Goal: Complete application form: Complete application form

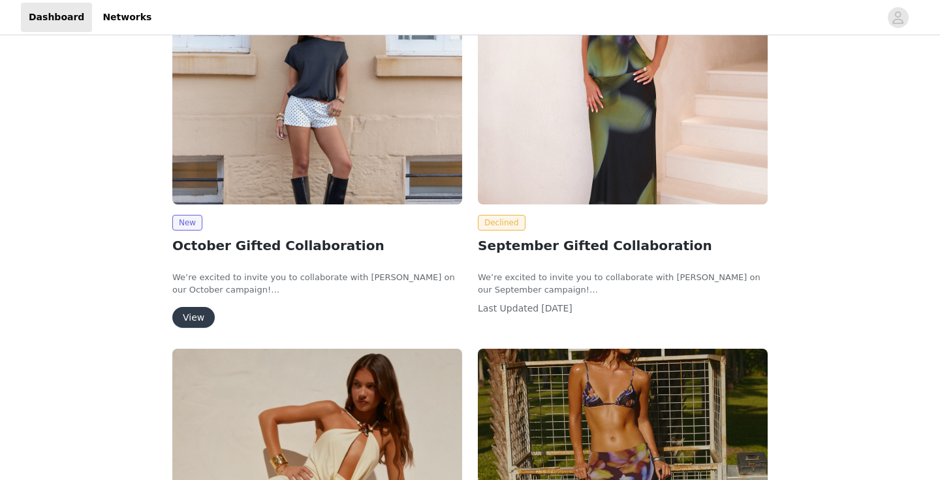
scroll to position [221, 0]
click at [178, 315] on button "View" at bounding box center [193, 317] width 42 height 21
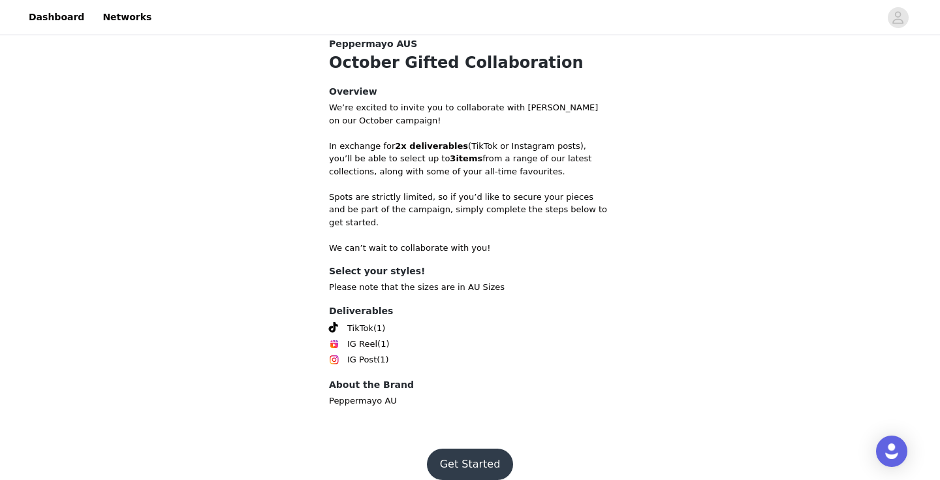
scroll to position [271, 0]
click at [467, 450] on button "Get Started" at bounding box center [470, 465] width 87 height 31
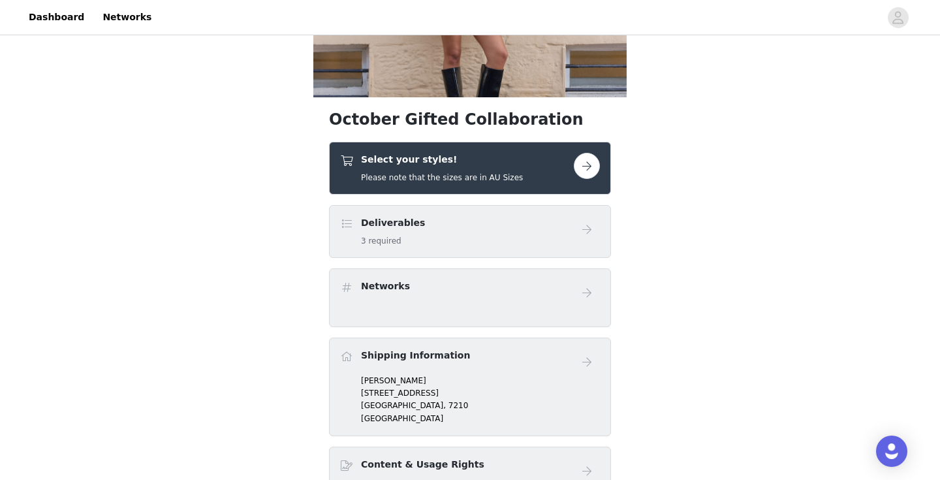
scroll to position [174, 0]
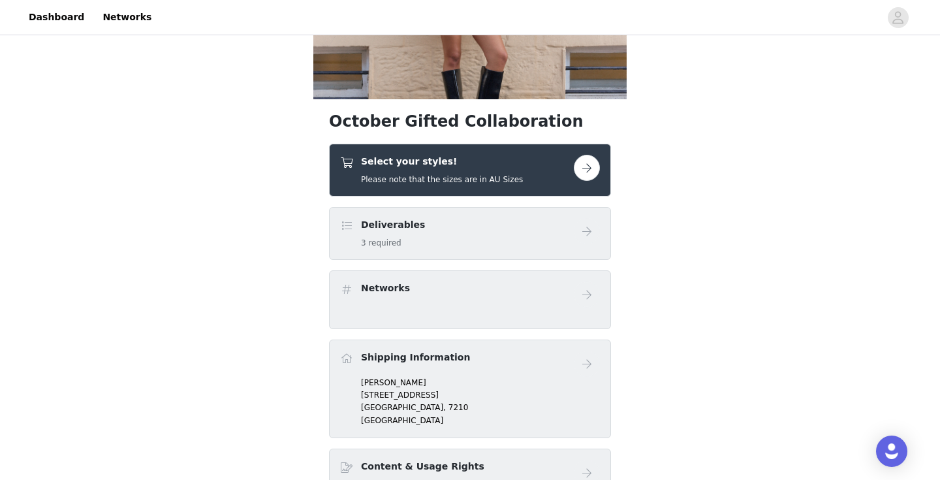
click at [493, 172] on div "Select your styles! Please note that the sizes are in AU Sizes" at bounding box center [442, 170] width 162 height 31
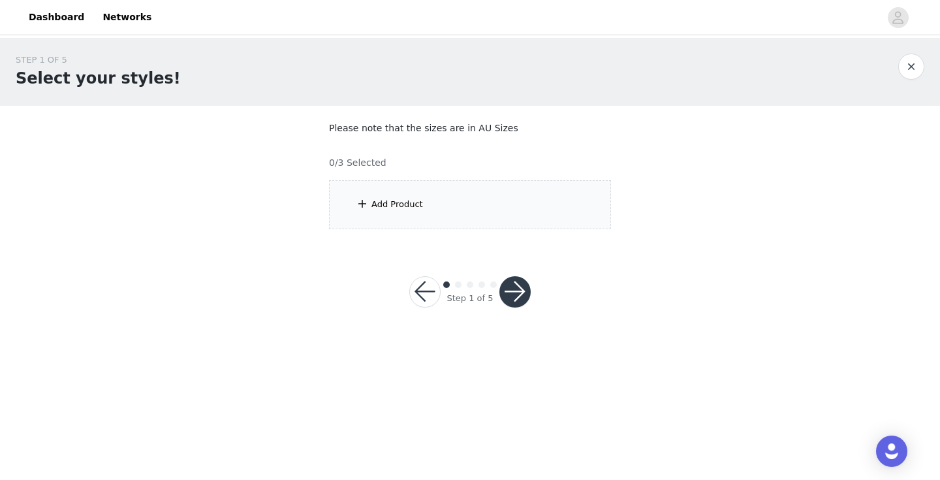
click at [474, 226] on div "Add Product" at bounding box center [470, 204] width 282 height 49
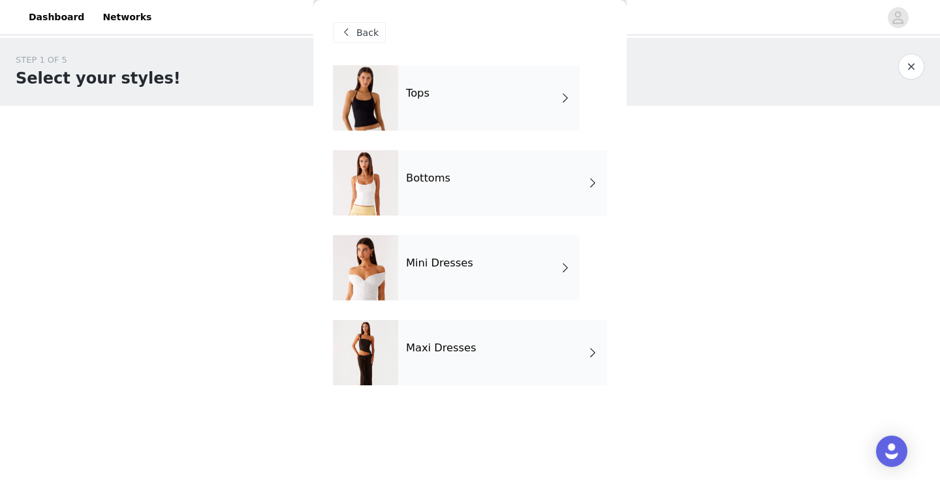
click at [473, 45] on div "Back" at bounding box center [470, 32] width 274 height 65
click at [471, 89] on div "Tops" at bounding box center [488, 97] width 181 height 65
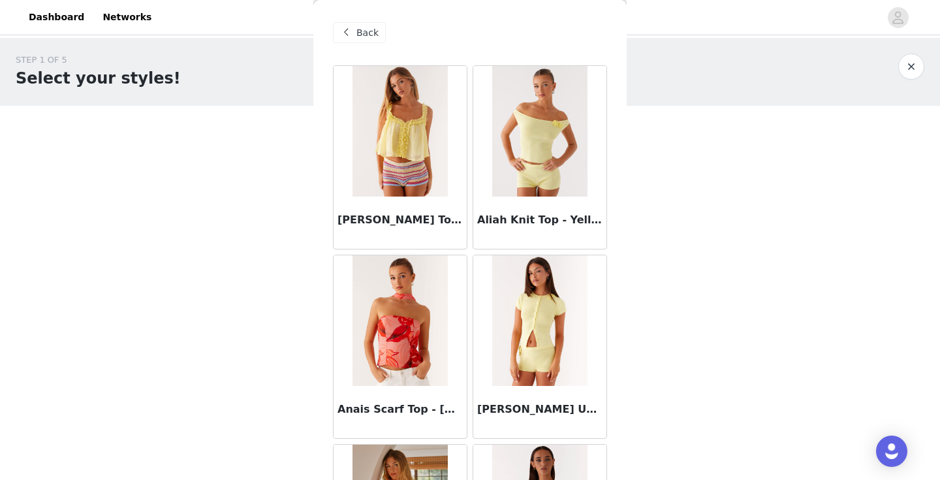
click at [359, 41] on div "Back" at bounding box center [359, 32] width 53 height 21
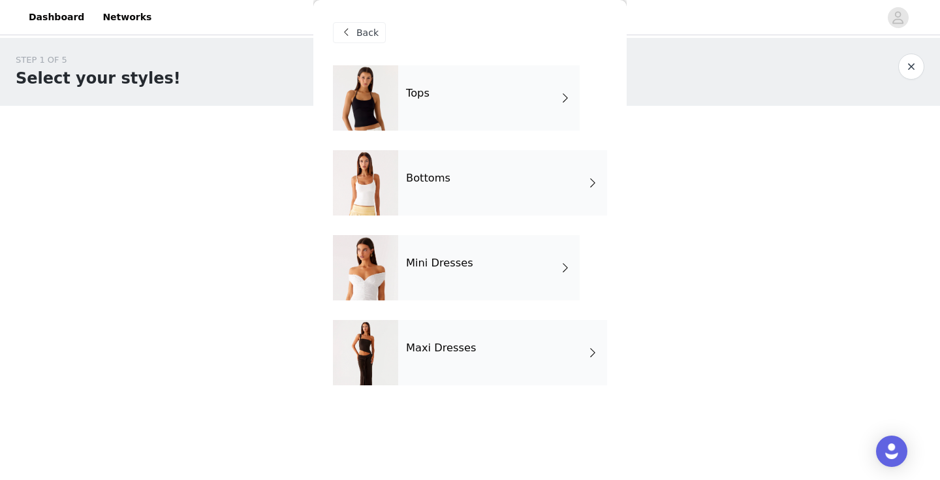
click at [442, 386] on div "Tops Bottoms Mini Dresses Maxi Dresses" at bounding box center [470, 234] width 274 height 339
click at [442, 354] on div "Maxi Dresses" at bounding box center [502, 352] width 209 height 65
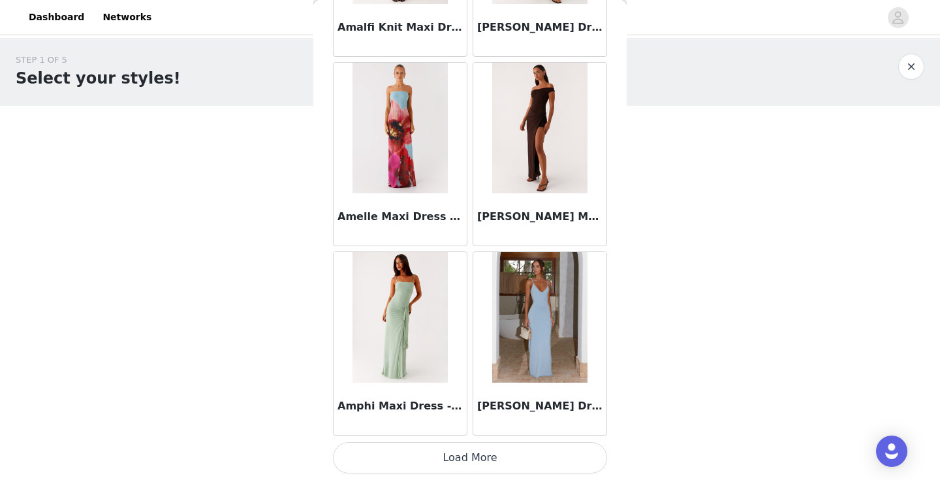
click at [431, 448] on button "Load More" at bounding box center [470, 457] width 274 height 31
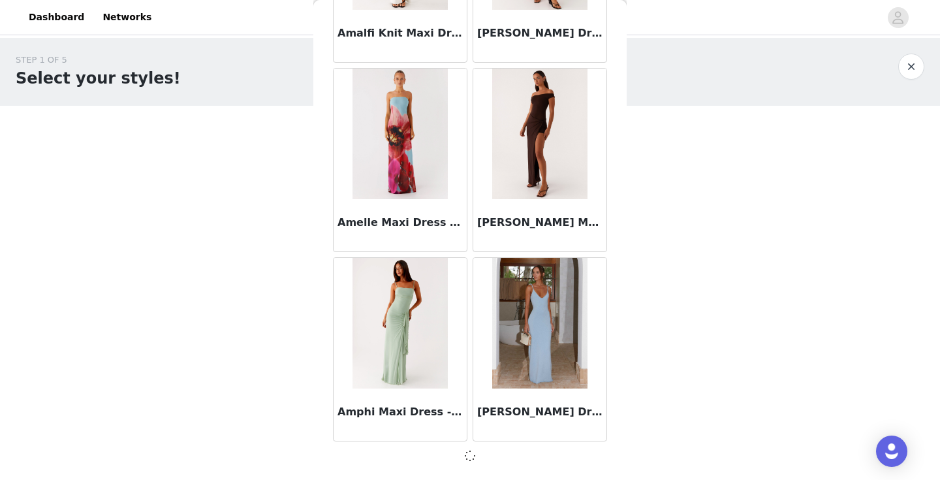
scroll to position [1512, 0]
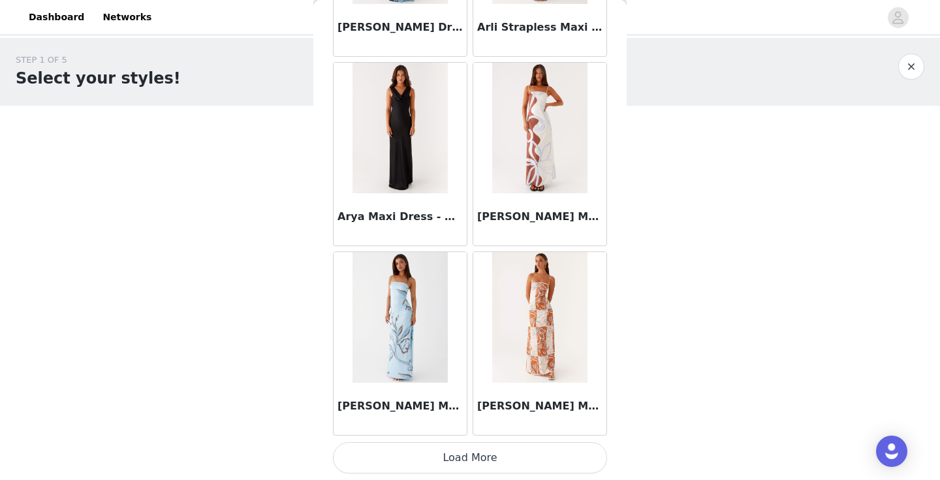
click at [431, 448] on button "Load More" at bounding box center [470, 457] width 274 height 31
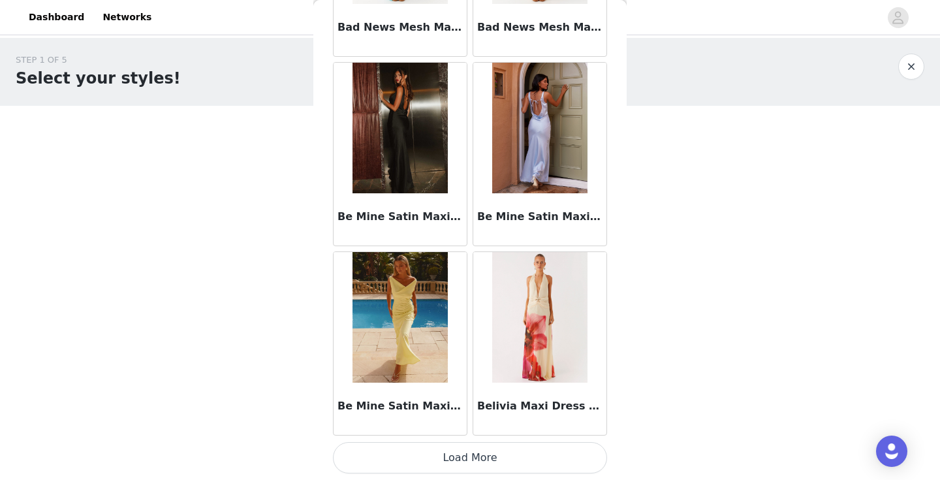
click at [431, 448] on button "Load More" at bounding box center [470, 457] width 274 height 31
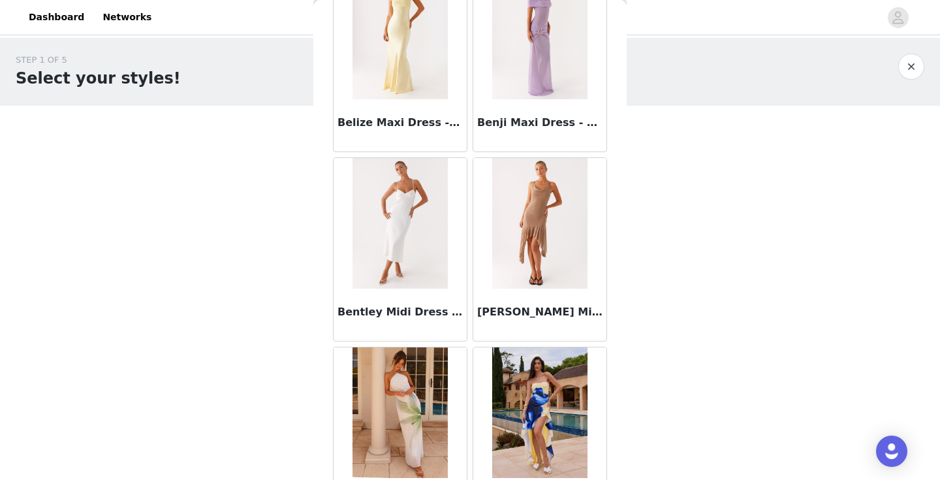
scroll to position [5775, 0]
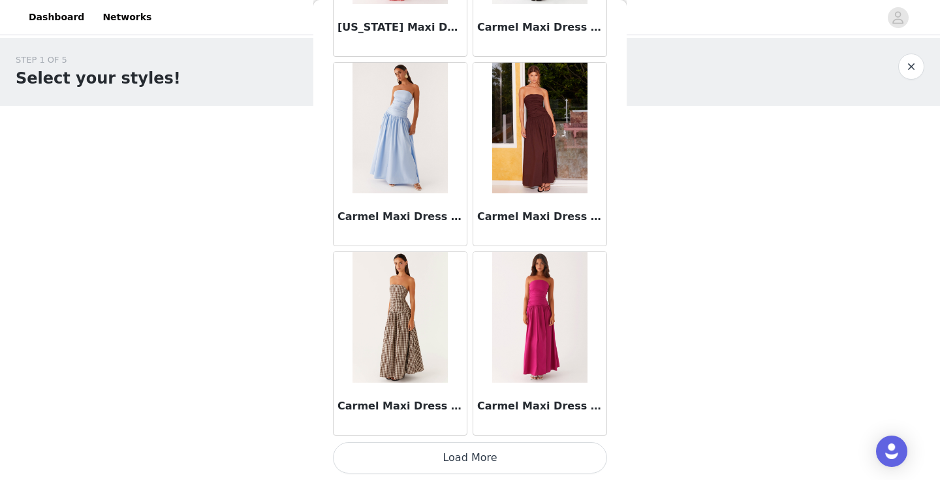
click at [427, 451] on button "Load More" at bounding box center [470, 457] width 274 height 31
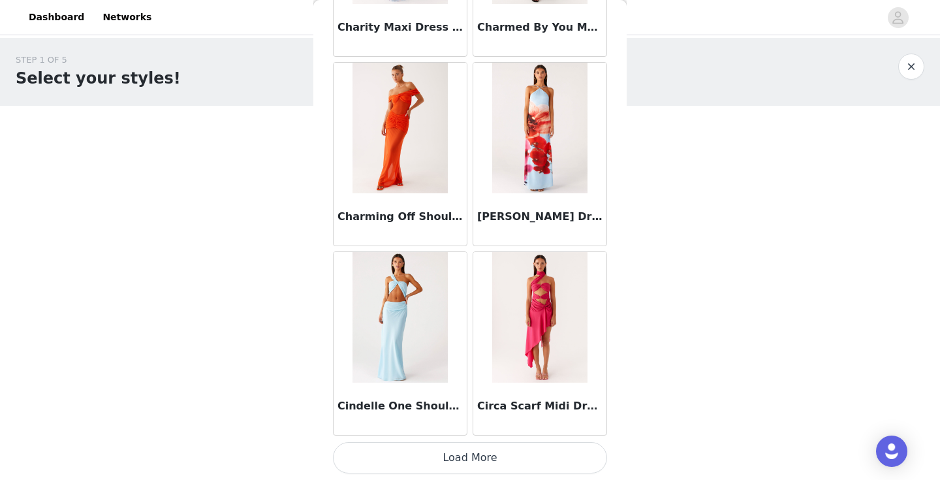
click at [427, 451] on button "Load More" at bounding box center [470, 457] width 274 height 31
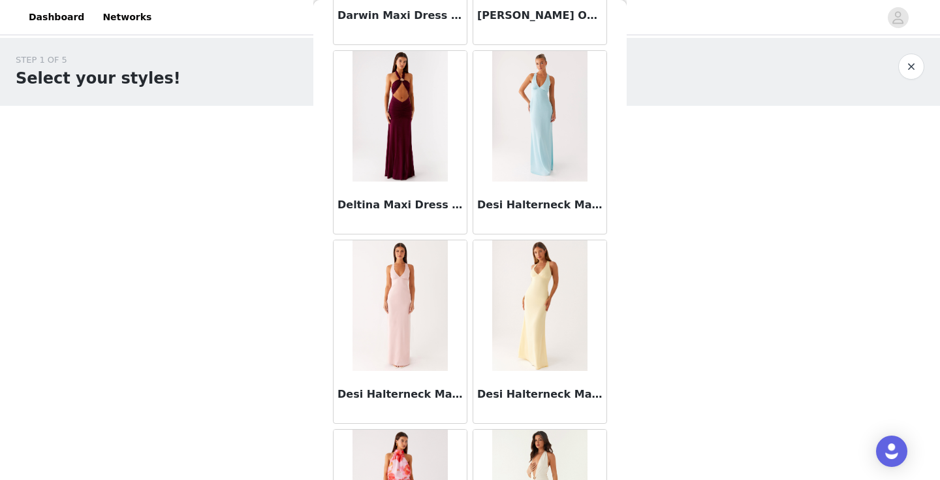
scroll to position [10634, 0]
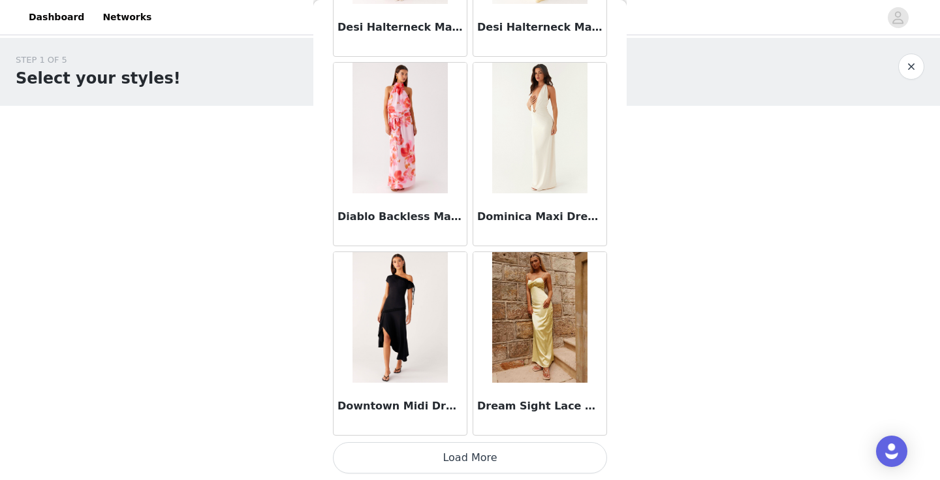
click at [427, 451] on button "Load More" at bounding box center [470, 457] width 274 height 31
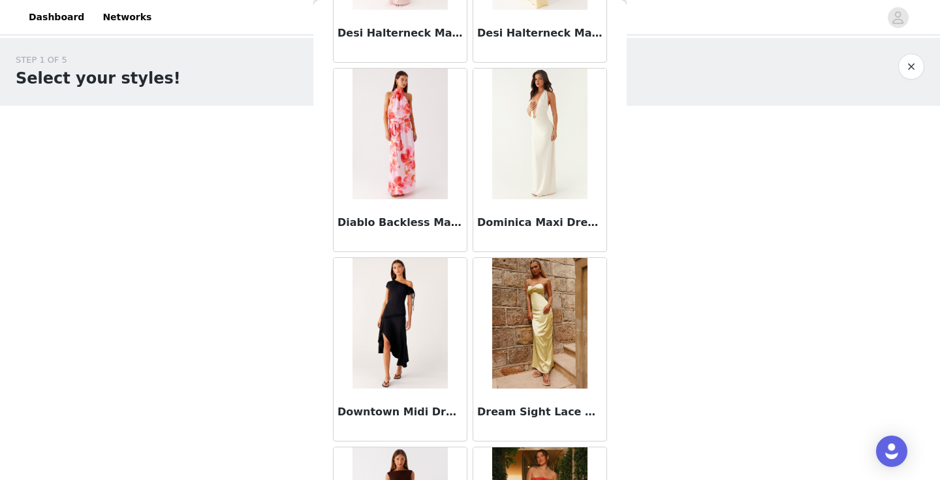
scroll to position [0, 0]
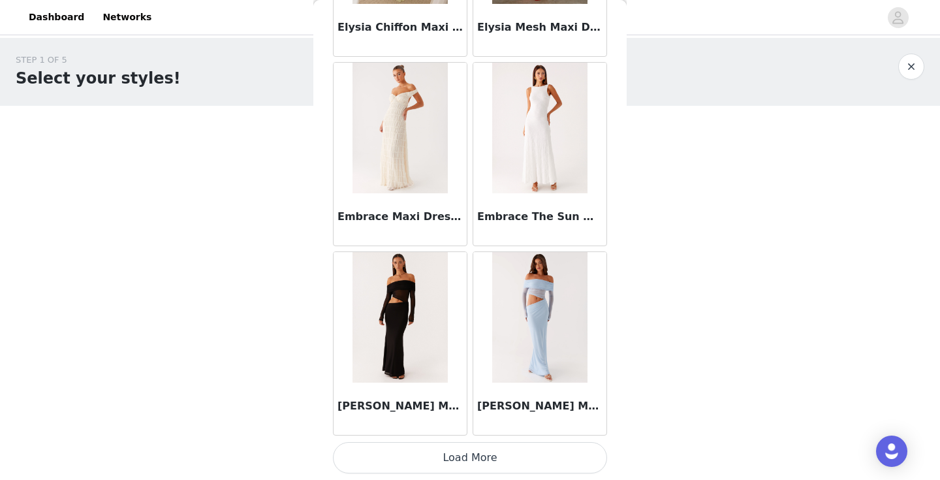
click at [427, 451] on button "Load More" at bounding box center [470, 457] width 274 height 31
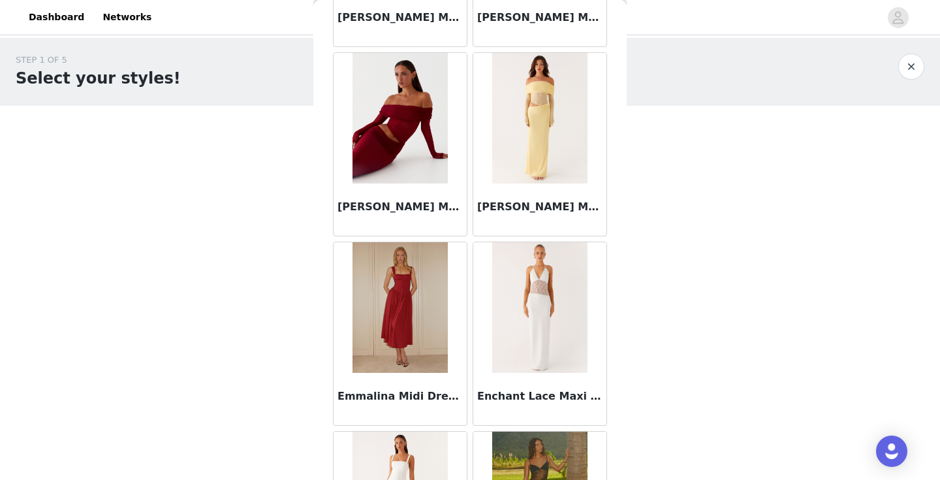
scroll to position [13331, 0]
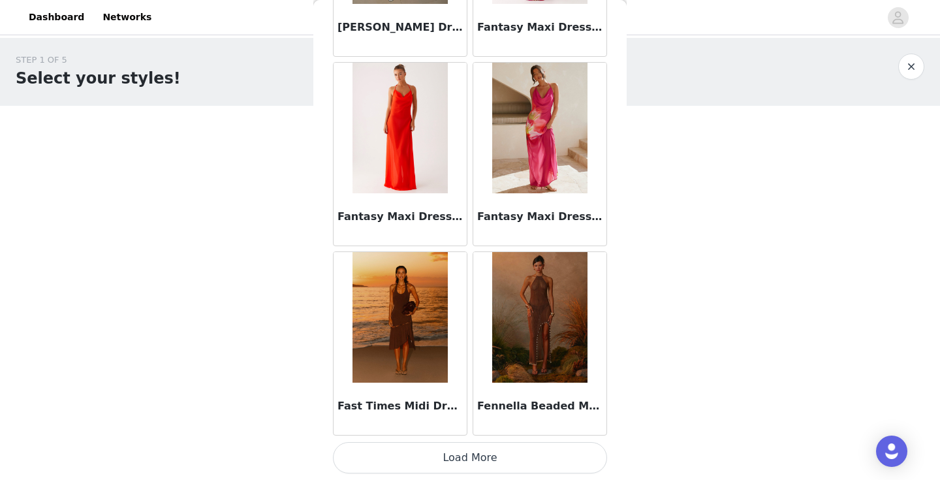
click at [427, 451] on button "Load More" at bounding box center [470, 457] width 274 height 31
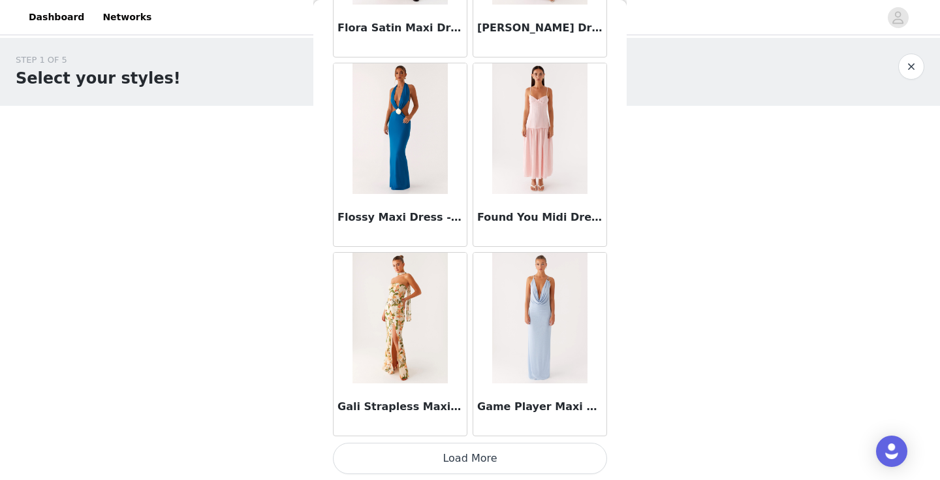
scroll to position [0, 0]
click at [441, 467] on button "Load More" at bounding box center [470, 457] width 274 height 31
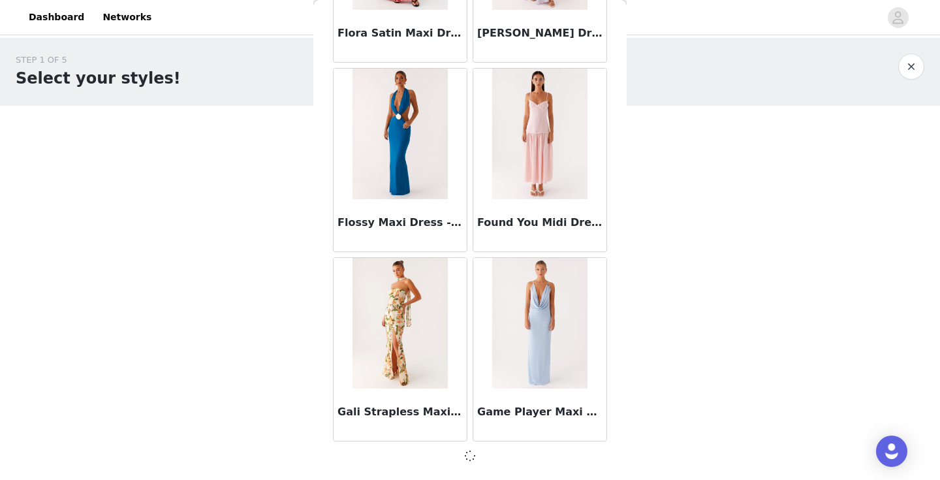
scroll to position [16654, 0]
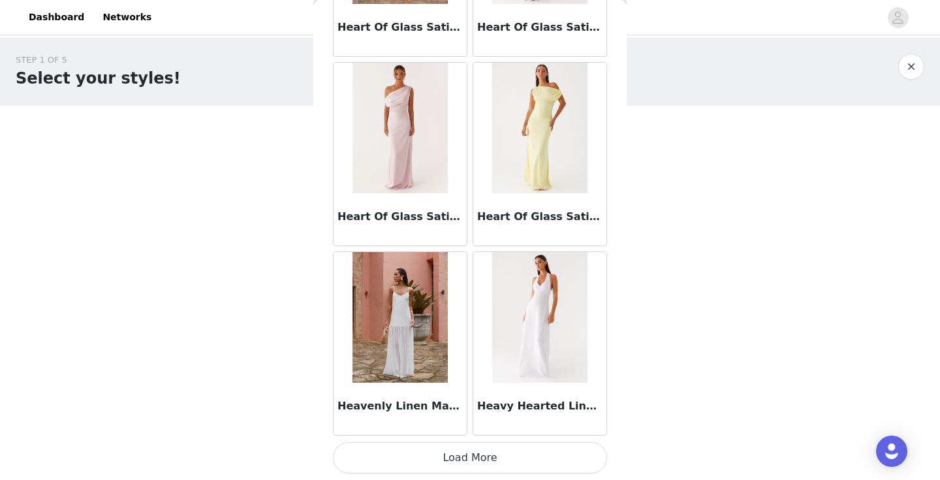
click at [441, 467] on button "Load More" at bounding box center [470, 457] width 274 height 31
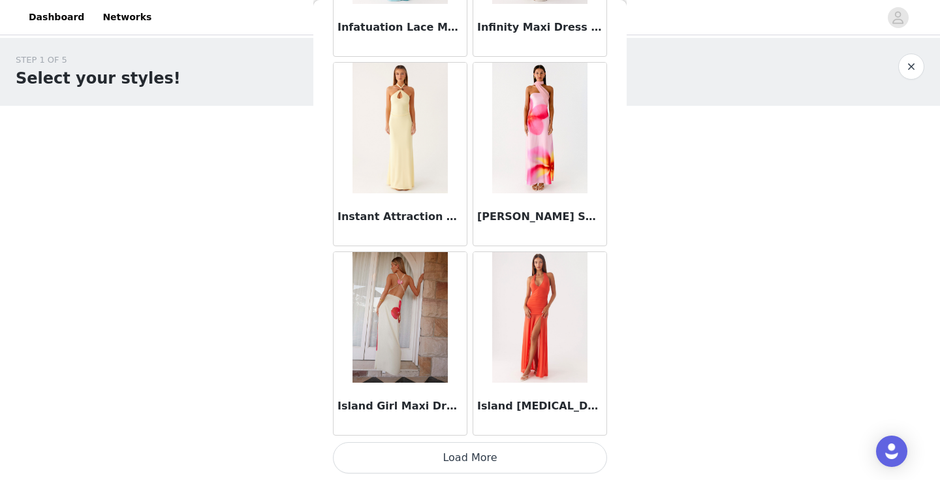
scroll to position [0, 0]
click at [427, 456] on button "Load More" at bounding box center [470, 457] width 274 height 31
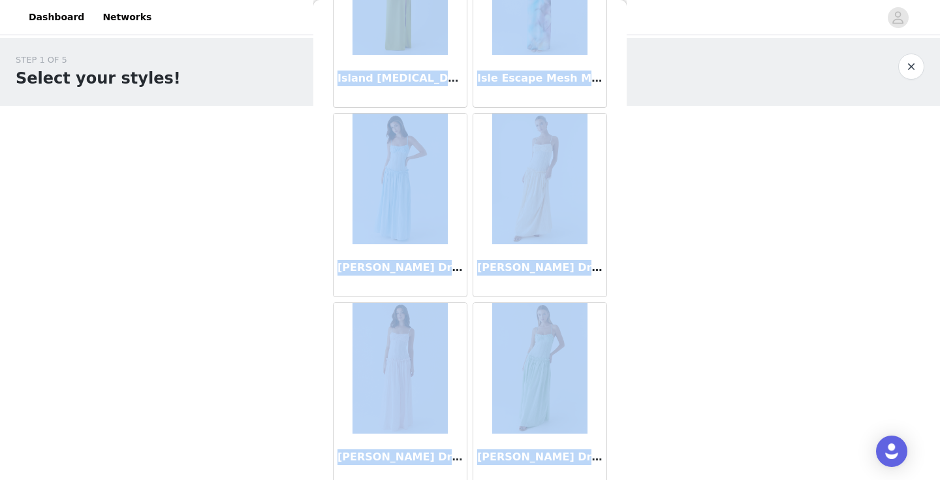
scroll to position [20964, 0]
click at [689, 349] on body "Dashboard Networks STEP 1 OF 5 Select your styles! Please note that the sizes a…" at bounding box center [470, 240] width 940 height 480
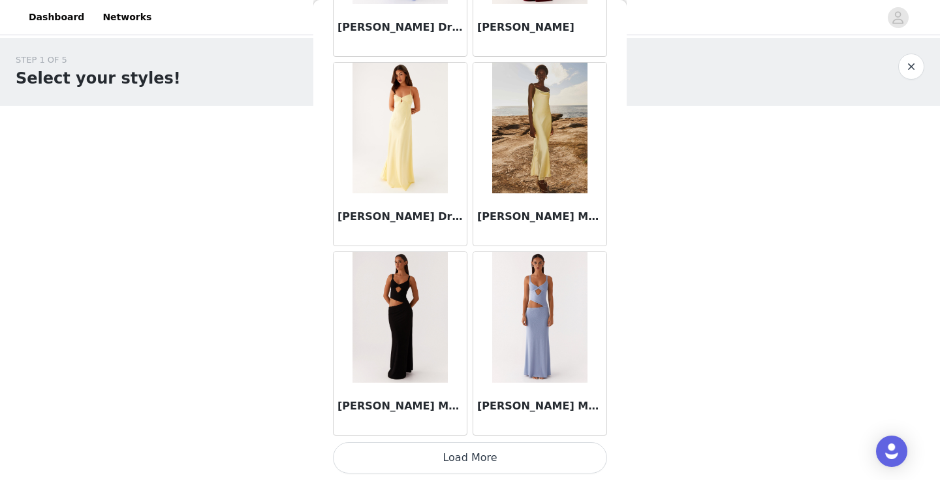
scroll to position [0, 0]
click at [486, 458] on button "Load More" at bounding box center [470, 457] width 274 height 31
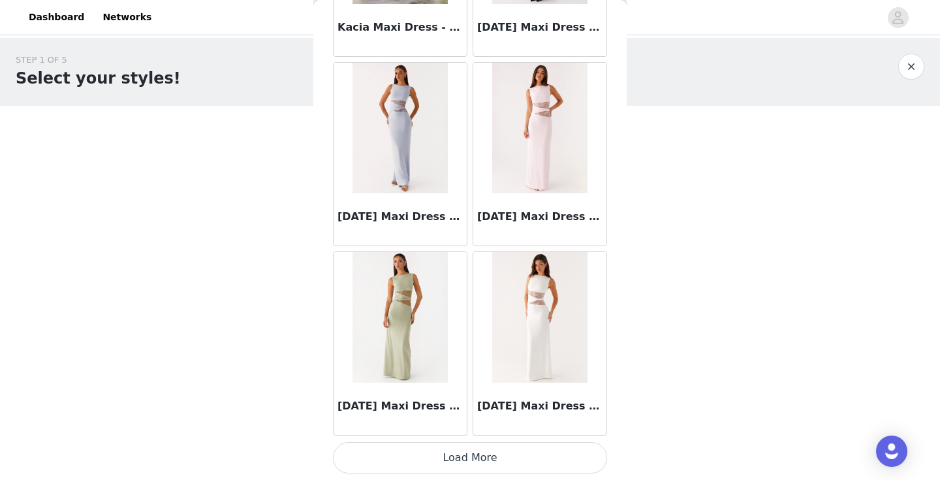
click at [416, 352] on img at bounding box center [399, 317] width 95 height 131
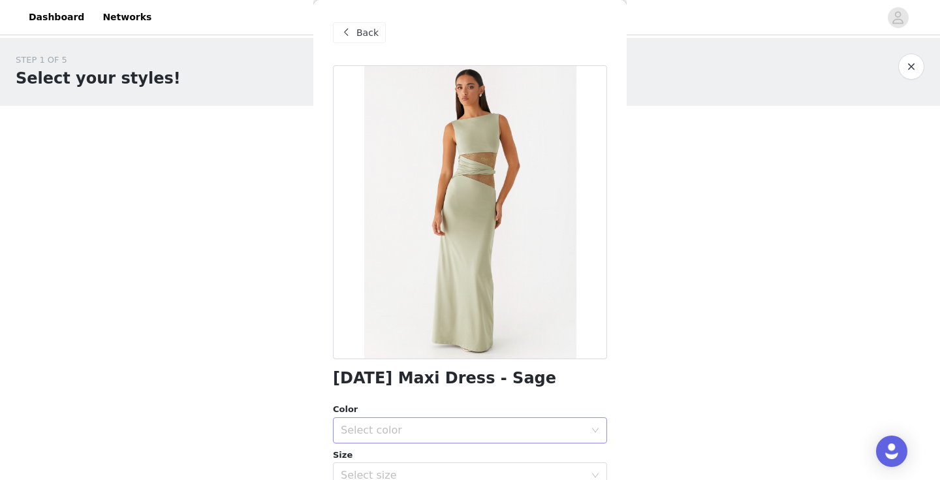
click at [401, 435] on div "Select color" at bounding box center [463, 430] width 244 height 13
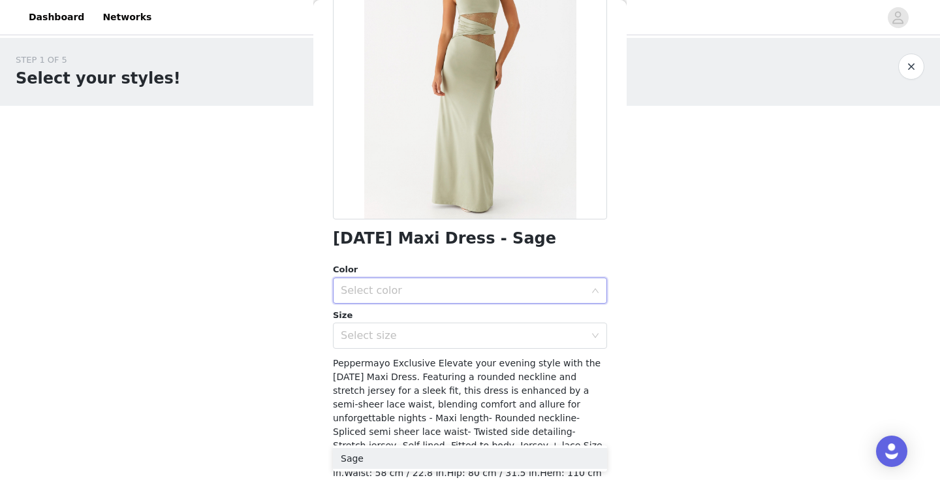
scroll to position [144, 0]
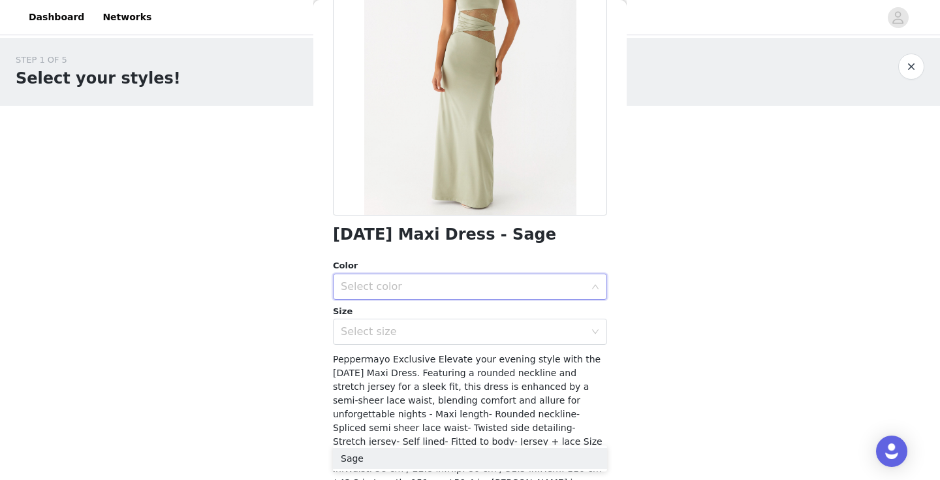
click at [417, 293] on div "Select color" at bounding box center [466, 286] width 250 height 25
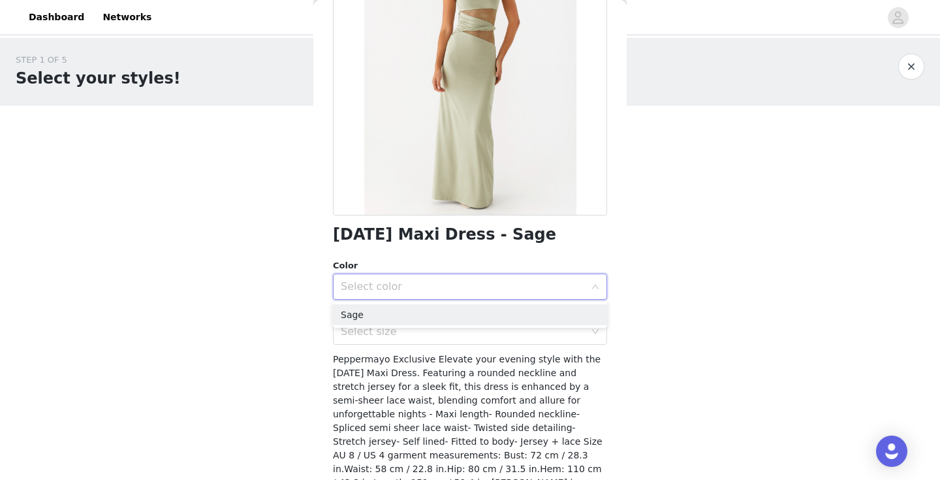
click at [417, 293] on div "Select color" at bounding box center [466, 286] width 250 height 25
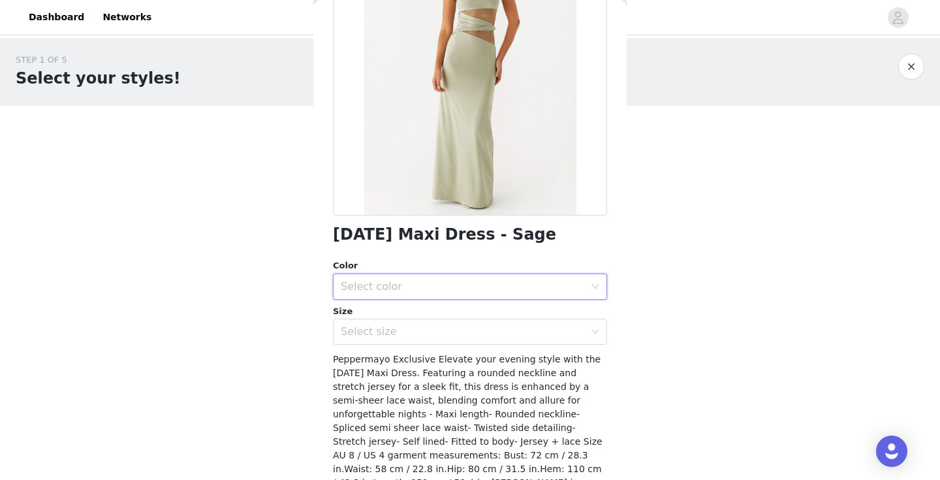
click at [411, 280] on div "Select color" at bounding box center [463, 286] width 244 height 13
click at [400, 322] on li "Sage" at bounding box center [470, 314] width 274 height 21
click at [392, 343] on div "Select size" at bounding box center [470, 332] width 274 height 26
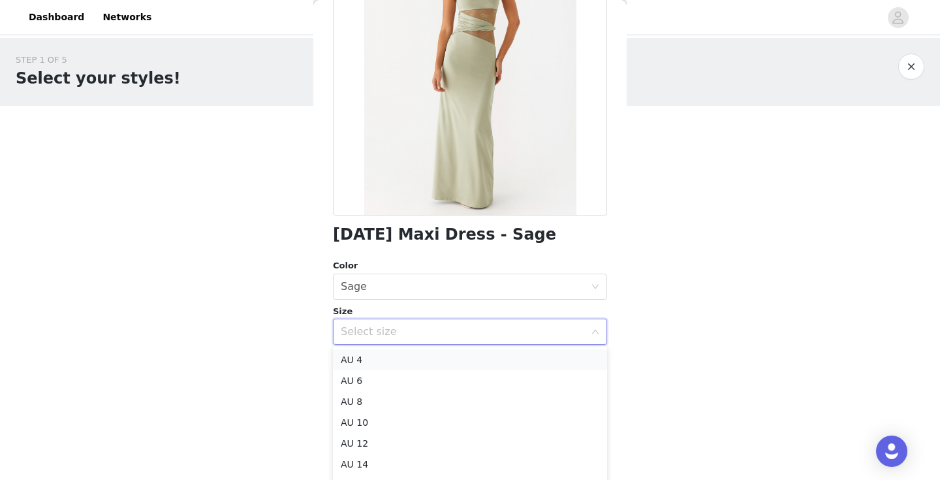
click at [384, 360] on li "AU 4" at bounding box center [470, 359] width 274 height 21
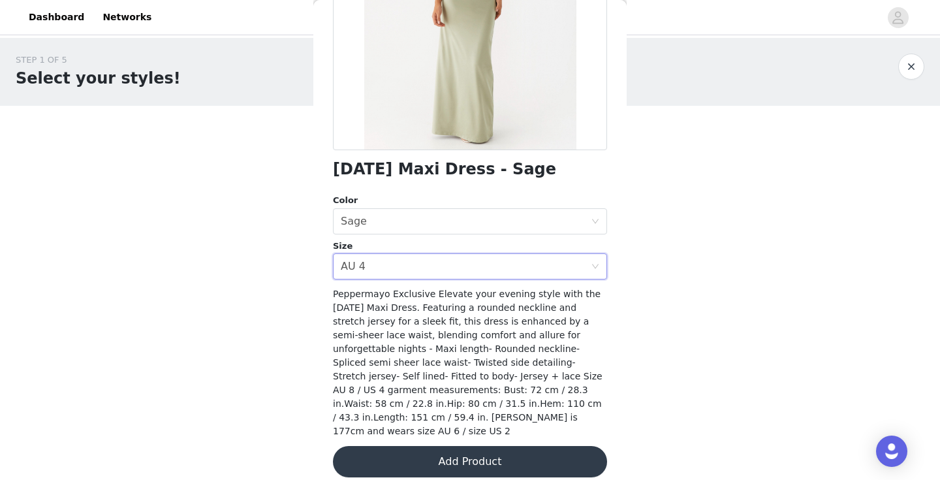
scroll to position [208, 0]
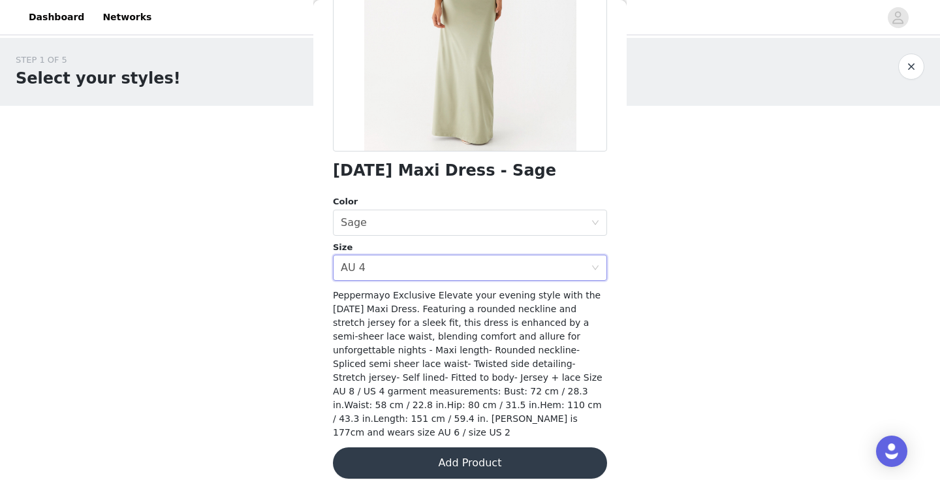
click at [418, 452] on button "Add Product" at bounding box center [470, 462] width 274 height 31
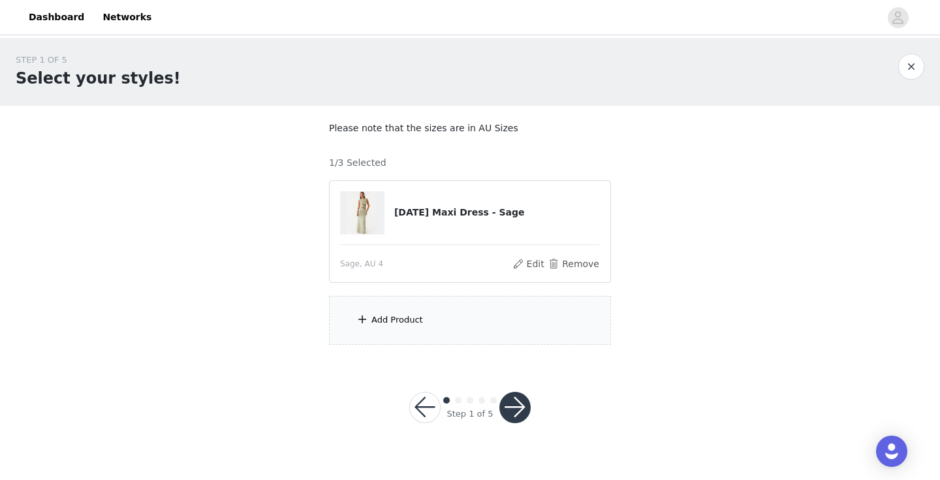
click at [499, 327] on div "Add Product" at bounding box center [470, 320] width 282 height 49
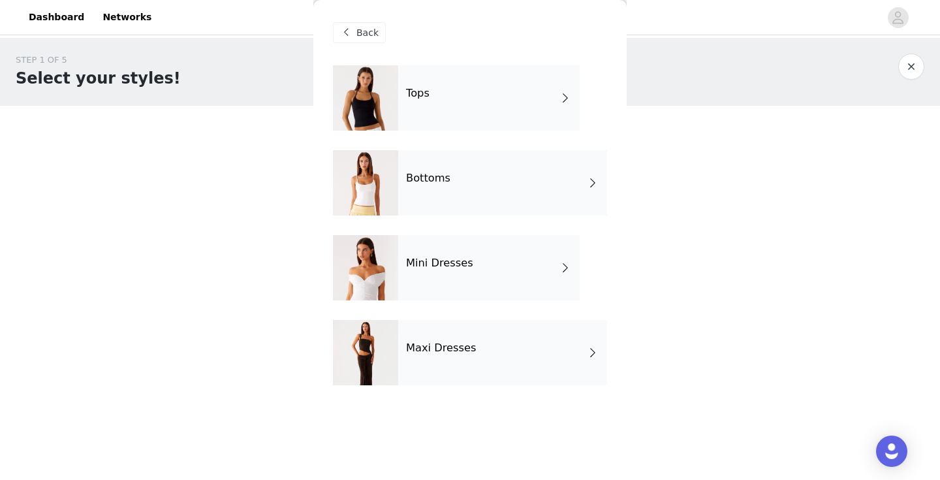
click at [475, 240] on div "Mini Dresses" at bounding box center [488, 267] width 181 height 65
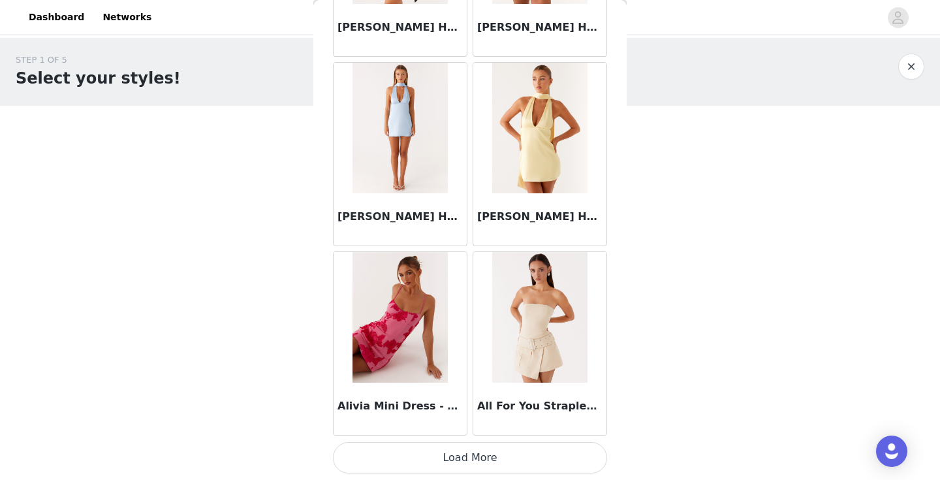
click at [461, 461] on button "Load More" at bounding box center [470, 457] width 274 height 31
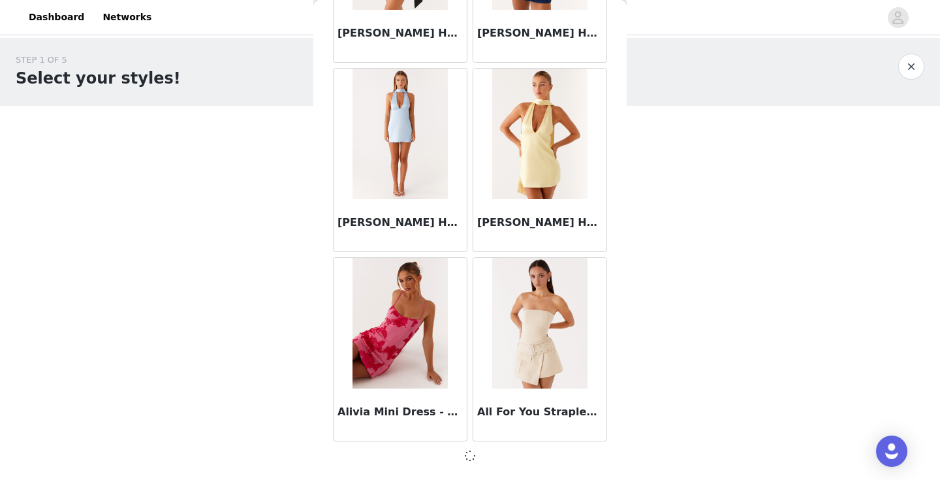
scroll to position [0, 0]
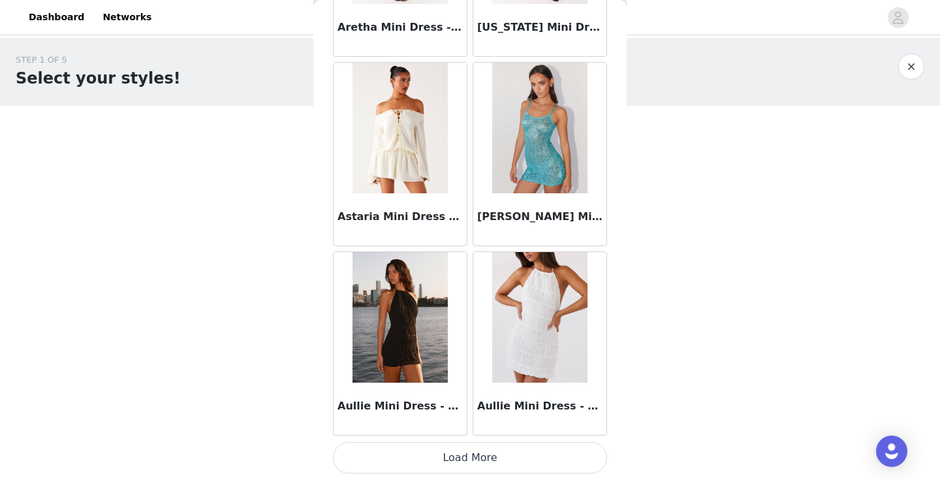
click at [461, 461] on button "Load More" at bounding box center [470, 457] width 274 height 31
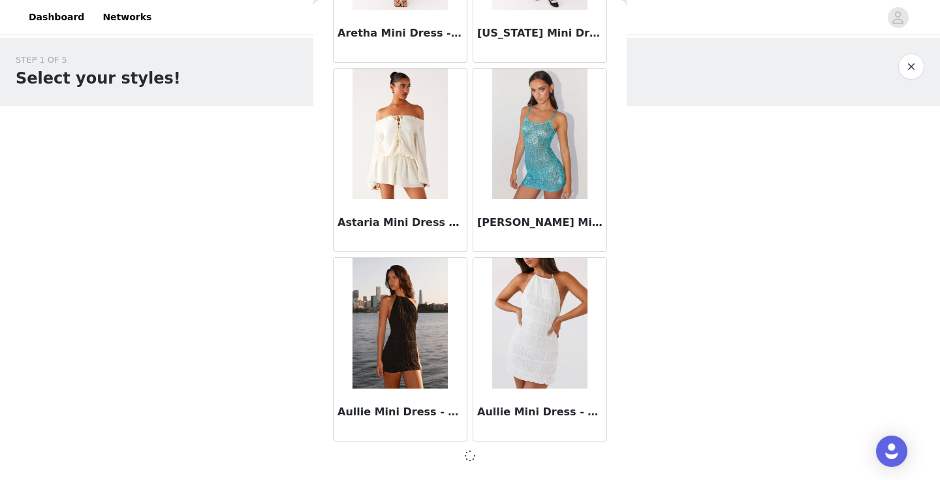
scroll to position [3405, 0]
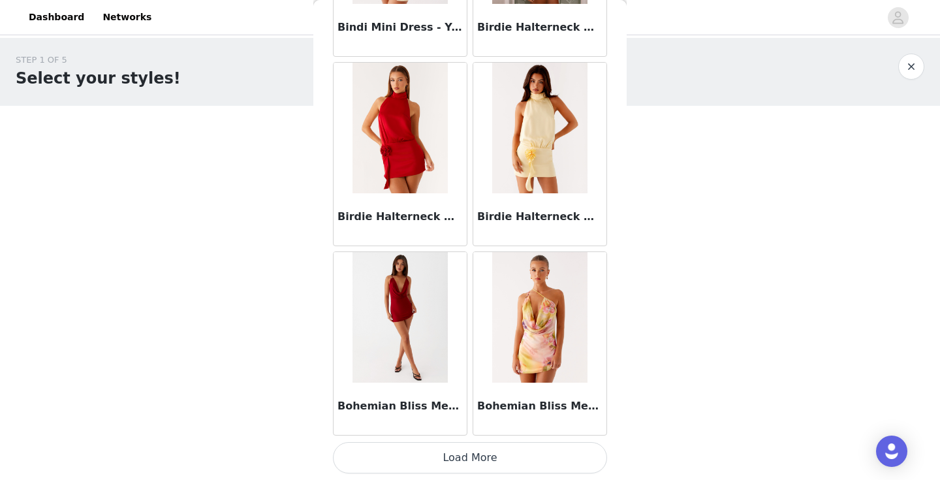
click at [462, 457] on button "Load More" at bounding box center [470, 457] width 274 height 31
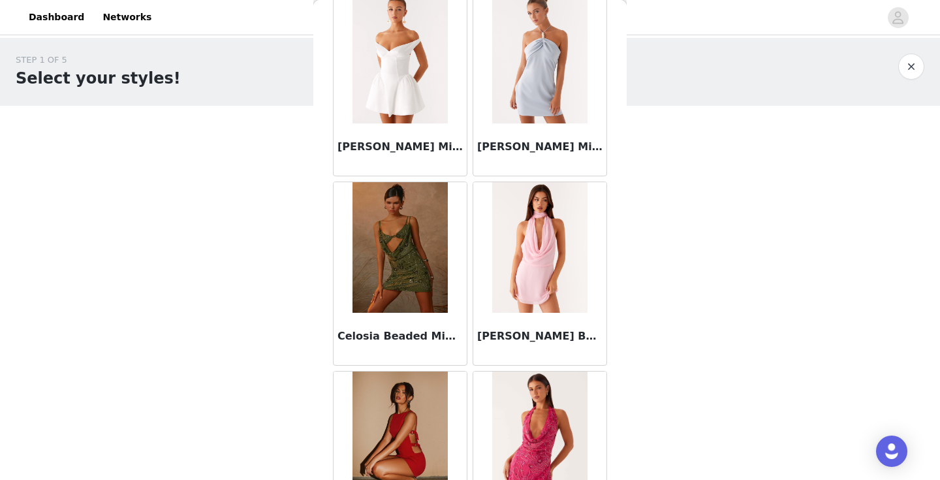
scroll to position [0, 0]
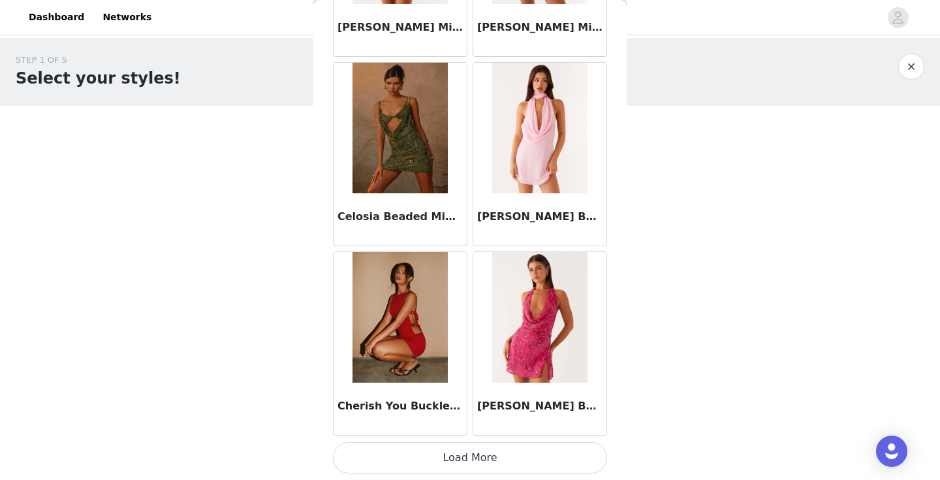
click at [523, 450] on button "Load More" at bounding box center [470, 457] width 274 height 31
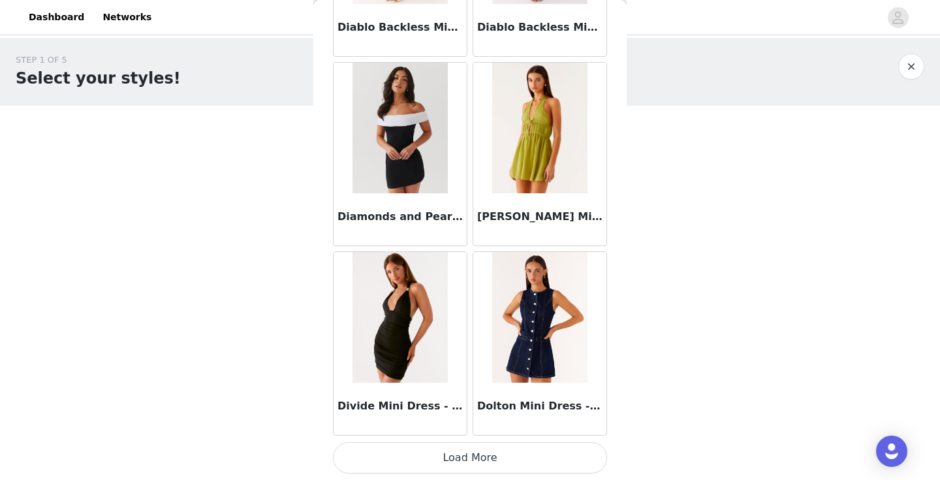
click at [522, 443] on button "Load More" at bounding box center [470, 457] width 274 height 31
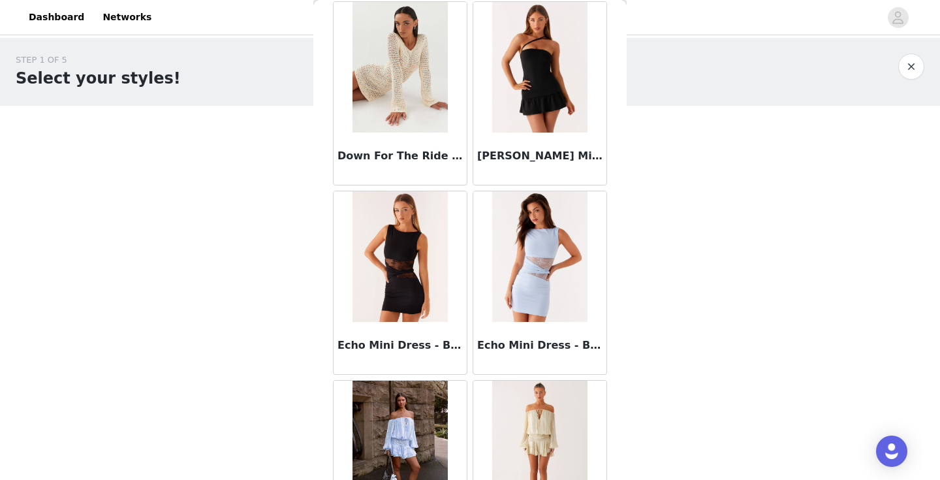
scroll to position [9527, 0]
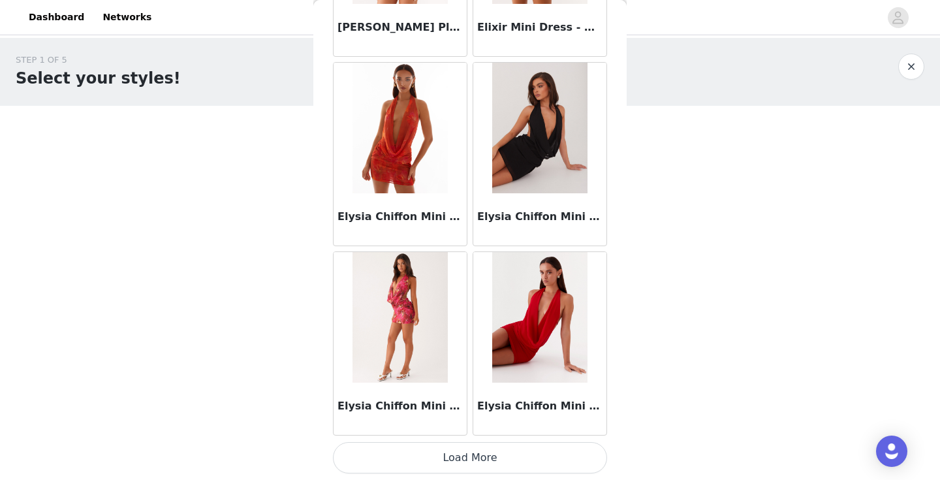
click at [523, 464] on button "Load More" at bounding box center [470, 457] width 274 height 31
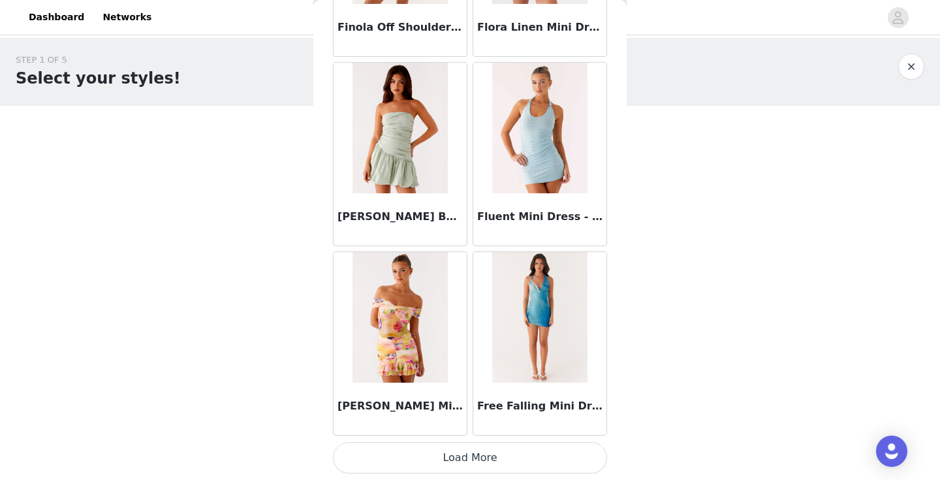
scroll to position [12875, 0]
click at [518, 460] on button "Load More" at bounding box center [470, 457] width 274 height 31
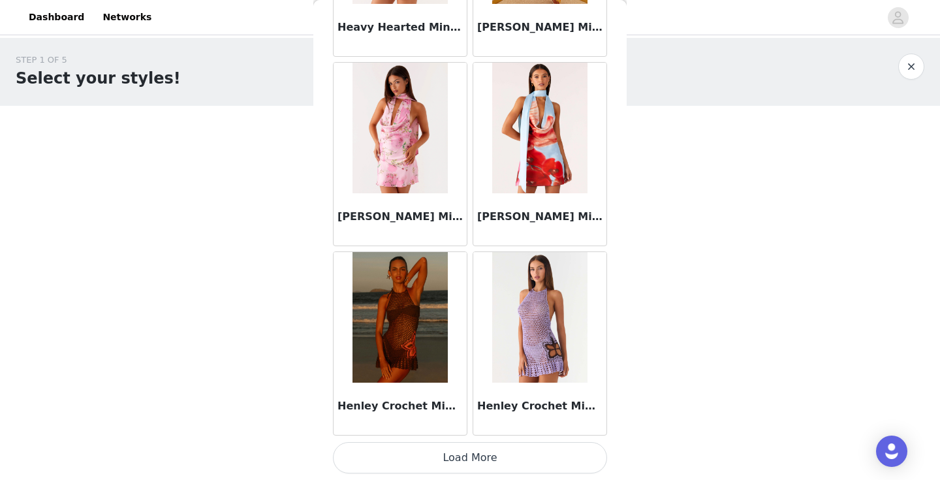
click at [518, 460] on button "Load More" at bounding box center [470, 457] width 274 height 31
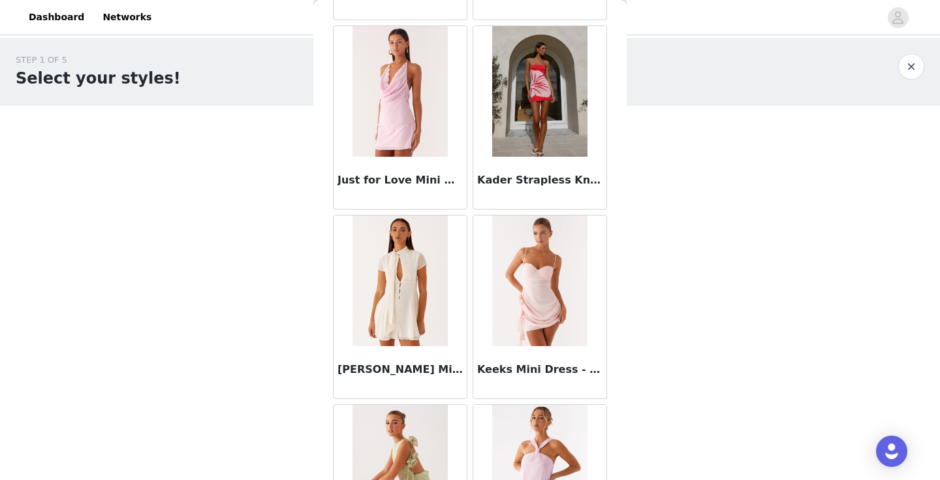
scroll to position [16453, 0]
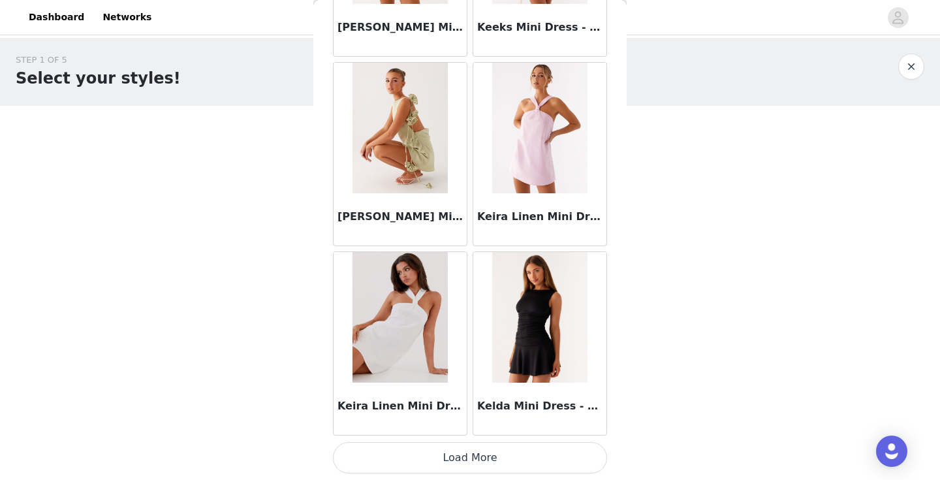
click at [471, 461] on button "Load More" at bounding box center [470, 457] width 274 height 31
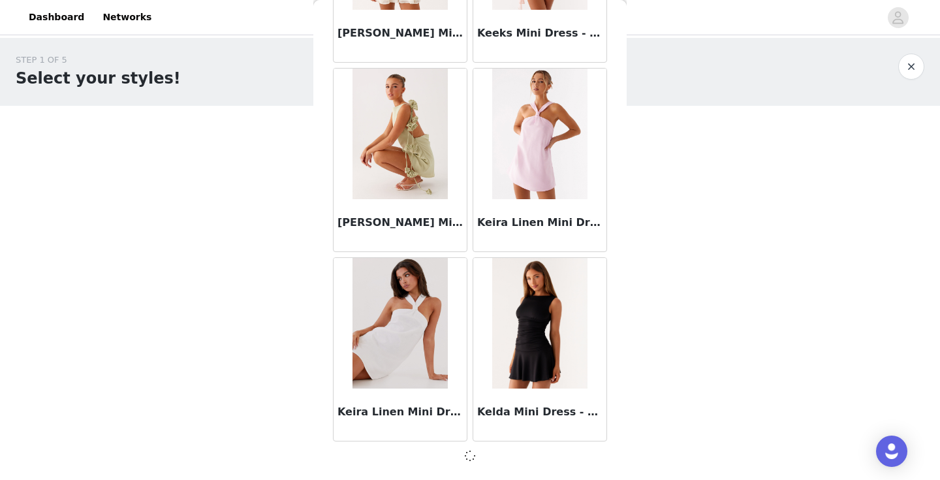
scroll to position [16654, 0]
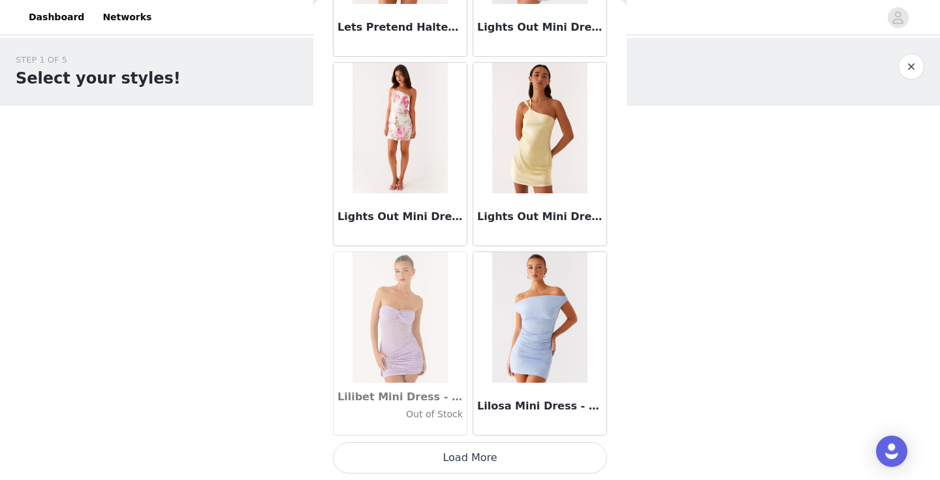
click at [429, 450] on button "Load More" at bounding box center [470, 457] width 274 height 31
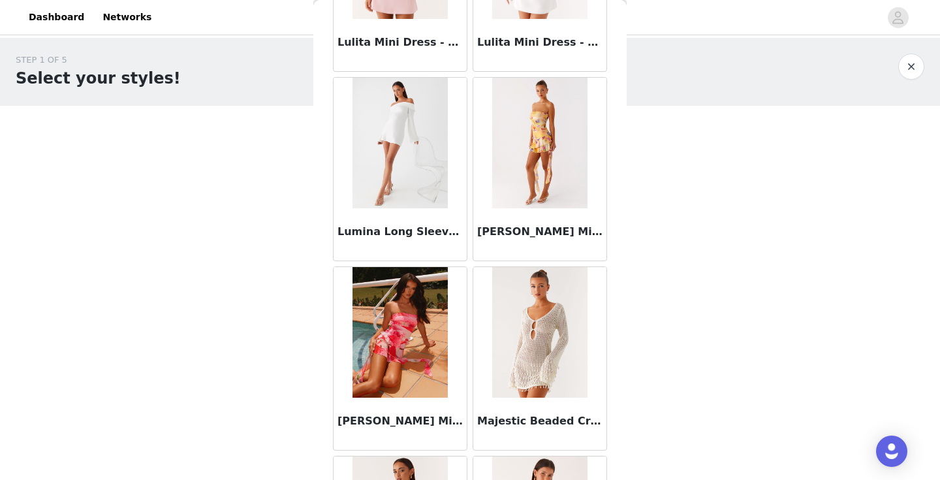
scroll to position [20052, 0]
click at [428, 216] on div "Lumina Long Sleeve Mini Dress - White" at bounding box center [400, 235] width 133 height 52
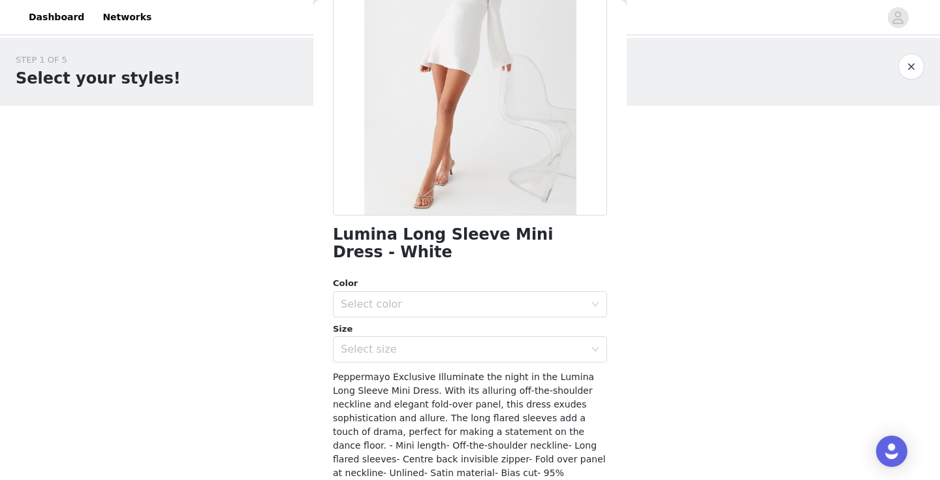
scroll to position [144, 0]
click at [437, 304] on div "Select color" at bounding box center [463, 303] width 244 height 13
click at [431, 328] on li "White" at bounding box center [470, 331] width 274 height 21
click at [430, 339] on div "Select size" at bounding box center [466, 348] width 250 height 25
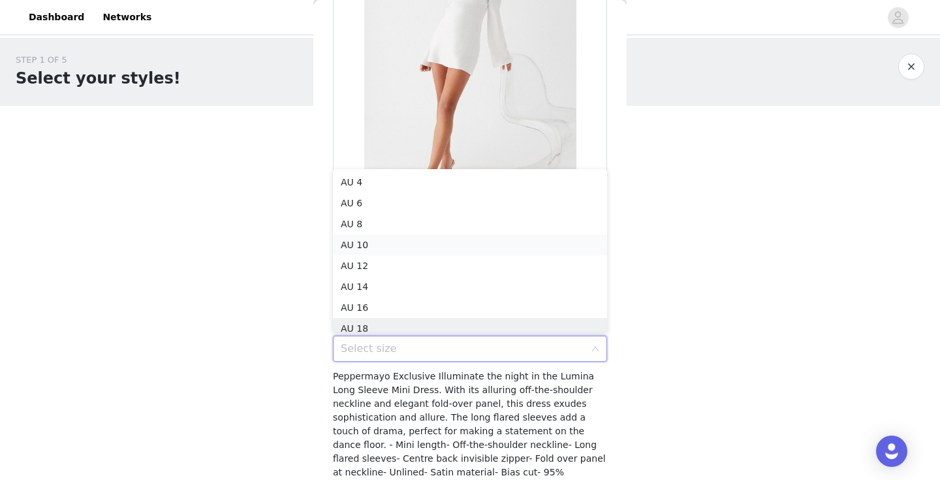
scroll to position [7, 0]
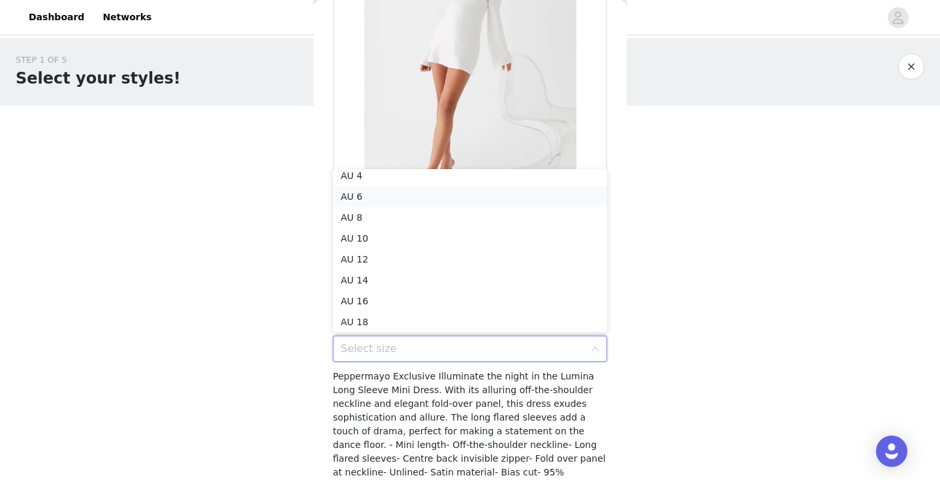
click at [392, 188] on li "AU 6" at bounding box center [470, 196] width 274 height 21
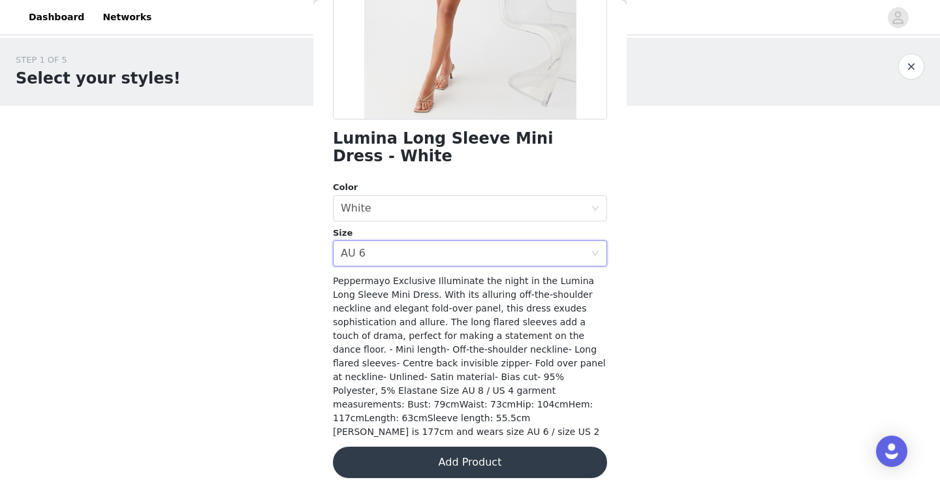
scroll to position [239, 0]
click at [458, 447] on button "Add Product" at bounding box center [470, 462] width 274 height 31
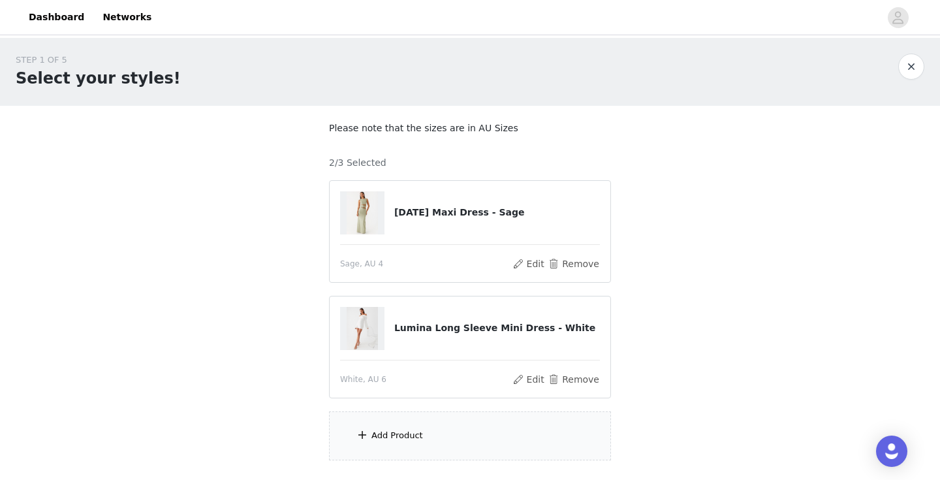
click at [452, 434] on div "Add Product" at bounding box center [470, 435] width 282 height 49
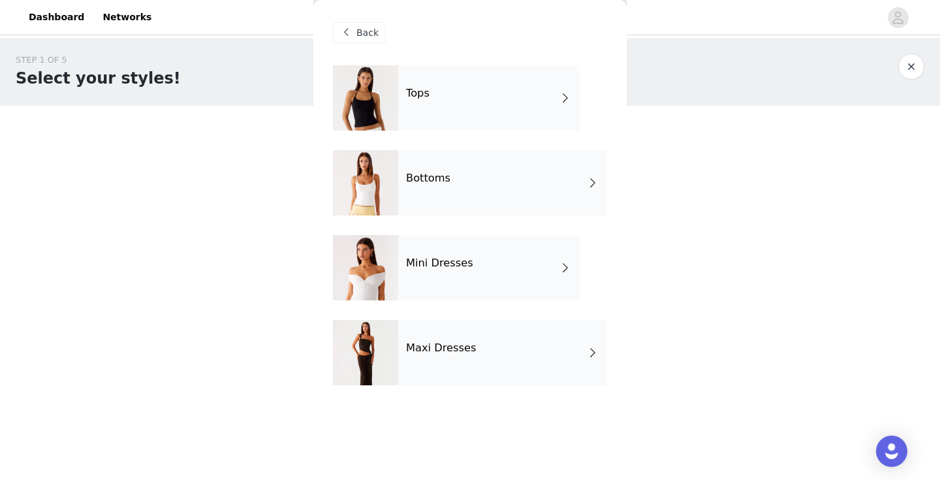
click at [438, 199] on div "Bottoms" at bounding box center [502, 182] width 209 height 65
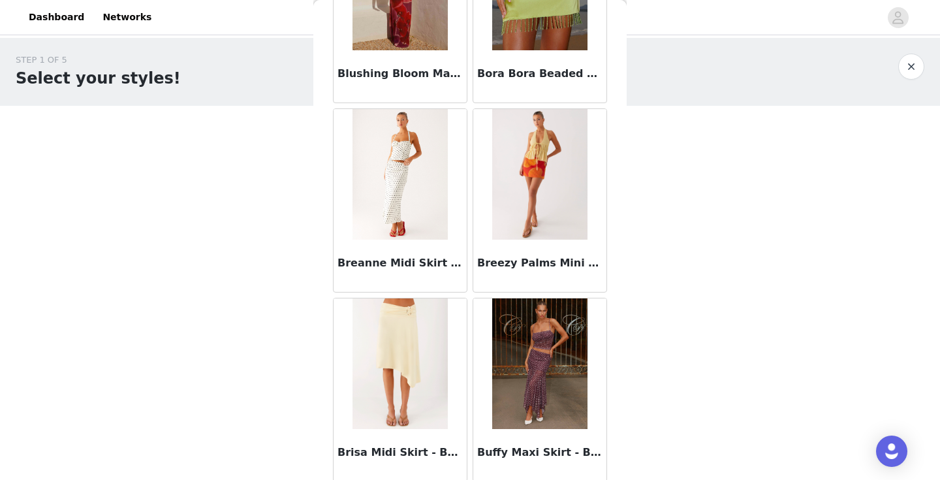
click at [438, 200] on img at bounding box center [399, 174] width 95 height 131
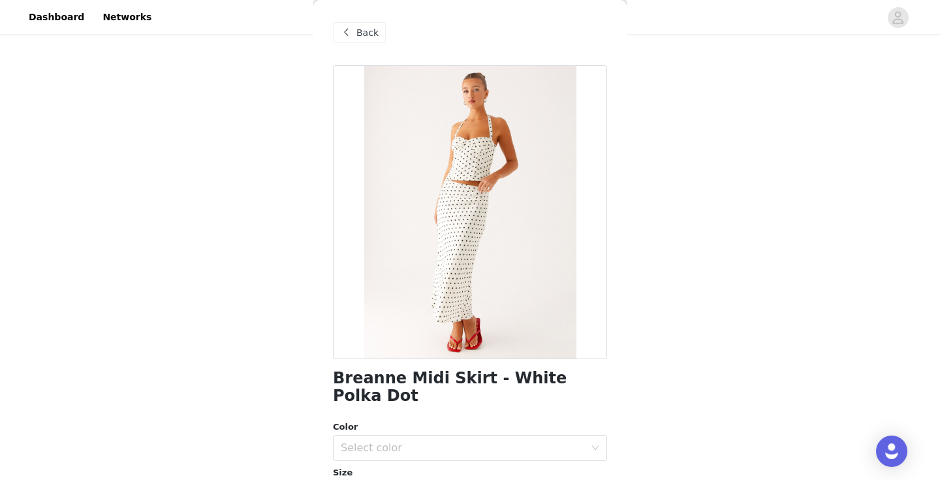
scroll to position [0, 0]
click at [362, 39] on span "Back" at bounding box center [367, 33] width 22 height 14
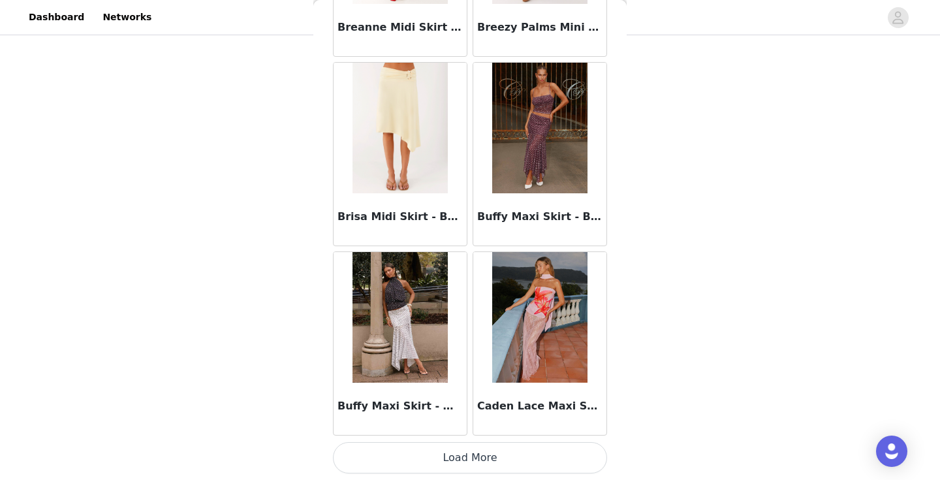
click at [407, 444] on button "Load More" at bounding box center [470, 457] width 274 height 31
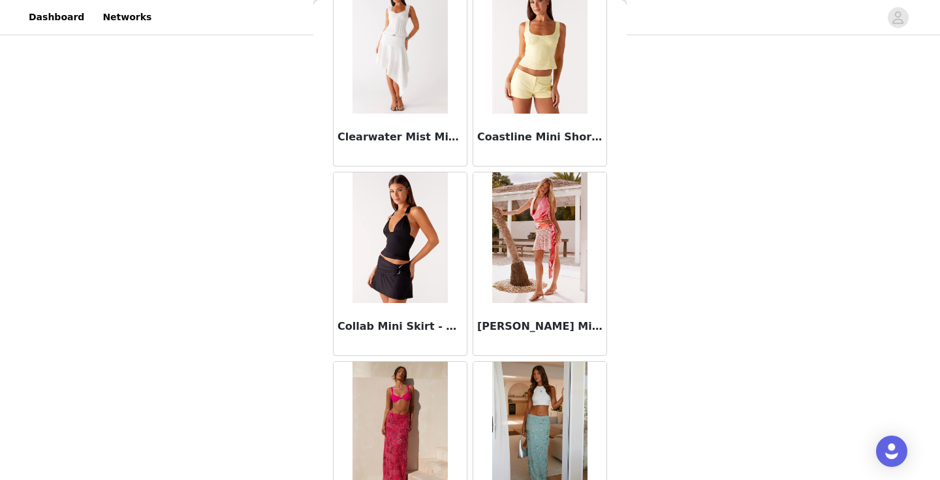
scroll to position [2553, 0]
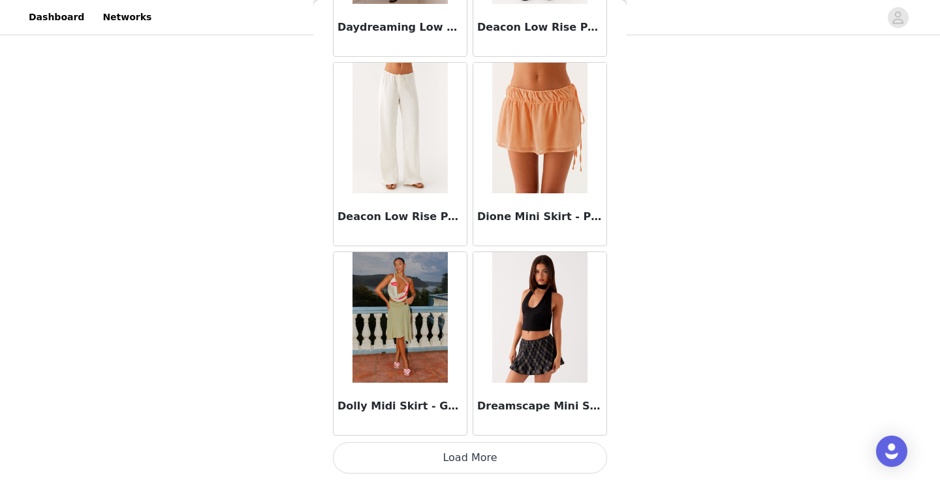
click at [407, 444] on button "Load More" at bounding box center [470, 457] width 274 height 31
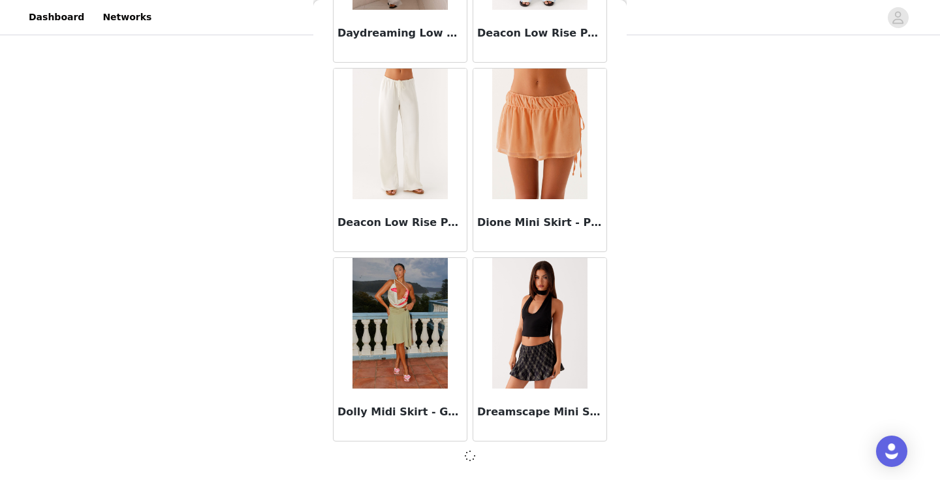
scroll to position [3405, 0]
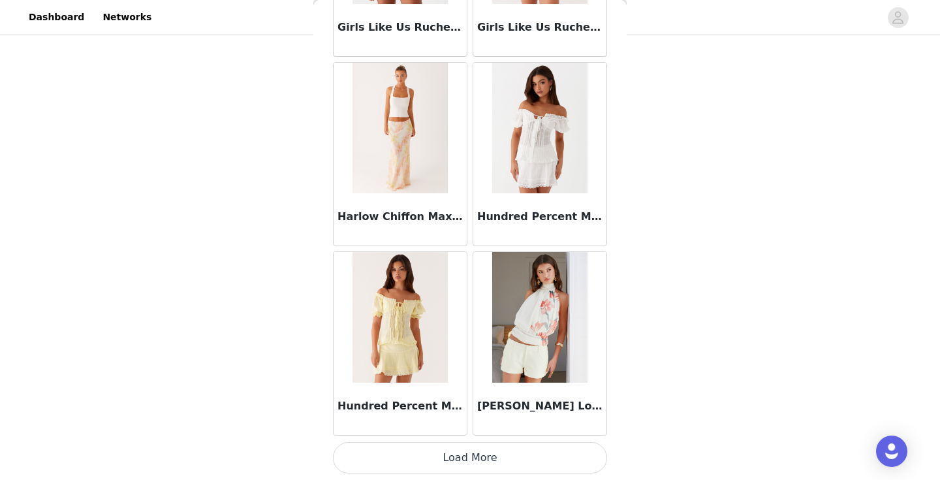
click at [437, 467] on button "Load More" at bounding box center [470, 457] width 274 height 31
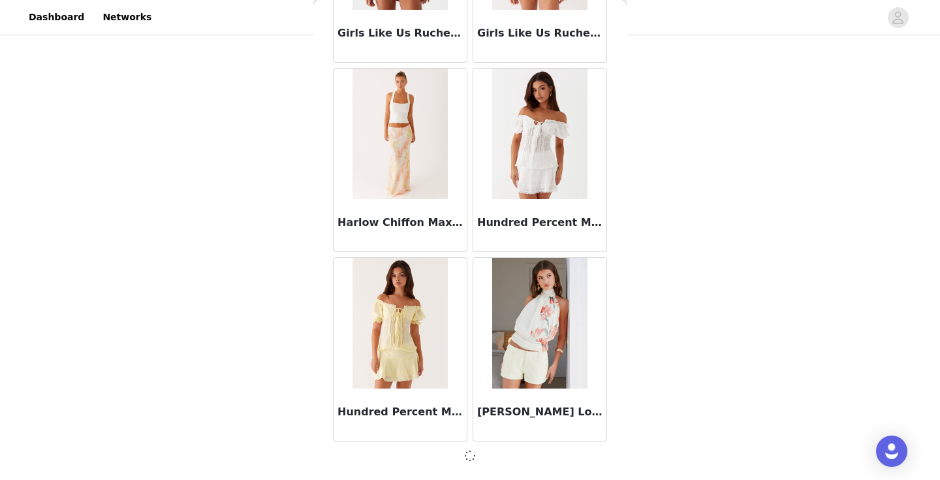
scroll to position [5297, 0]
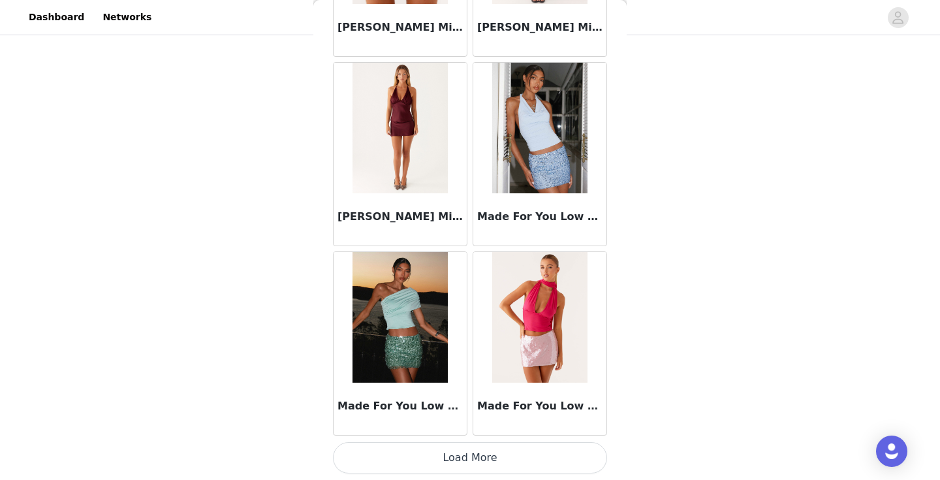
click at [437, 467] on button "Load More" at bounding box center [470, 457] width 274 height 31
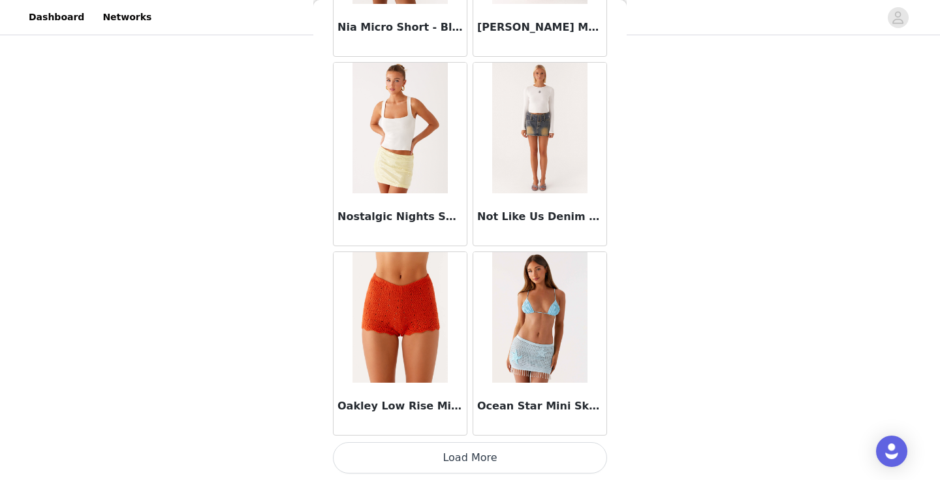
click at [437, 467] on button "Load More" at bounding box center [470, 457] width 274 height 31
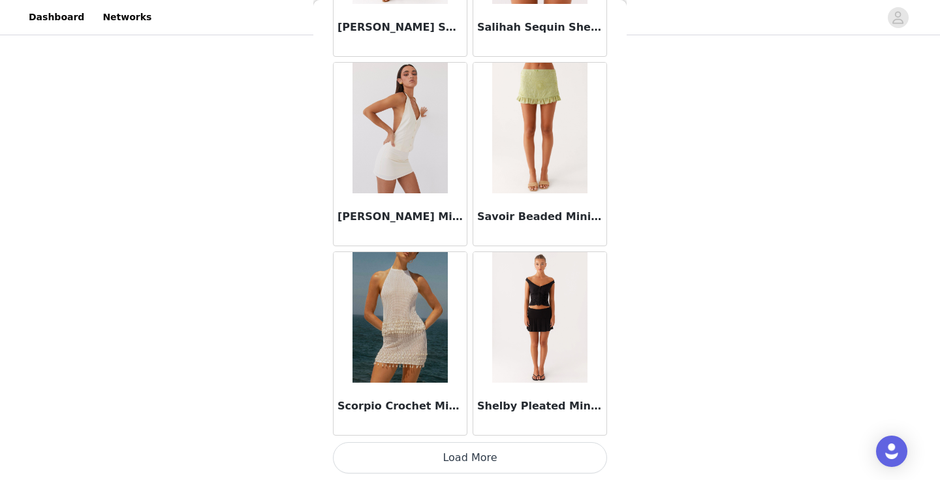
scroll to position [89, 0]
click at [437, 467] on button "Load More" at bounding box center [470, 457] width 274 height 31
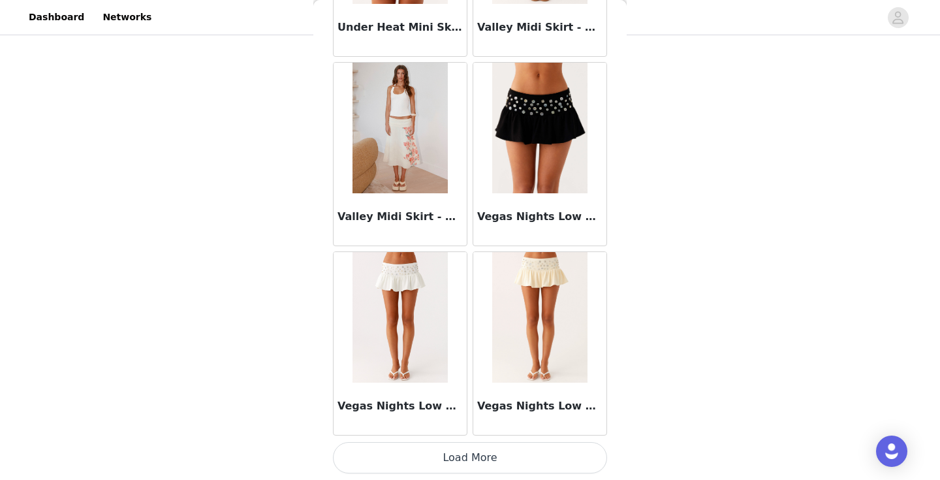
click at [437, 467] on button "Load More" at bounding box center [470, 457] width 274 height 31
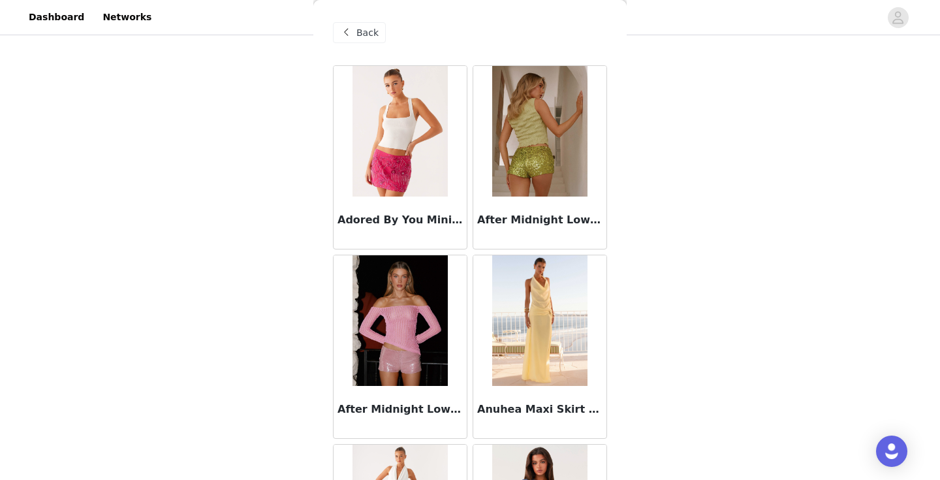
scroll to position [0, 0]
click at [369, 36] on span "Back" at bounding box center [367, 33] width 22 height 14
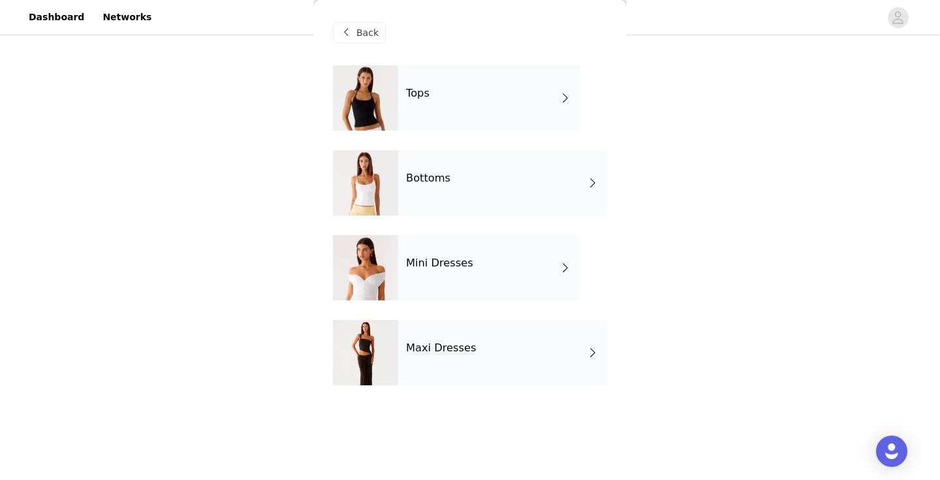
click at [399, 98] on div "Tops" at bounding box center [488, 97] width 181 height 65
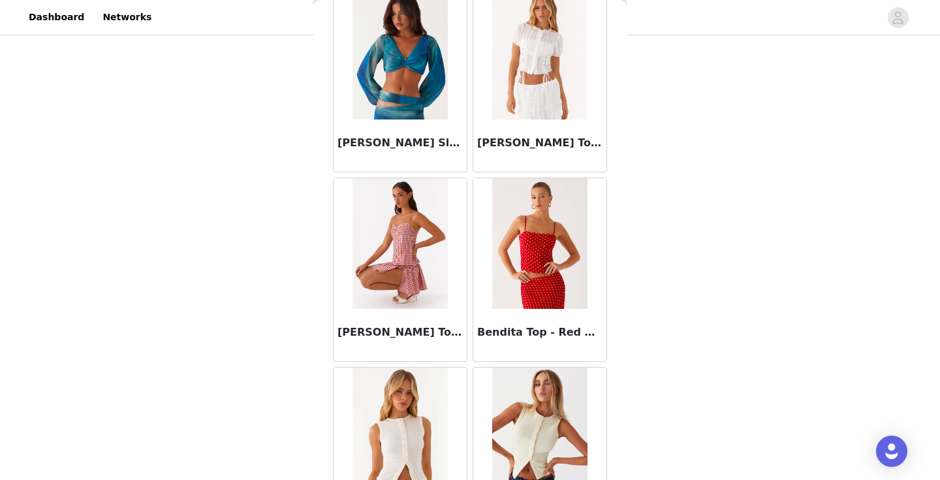
scroll to position [644, 0]
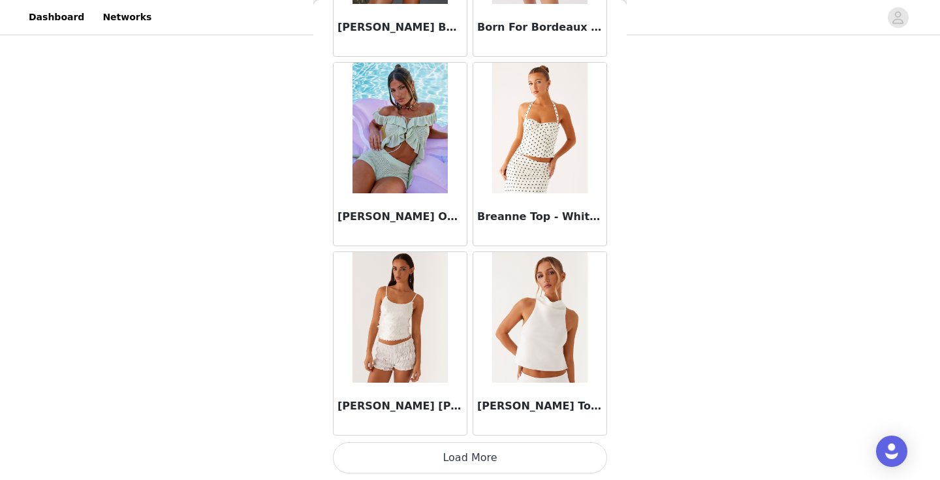
click at [493, 458] on button "Load More" at bounding box center [470, 457] width 274 height 31
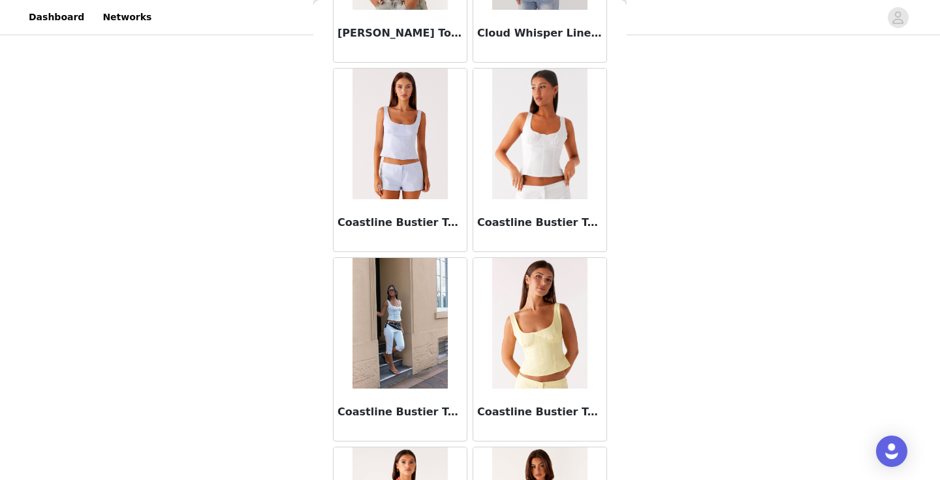
scroll to position [3264, 0]
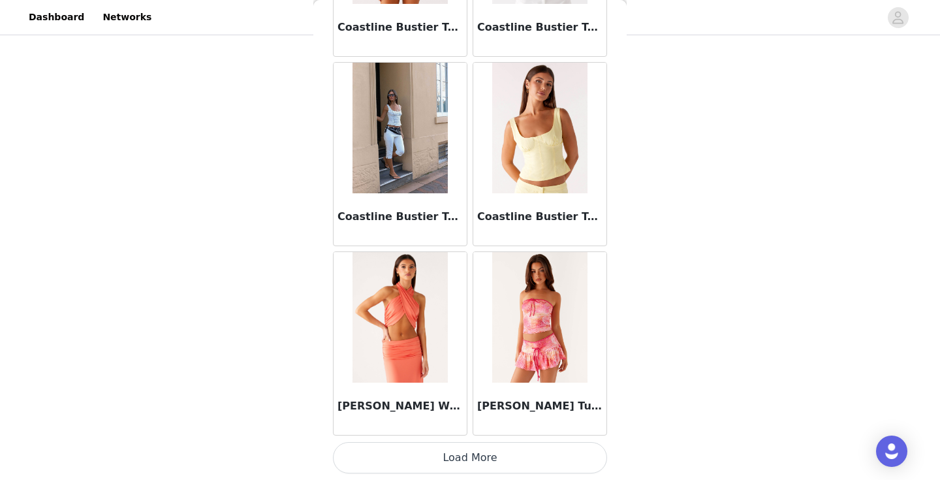
click at [493, 458] on button "Load More" at bounding box center [470, 457] width 274 height 31
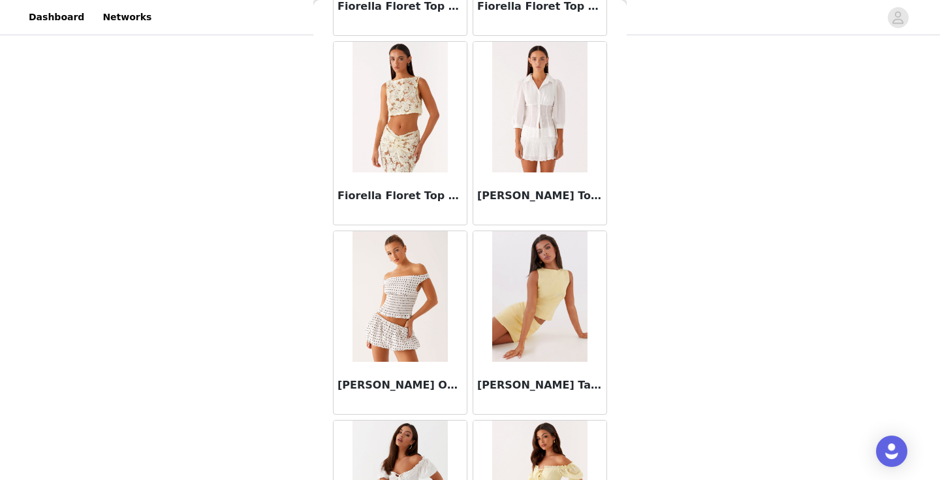
scroll to position [5135, 0]
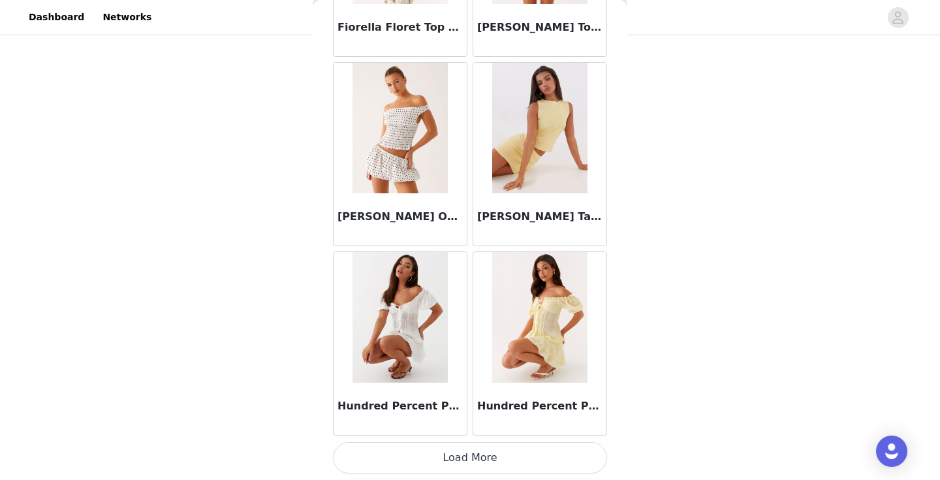
click at [493, 458] on button "Load More" at bounding box center [470, 457] width 274 height 31
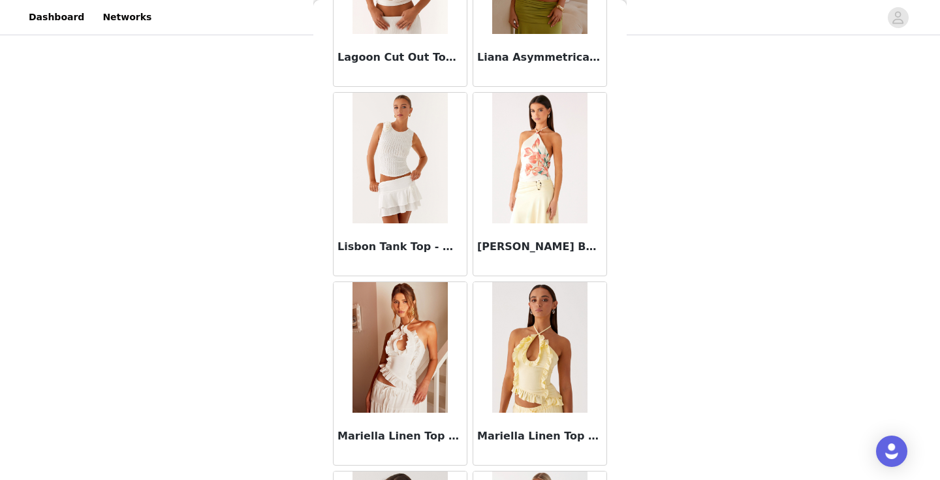
scroll to position [6998, 0]
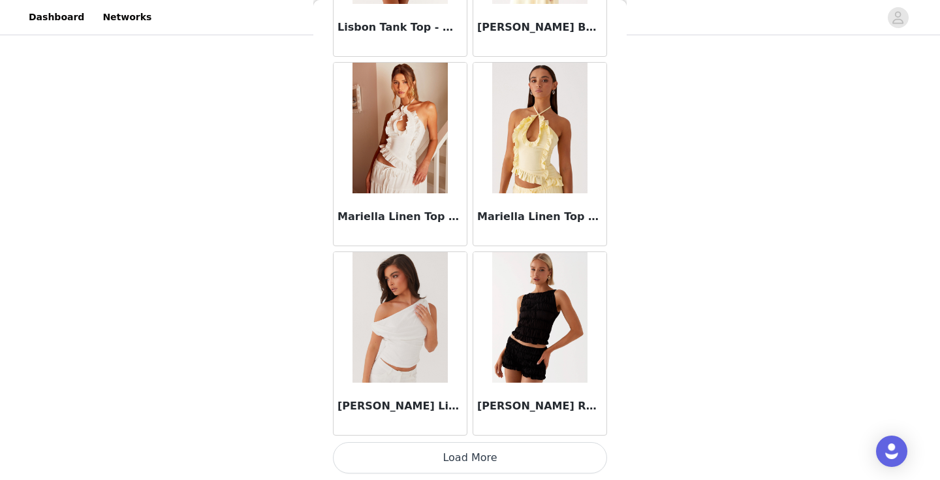
click at [493, 458] on button "Load More" at bounding box center [470, 457] width 274 height 31
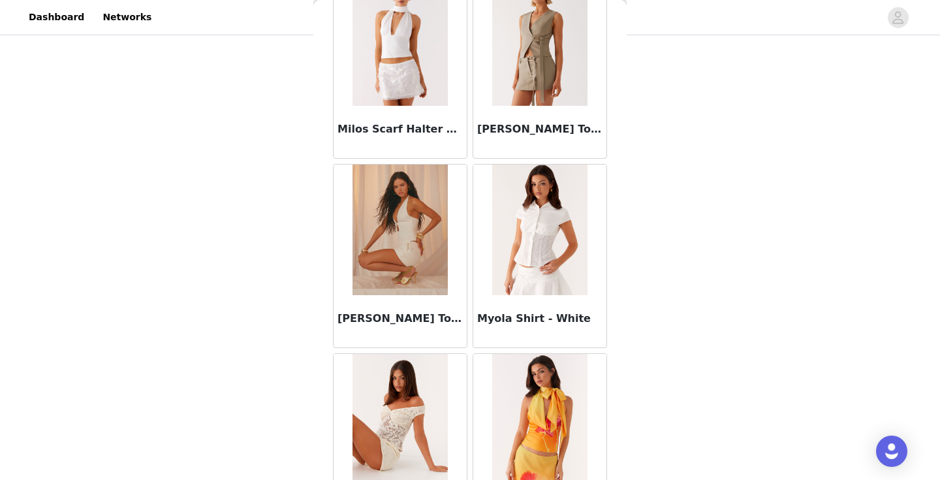
scroll to position [7857, 0]
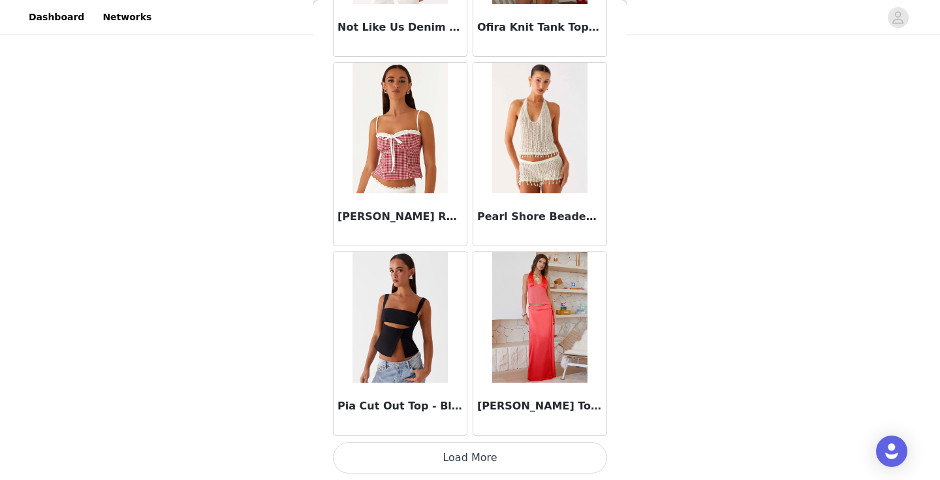
click at [493, 458] on button "Load More" at bounding box center [470, 457] width 274 height 31
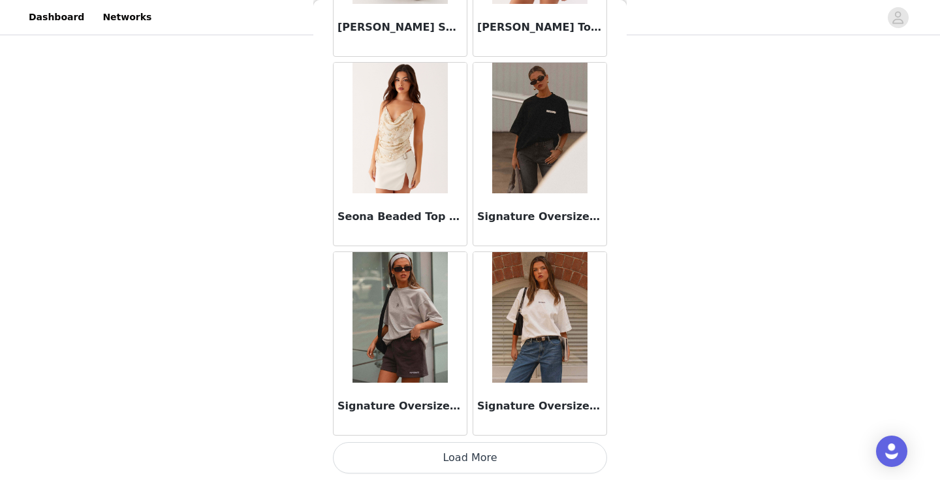
click at [493, 458] on button "Load More" at bounding box center [470, 457] width 274 height 31
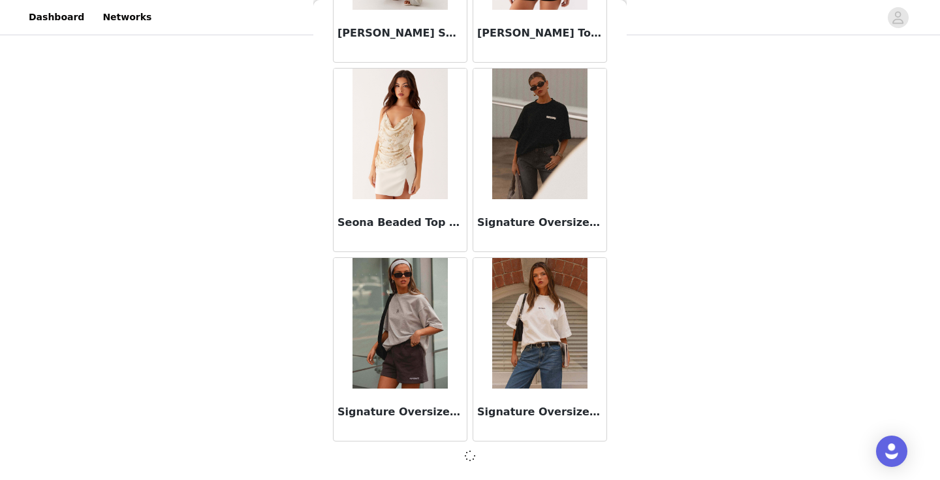
scroll to position [10976, 0]
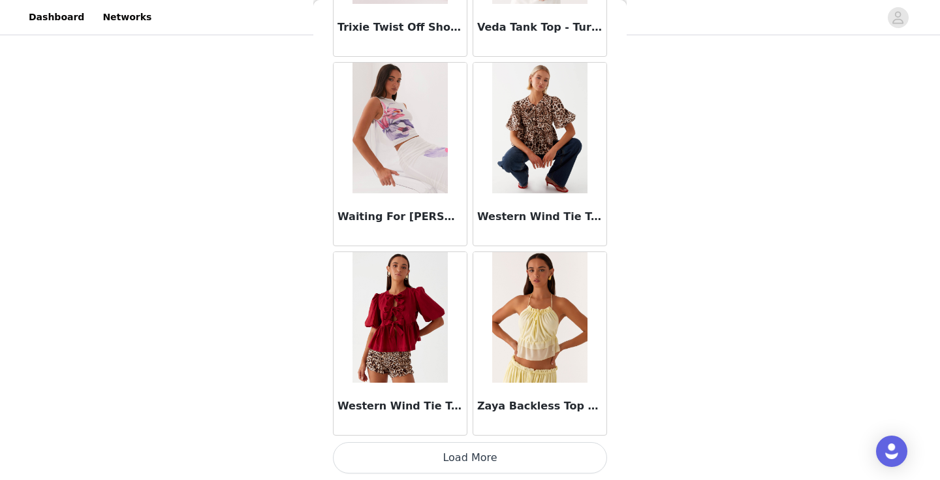
click at [493, 458] on button "Load More" at bounding box center [470, 457] width 274 height 31
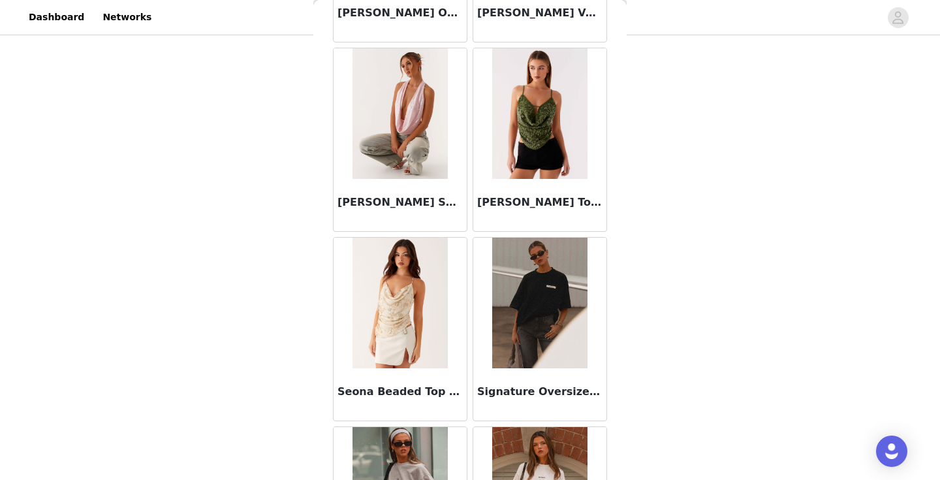
scroll to position [10774, 0]
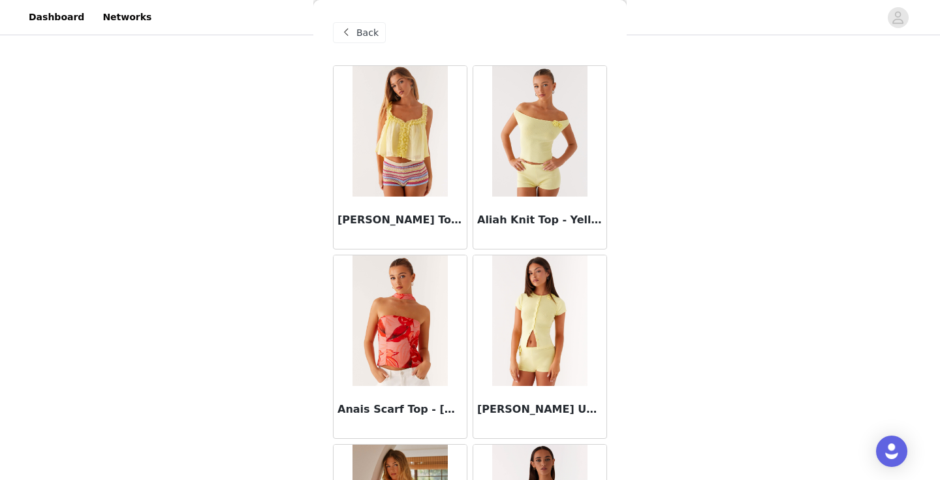
scroll to position [0, 0]
click at [357, 34] on span "Back" at bounding box center [367, 33] width 22 height 14
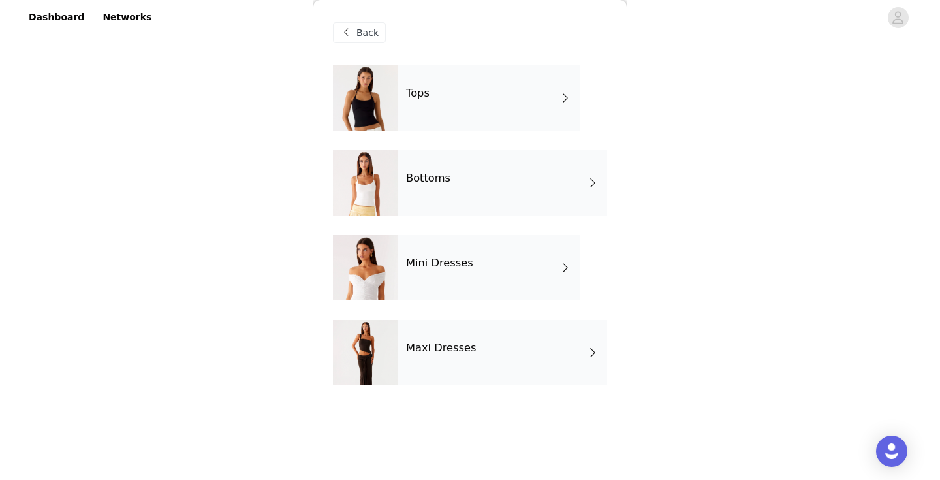
scroll to position [89, 0]
click at [418, 354] on h4 "Maxi Dresses" at bounding box center [441, 348] width 70 height 12
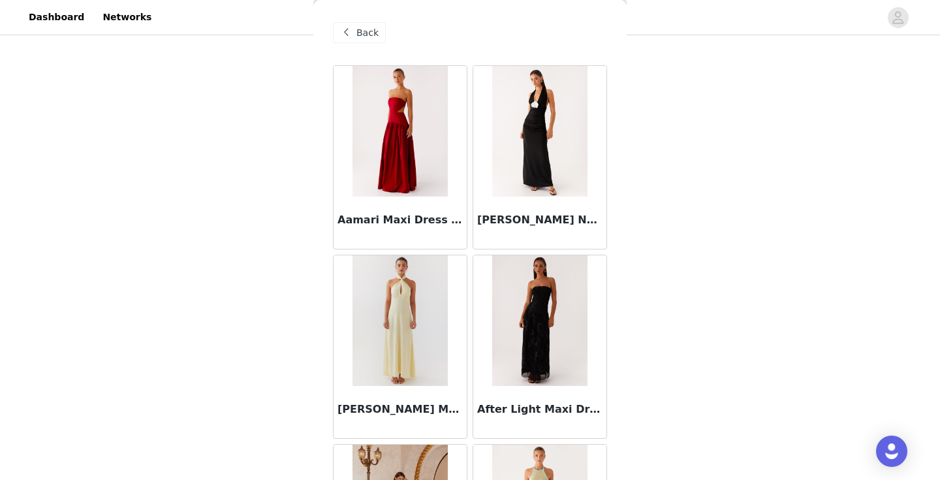
click at [364, 38] on span "Back" at bounding box center [367, 33] width 22 height 14
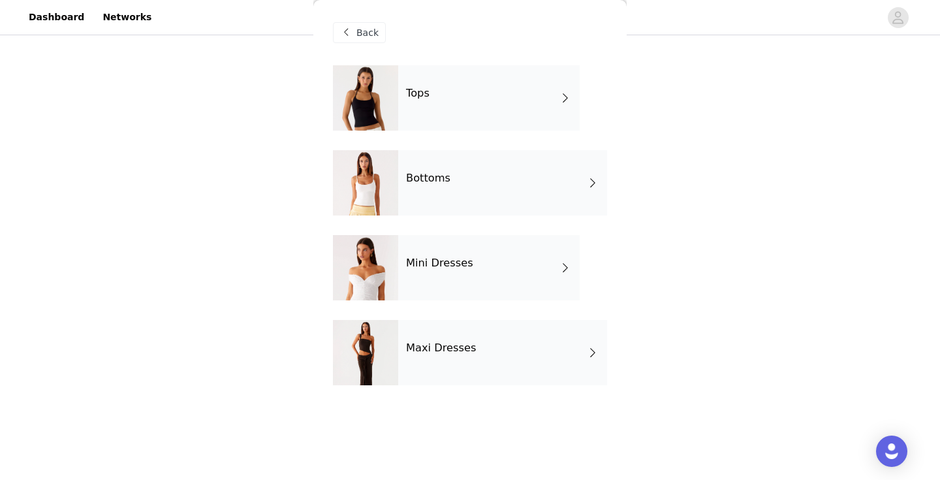
click at [390, 281] on div at bounding box center [365, 267] width 65 height 65
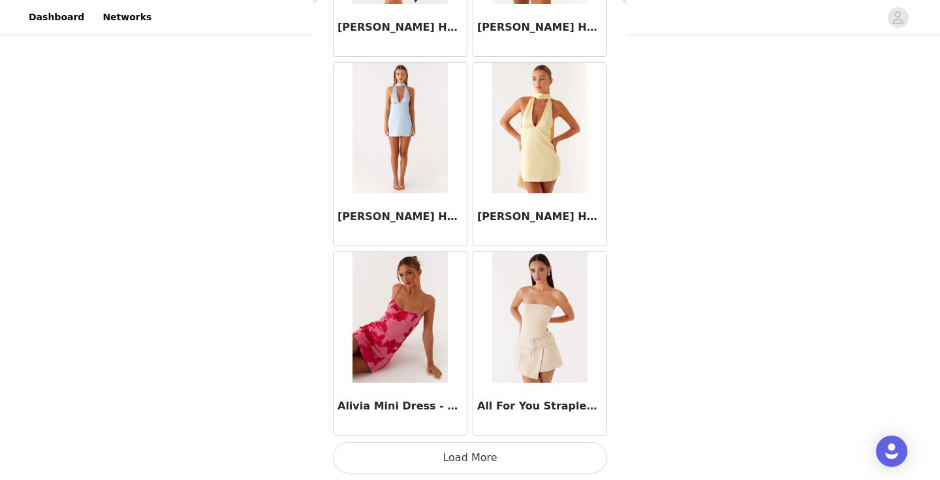
scroll to position [1518, 0]
click at [388, 465] on button "Load More" at bounding box center [470, 457] width 274 height 31
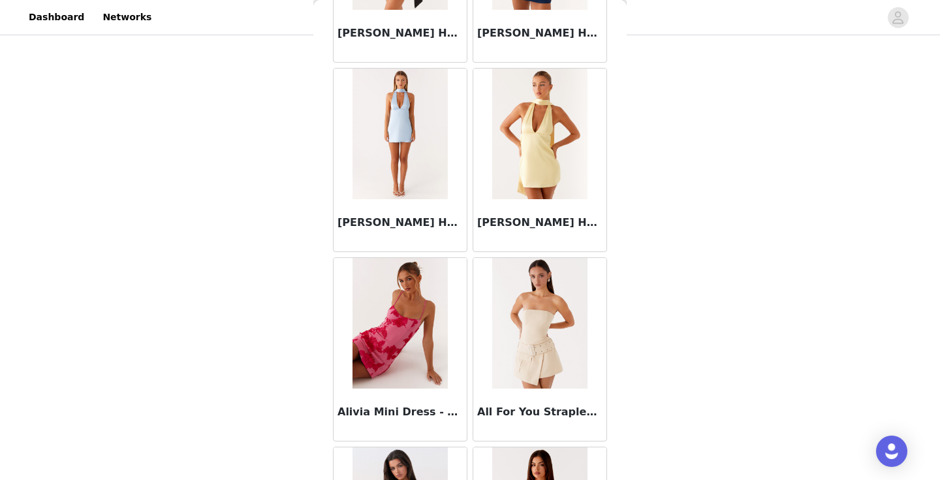
scroll to position [89, 0]
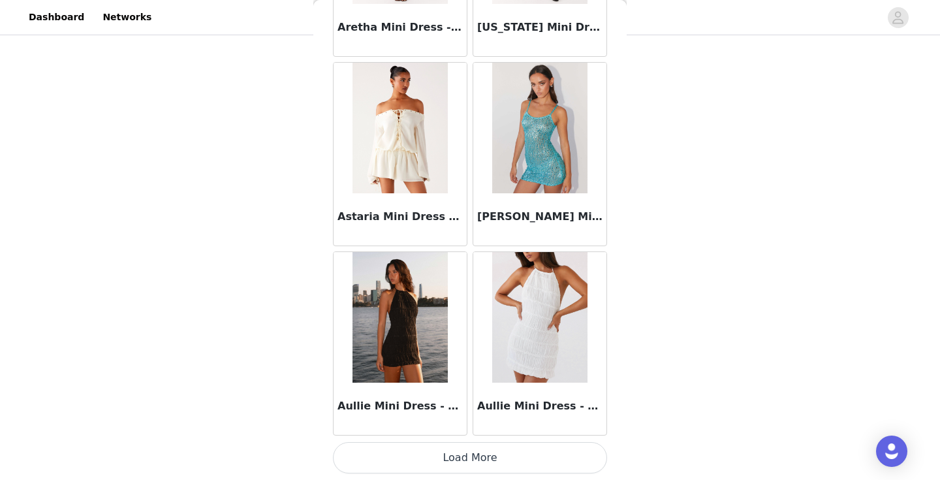
click at [388, 465] on button "Load More" at bounding box center [470, 457] width 274 height 31
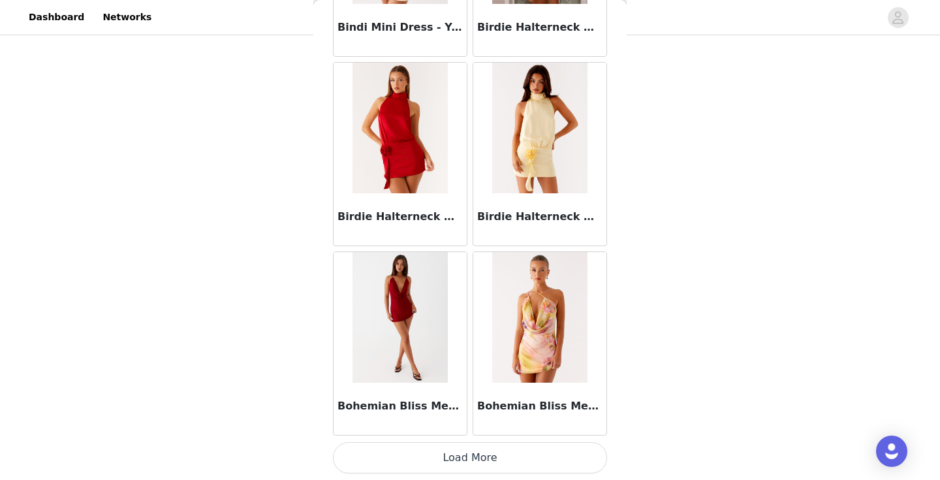
click at [388, 465] on button "Load More" at bounding box center [470, 457] width 274 height 31
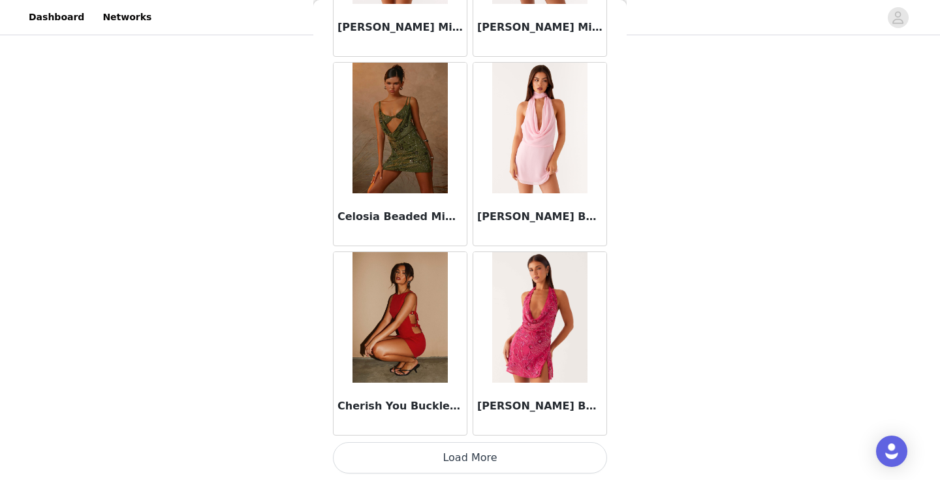
scroll to position [7196, 0]
click at [388, 465] on button "Load More" at bounding box center [470, 457] width 274 height 31
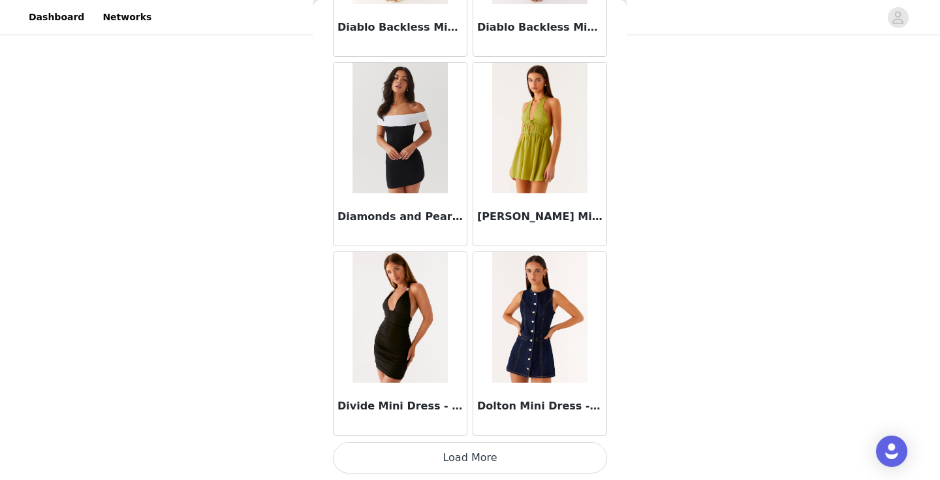
scroll to position [89, 0]
click at [388, 463] on button "Load More" at bounding box center [470, 457] width 274 height 31
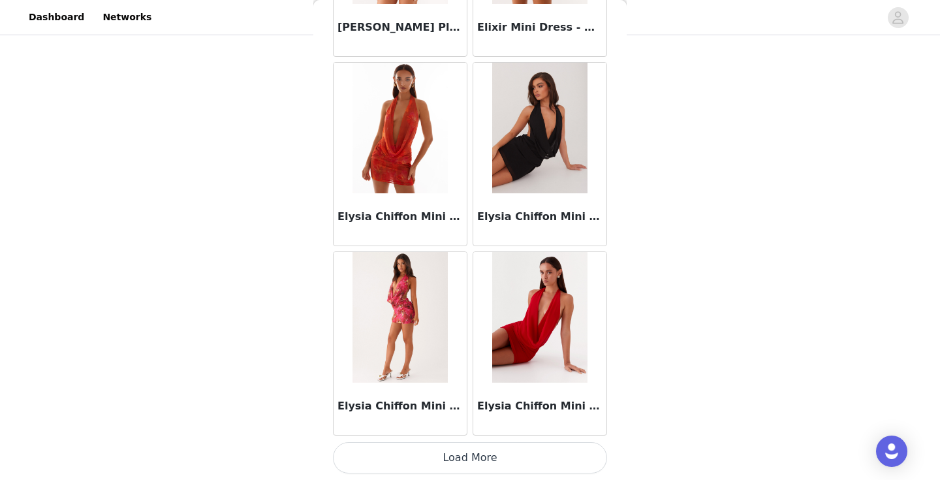
click at [388, 463] on button "Load More" at bounding box center [470, 457] width 274 height 31
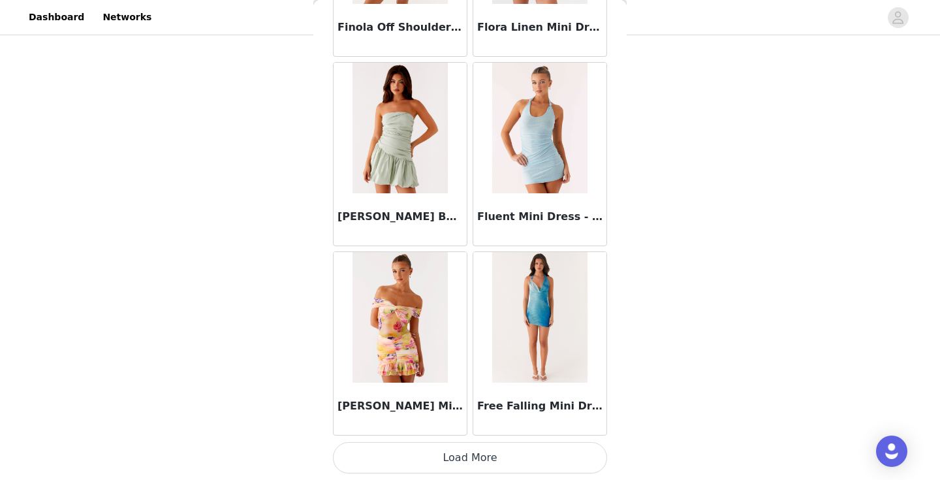
click at [413, 444] on button "Load More" at bounding box center [470, 457] width 274 height 31
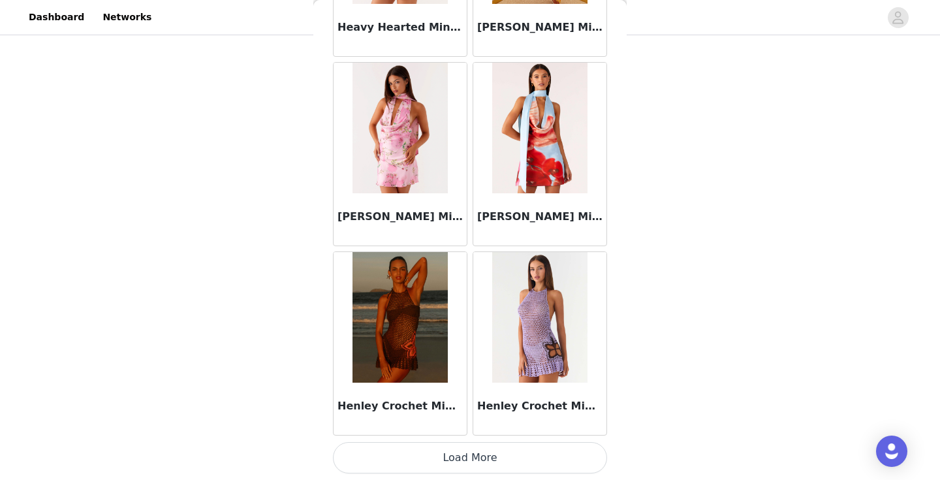
scroll to position [14767, 0]
click at [420, 454] on button "Load More" at bounding box center [470, 457] width 274 height 31
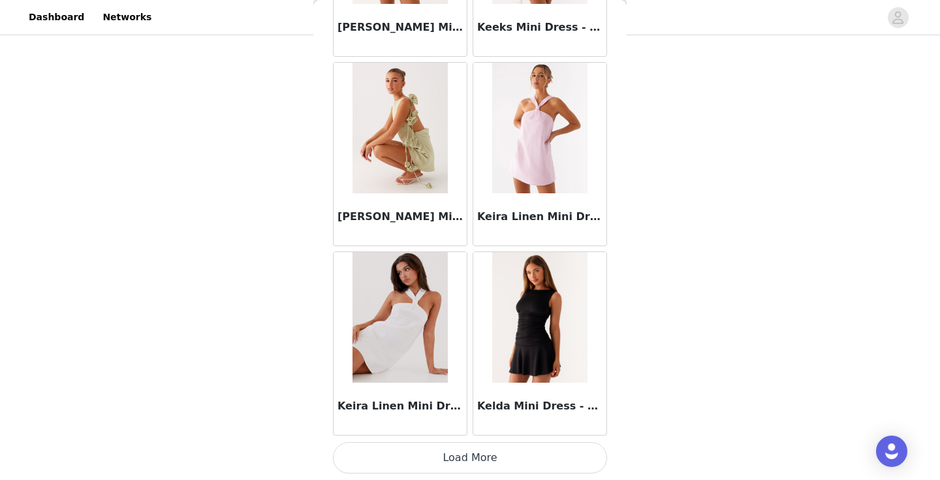
scroll to position [89, 0]
click at [428, 452] on button "Load More" at bounding box center [470, 457] width 274 height 31
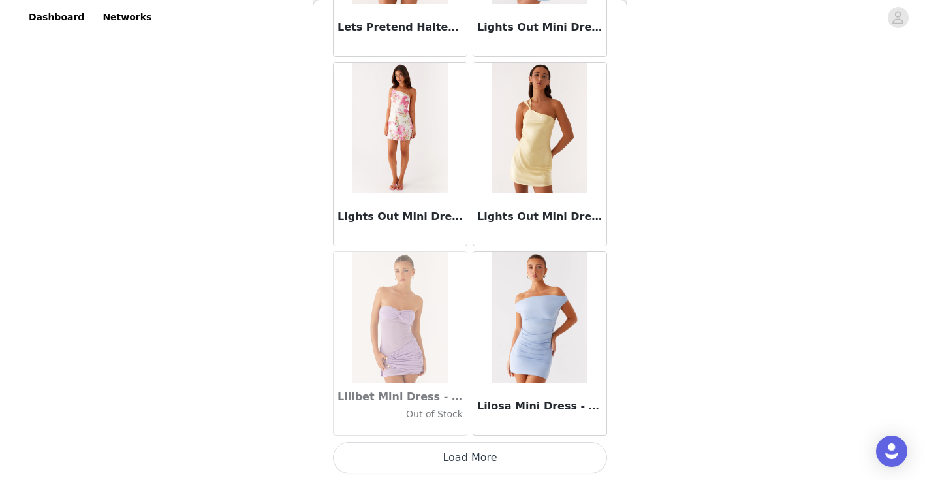
click at [467, 463] on button "Load More" at bounding box center [470, 457] width 274 height 31
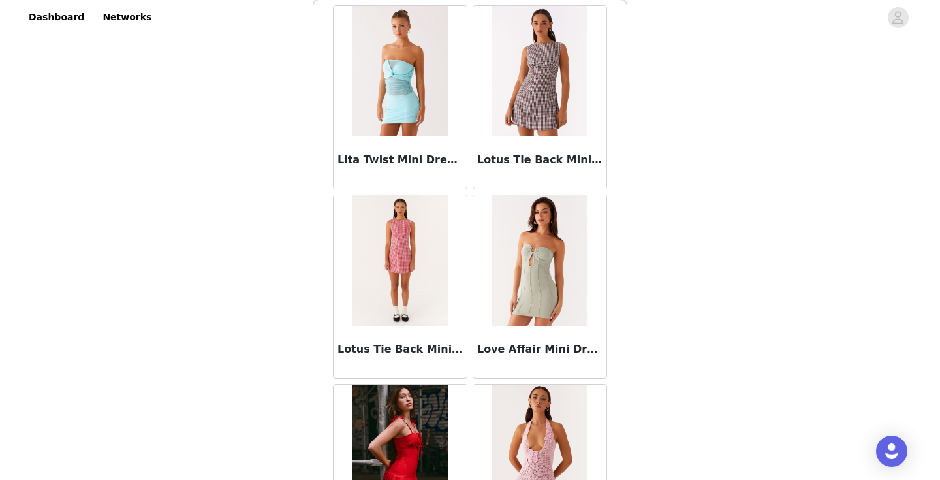
scroll to position [19179, 0]
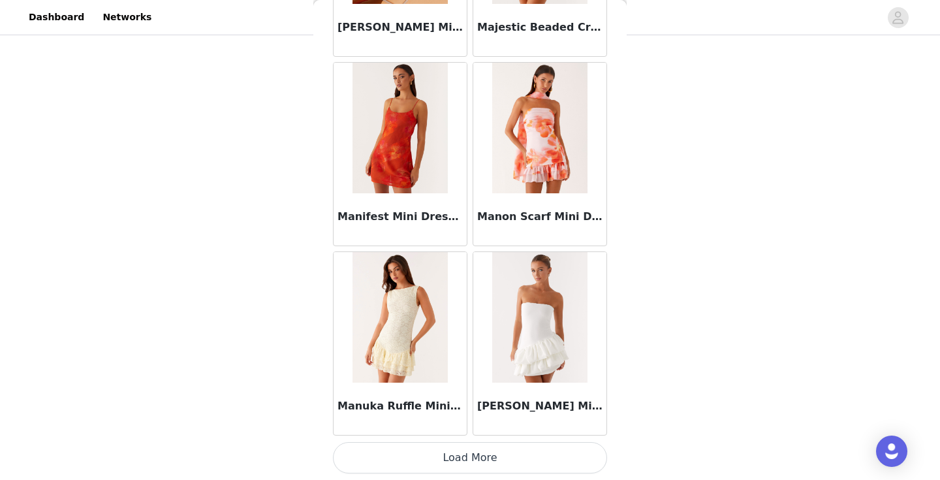
click at [467, 471] on button "Load More" at bounding box center [470, 457] width 274 height 31
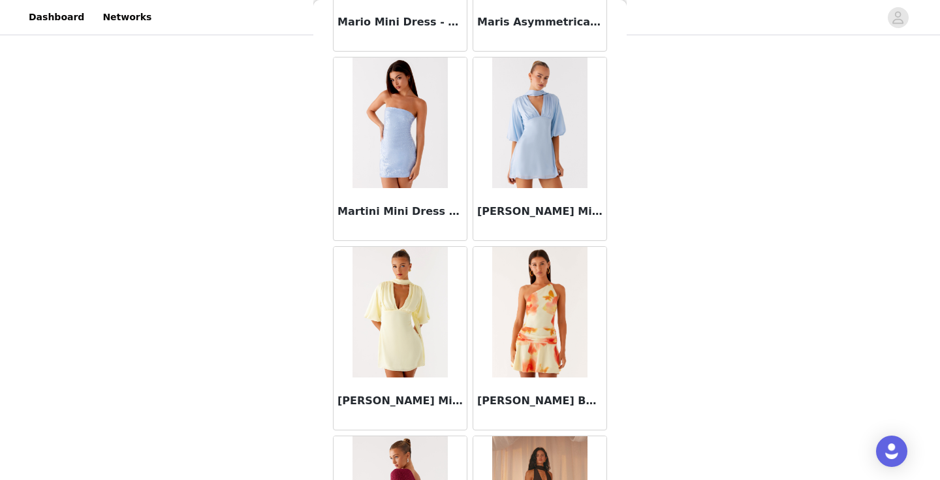
scroll to position [21014, 0]
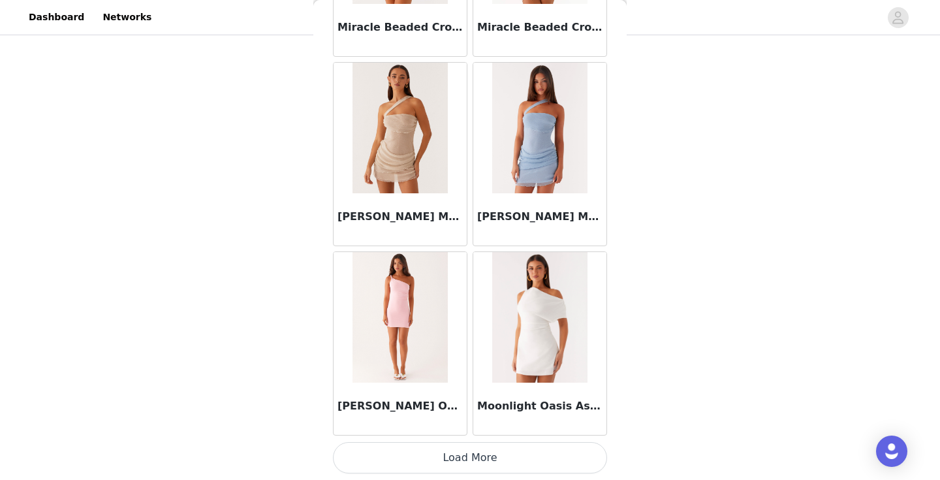
click at [467, 471] on button "Load More" at bounding box center [470, 457] width 274 height 31
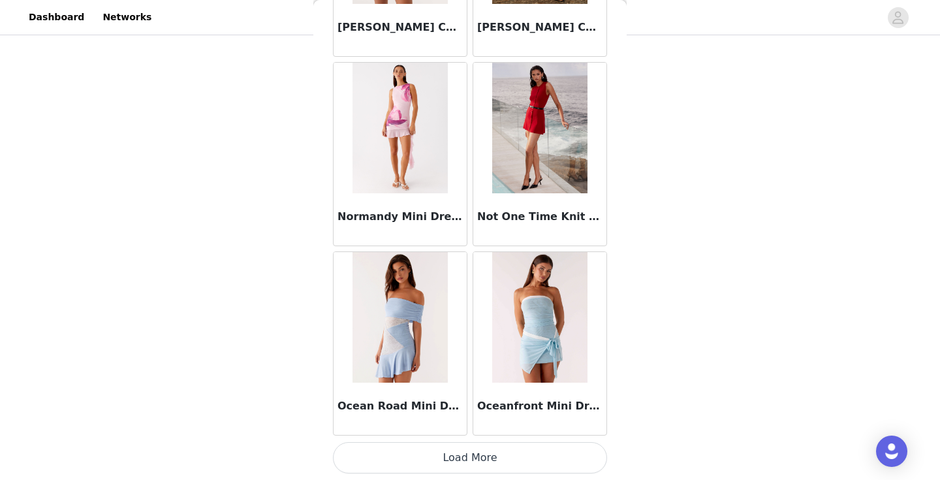
click at [469, 463] on button "Load More" at bounding box center [470, 457] width 274 height 31
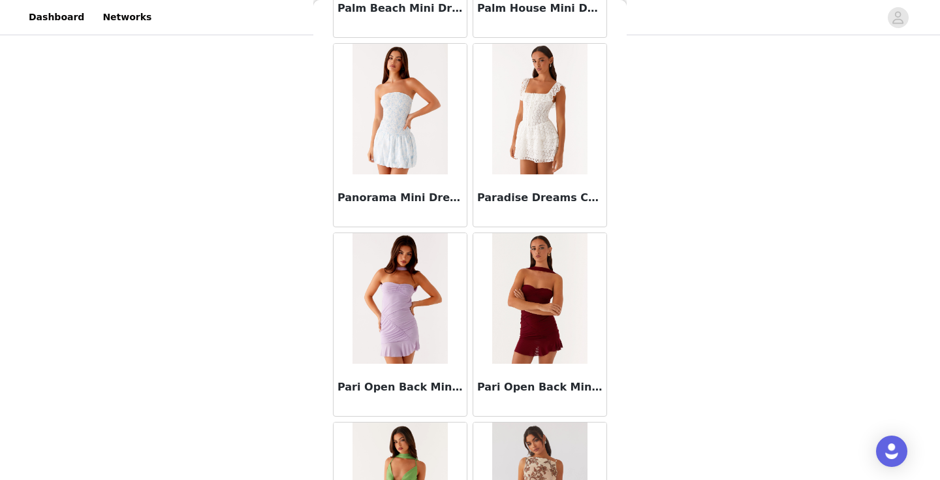
scroll to position [25769, 0]
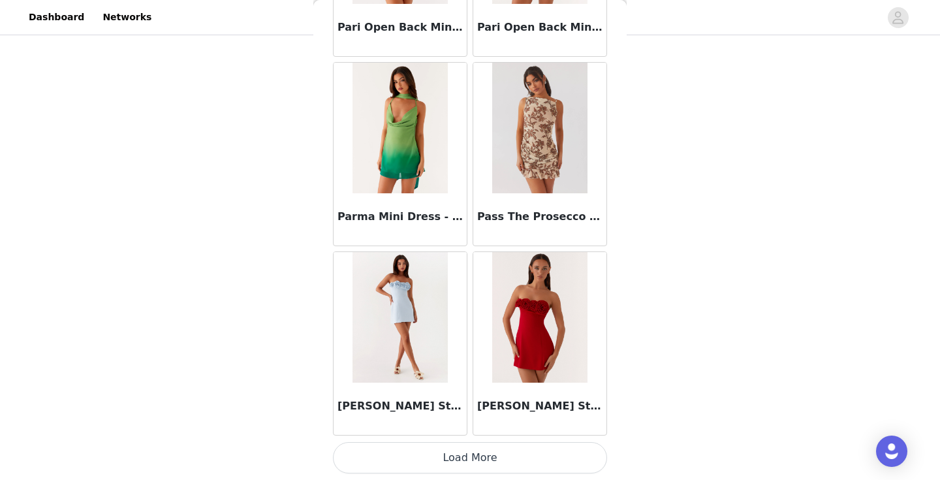
click at [480, 450] on button "Load More" at bounding box center [470, 457] width 274 height 31
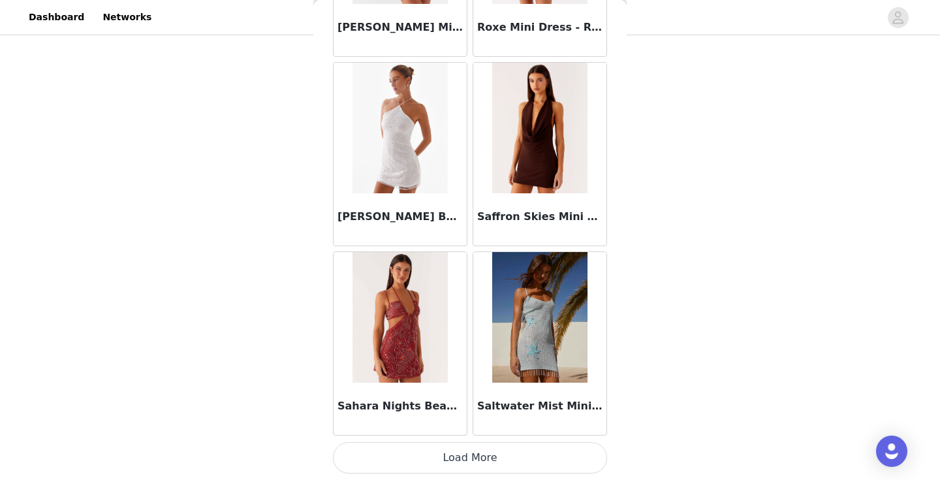
scroll to position [89, 0]
click at [480, 450] on button "Load More" at bounding box center [470, 457] width 274 height 31
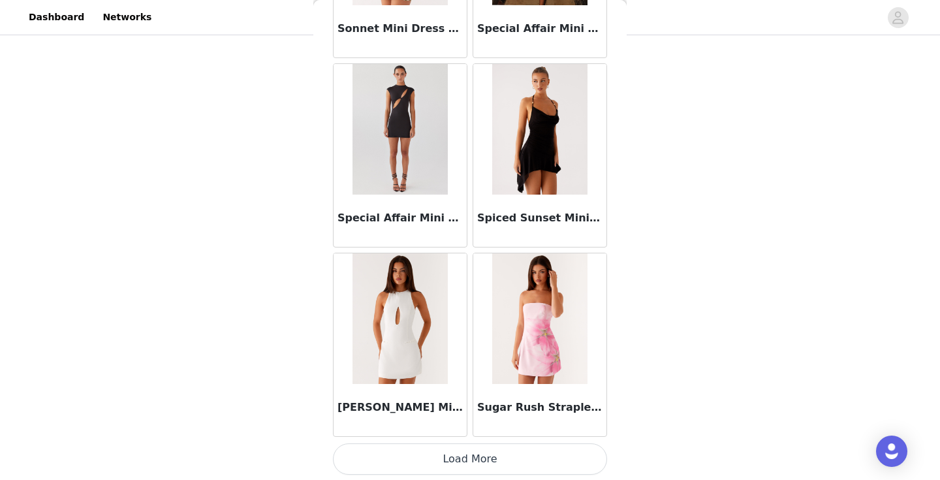
click at [480, 450] on button "Load More" at bounding box center [470, 458] width 274 height 31
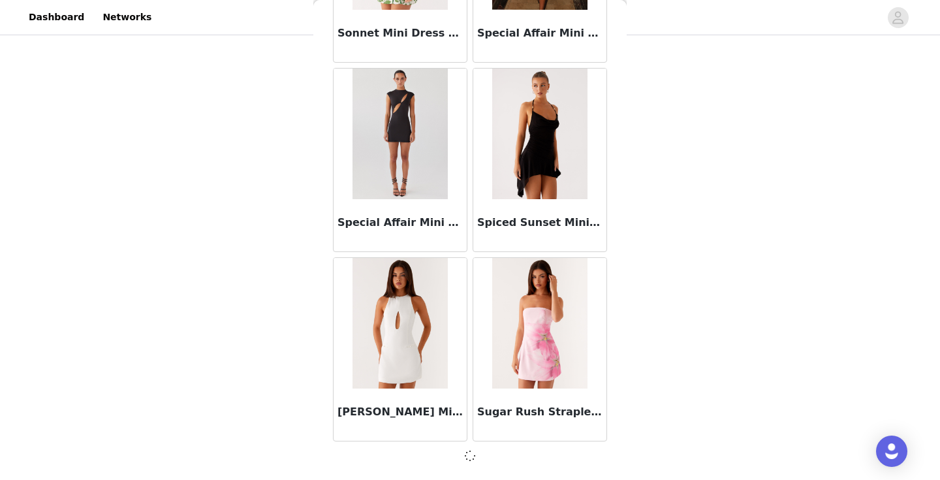
scroll to position [29904, 0]
click at [480, 450] on div at bounding box center [470, 456] width 274 height 16
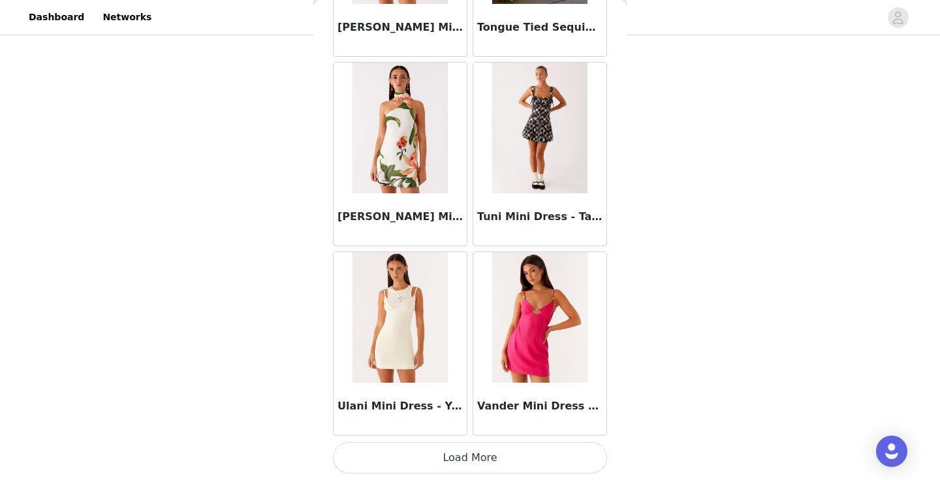
scroll to position [31803, 0]
click at [481, 450] on button "Load More" at bounding box center [470, 457] width 274 height 31
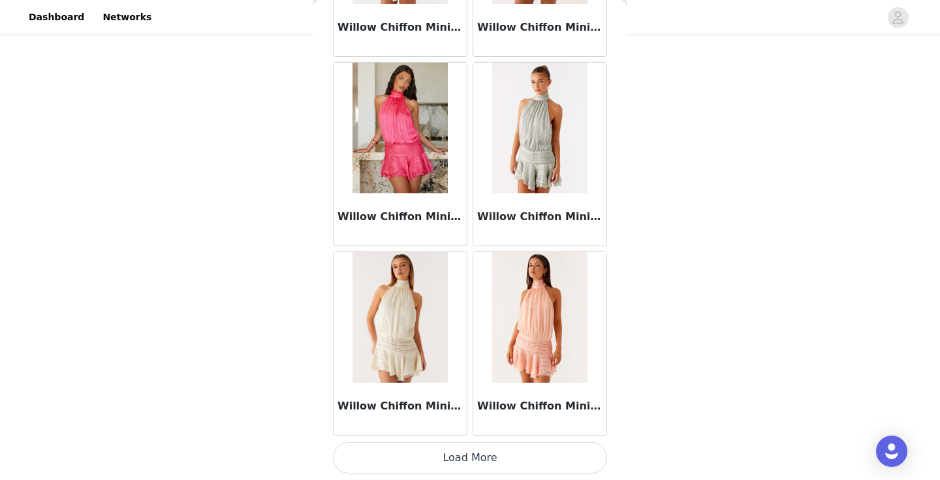
scroll to position [33696, 0]
click at [481, 450] on button "Load More" at bounding box center [470, 457] width 274 height 31
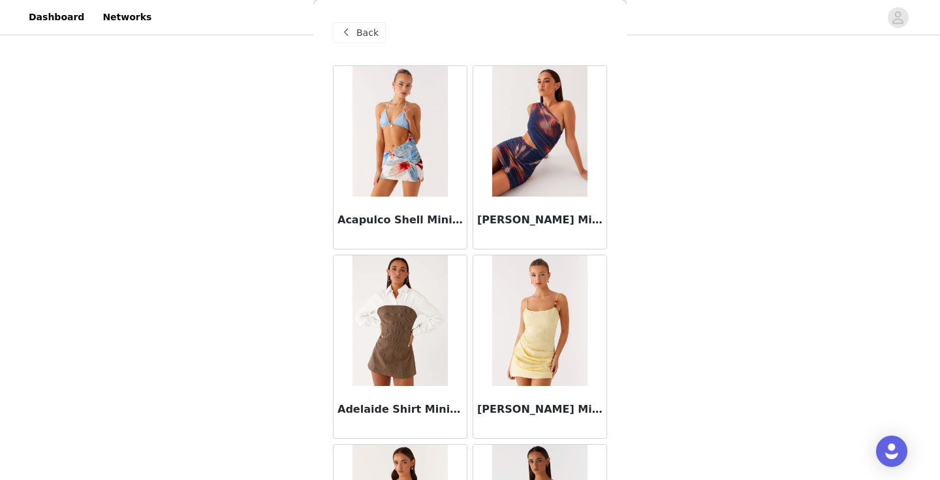
scroll to position [0, 0]
click at [364, 27] on span "Back" at bounding box center [367, 33] width 22 height 14
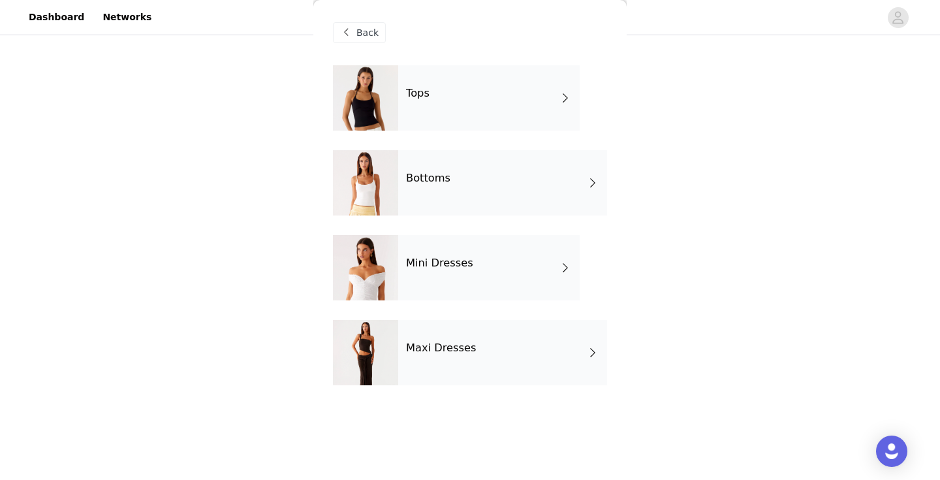
click at [420, 342] on h4 "Maxi Dresses" at bounding box center [441, 348] width 70 height 12
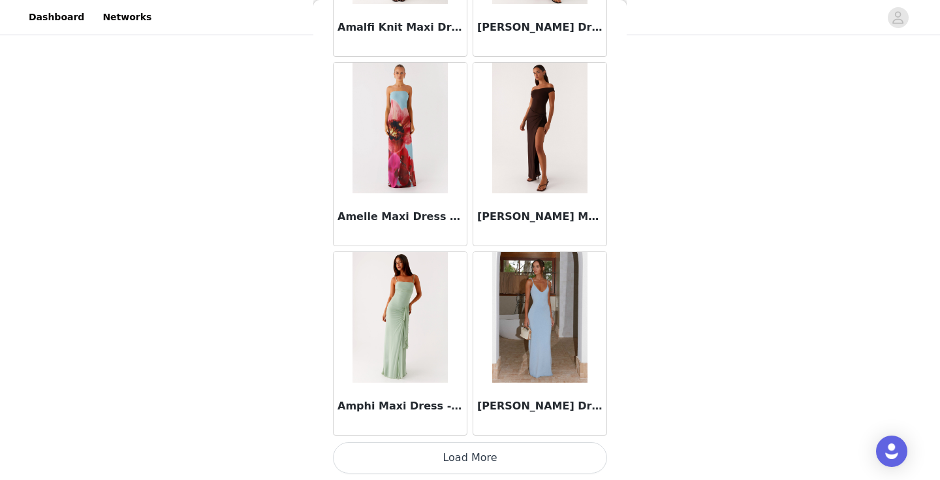
click at [463, 452] on button "Load More" at bounding box center [470, 457] width 274 height 31
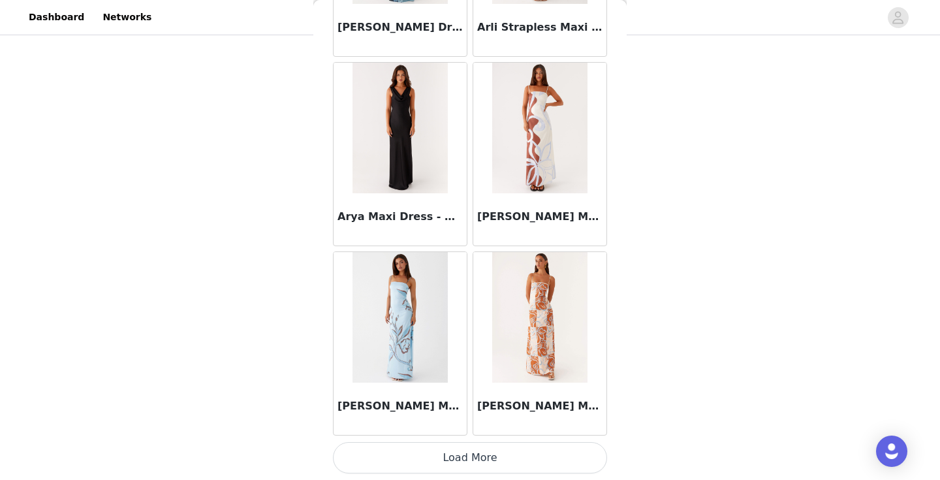
click at [463, 452] on button "Load More" at bounding box center [470, 457] width 274 height 31
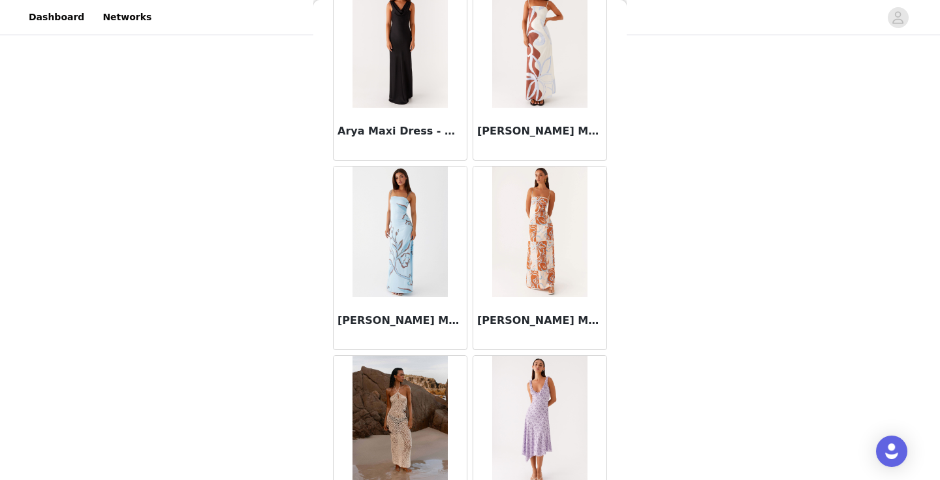
scroll to position [89, 0]
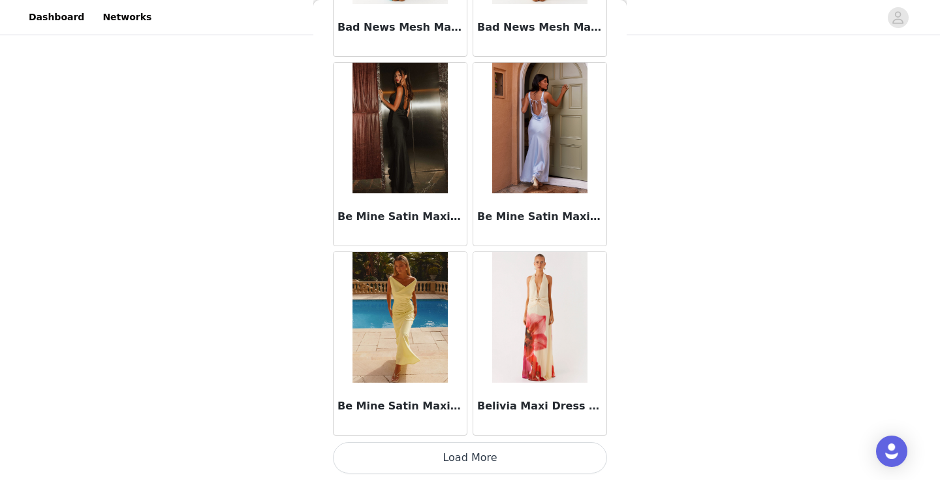
click at [463, 452] on button "Load More" at bounding box center [470, 457] width 274 height 31
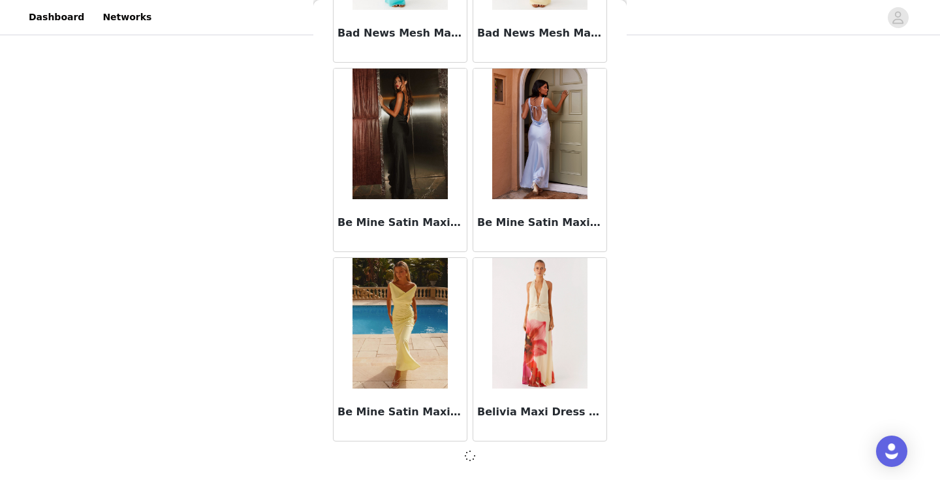
scroll to position [5297, 0]
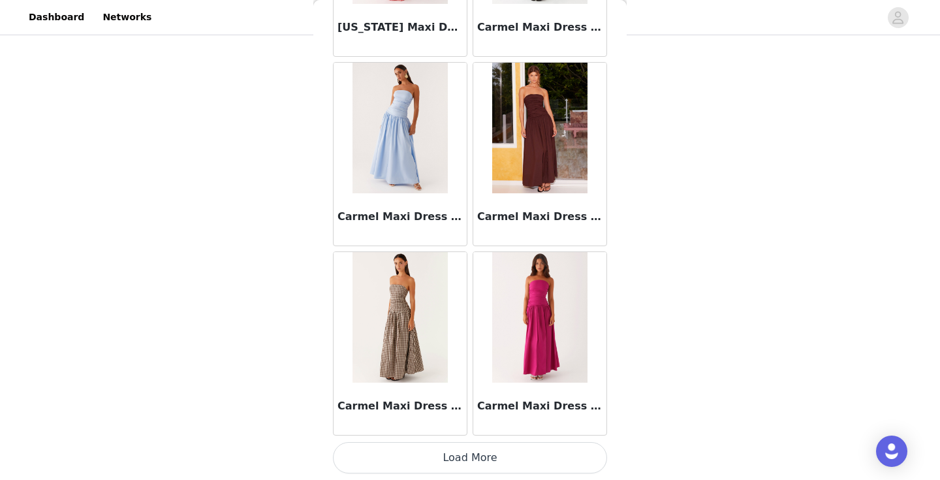
click at [463, 452] on button "Load More" at bounding box center [470, 457] width 274 height 31
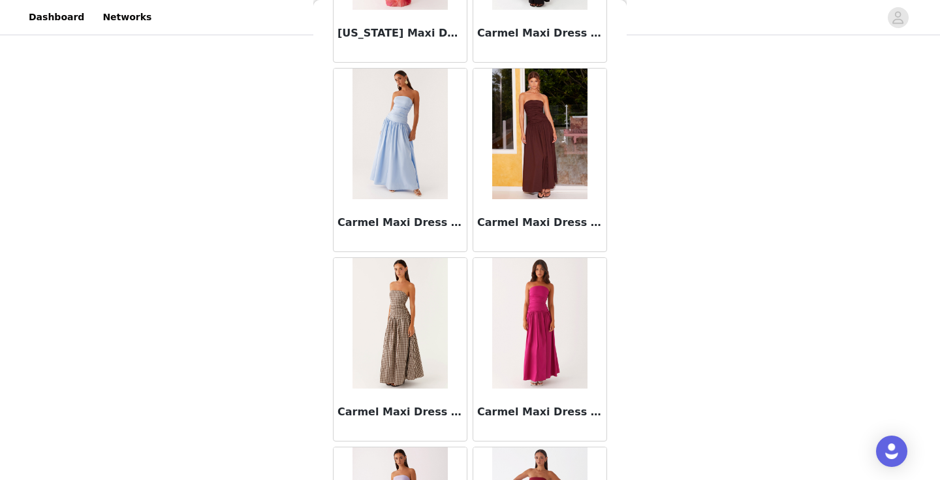
scroll to position [89, 0]
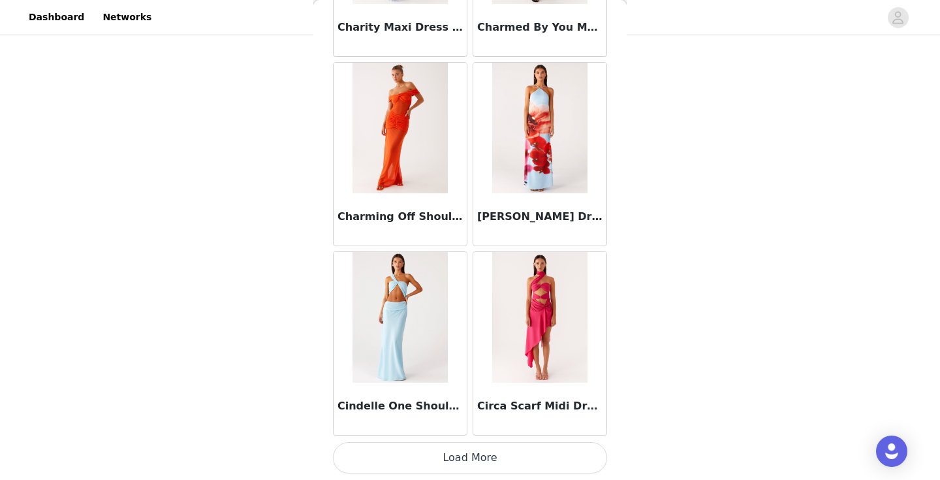
click at [463, 452] on button "Load More" at bounding box center [470, 457] width 274 height 31
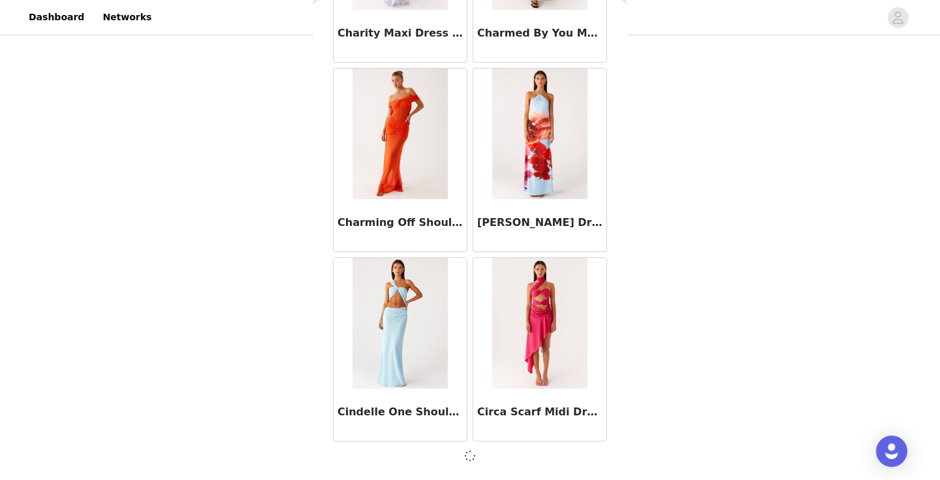
scroll to position [9083, 0]
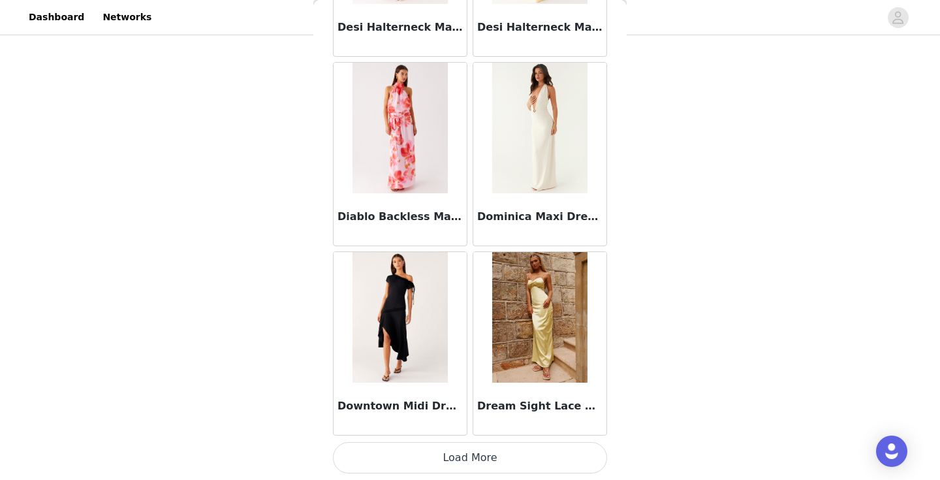
click at [463, 452] on button "Load More" at bounding box center [470, 457] width 274 height 31
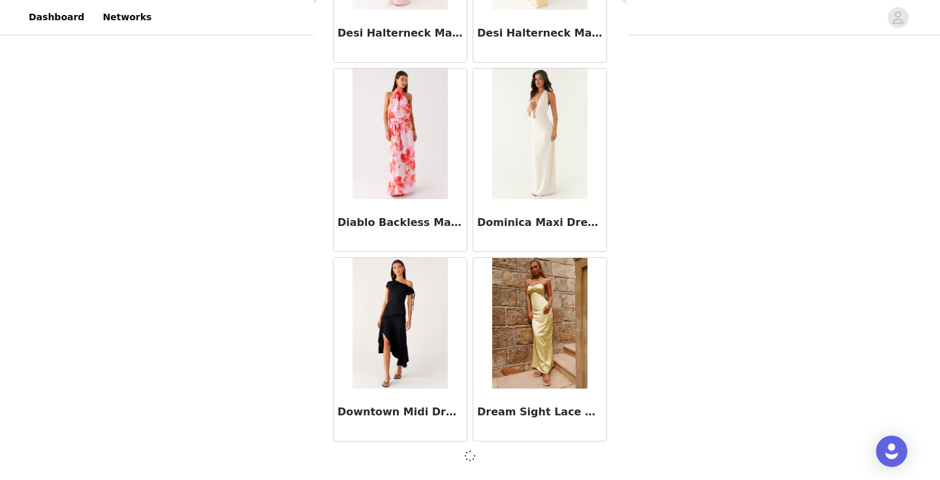
scroll to position [10976, 0]
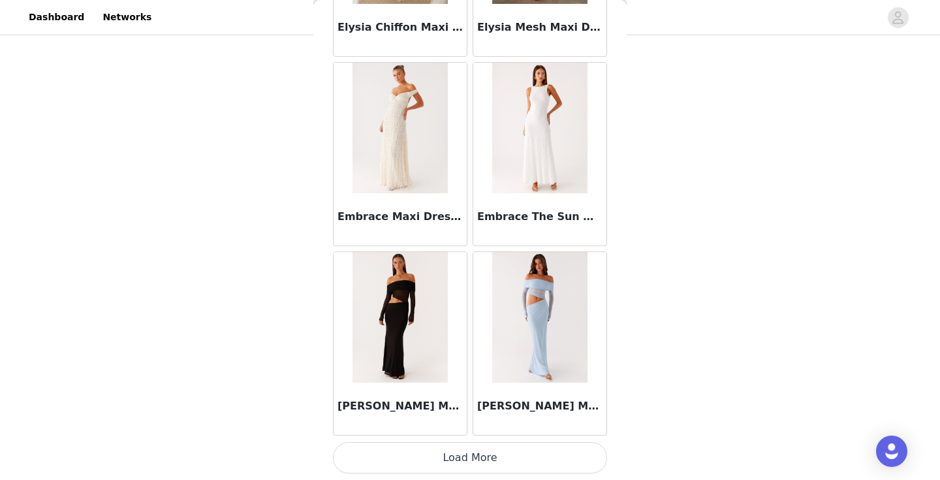
click at [463, 452] on button "Load More" at bounding box center [470, 457] width 274 height 31
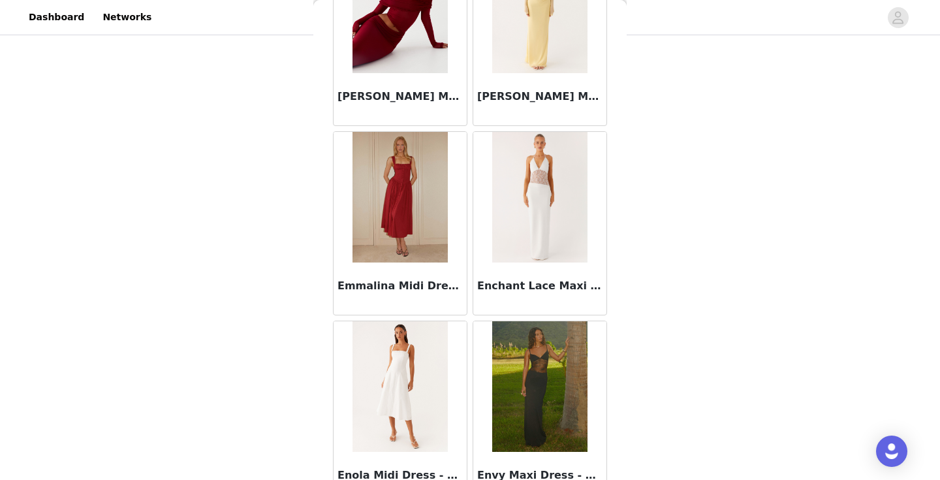
scroll to position [13372, 0]
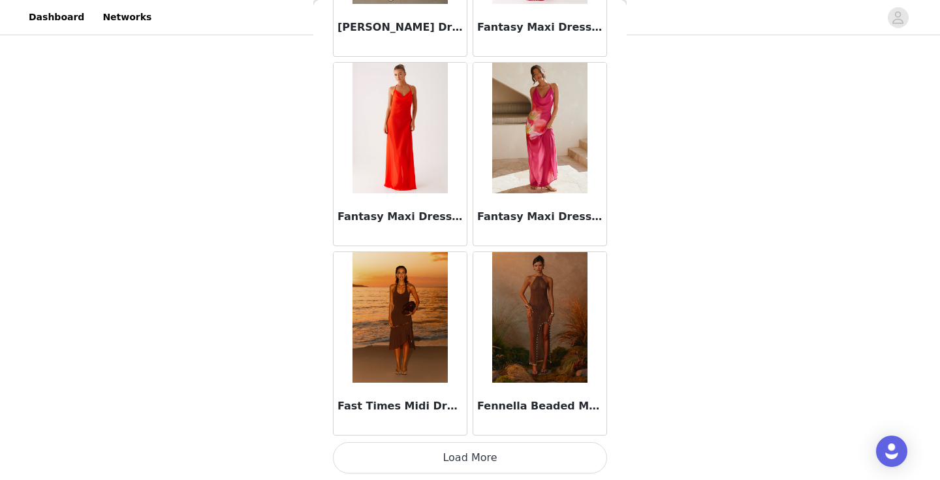
click at [467, 454] on button "Load More" at bounding box center [470, 457] width 274 height 31
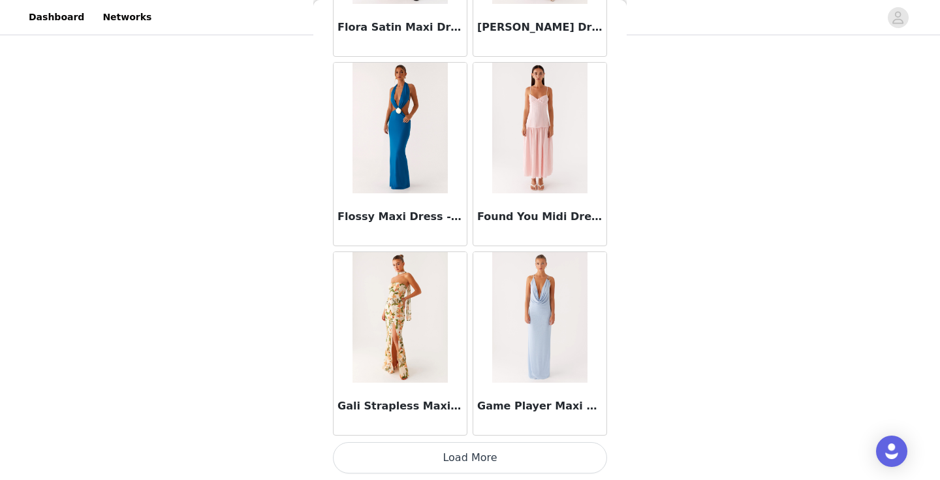
scroll to position [16660, 0]
click at [488, 463] on button "Load More" at bounding box center [470, 457] width 274 height 31
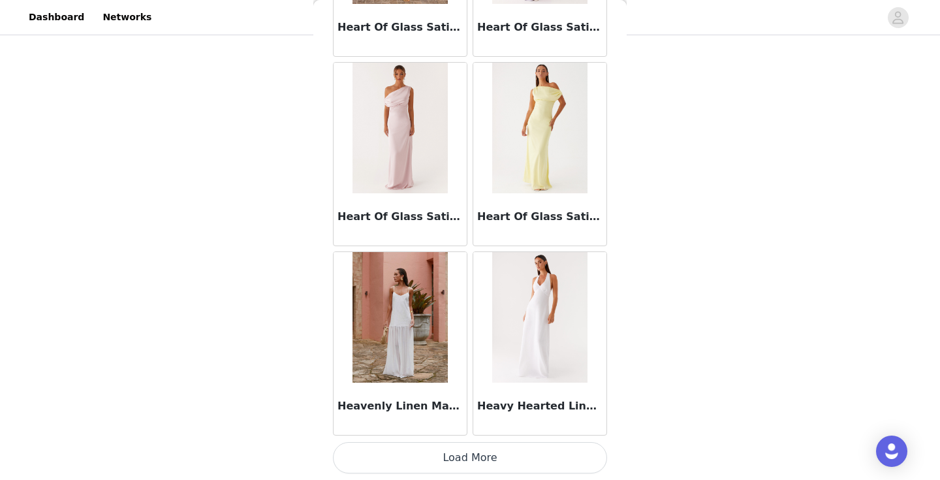
click at [488, 471] on button "Load More" at bounding box center [470, 457] width 274 height 31
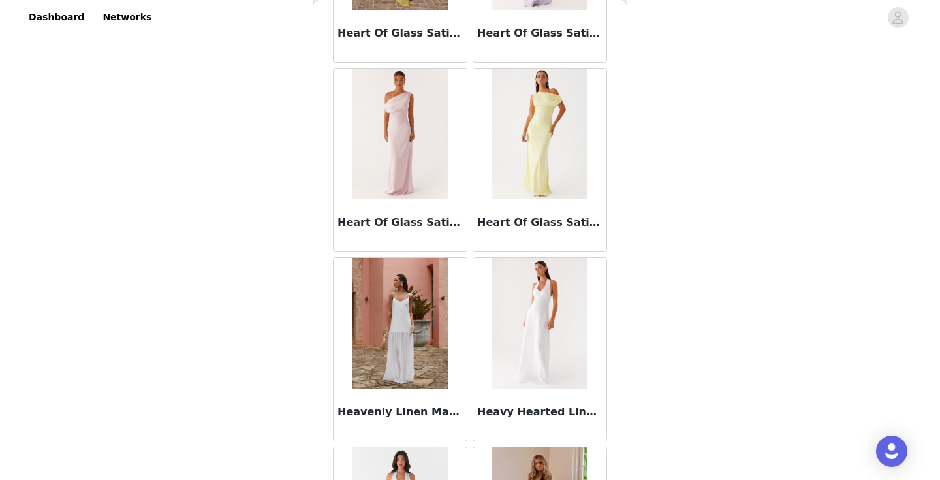
scroll to position [89, 0]
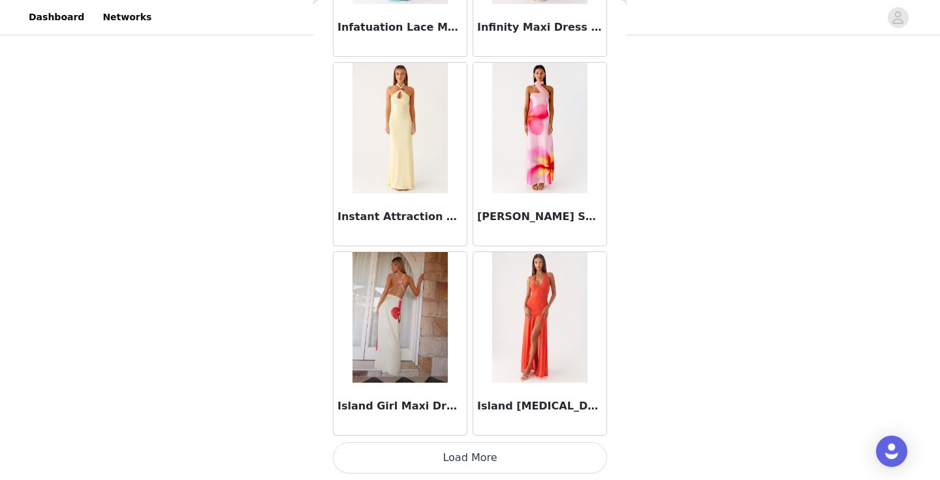
click at [488, 471] on button "Load More" at bounding box center [470, 457] width 274 height 31
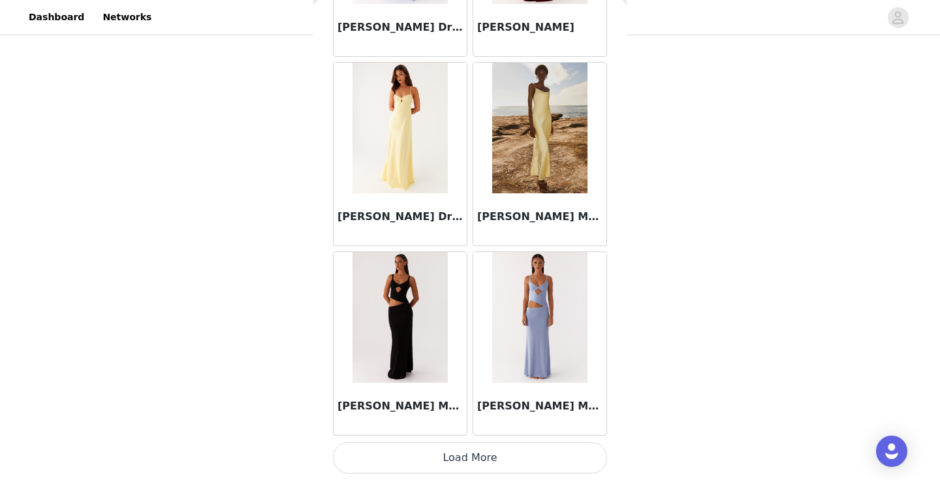
click at [488, 471] on button "Load More" at bounding box center [470, 457] width 274 height 31
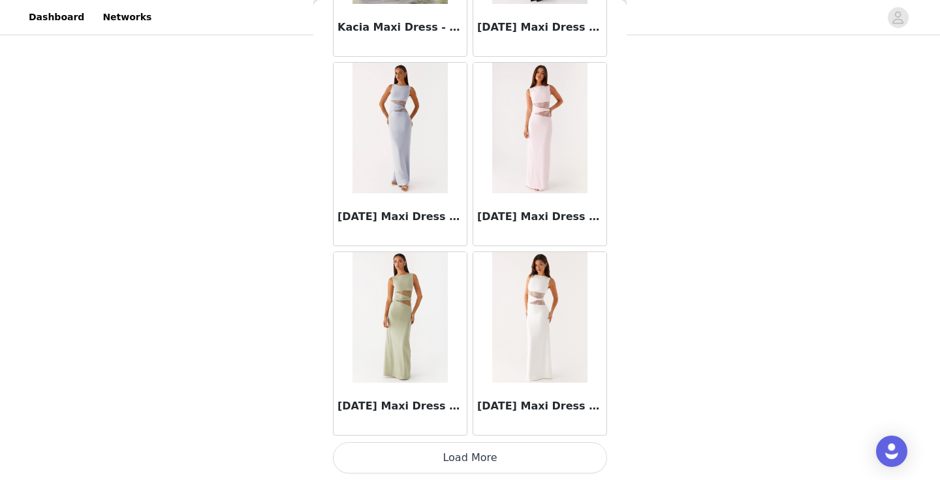
click at [488, 471] on button "Load More" at bounding box center [470, 457] width 274 height 31
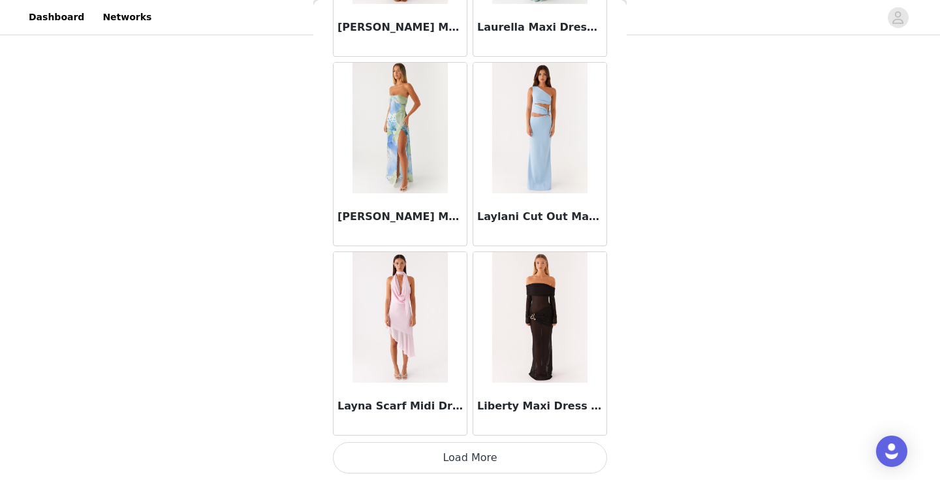
click at [488, 471] on button "Load More" at bounding box center [470, 457] width 274 height 31
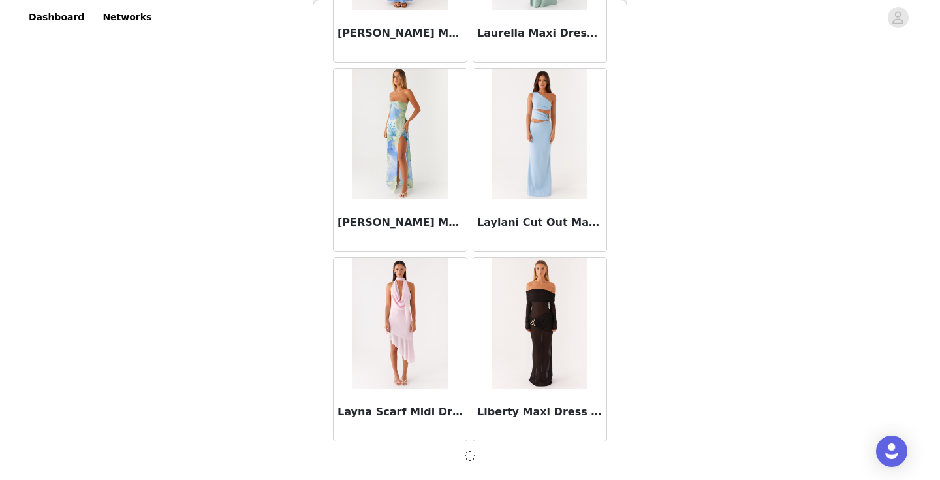
scroll to position [26119, 0]
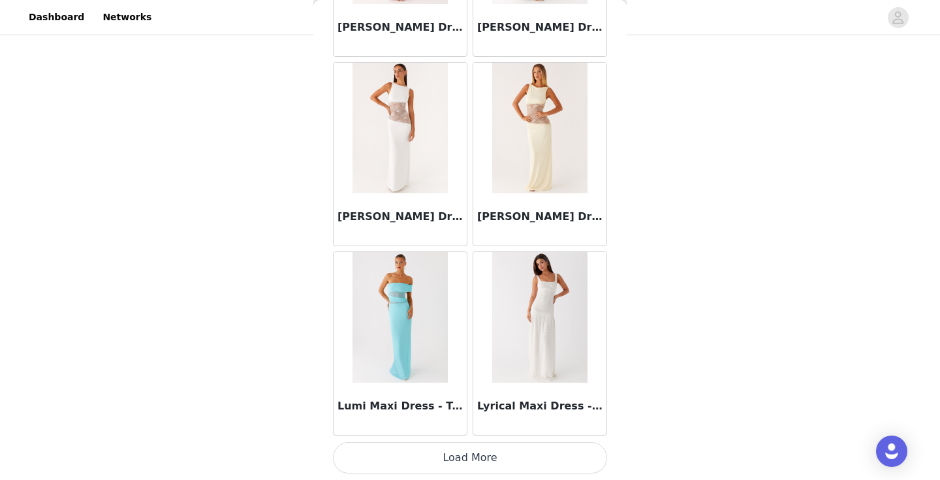
click at [490, 458] on button "Load More" at bounding box center [470, 457] width 274 height 31
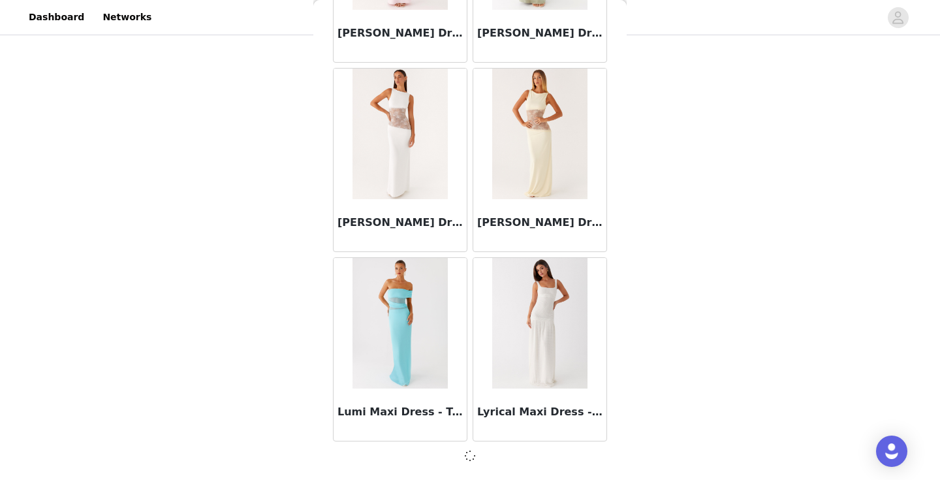
scroll to position [28011, 0]
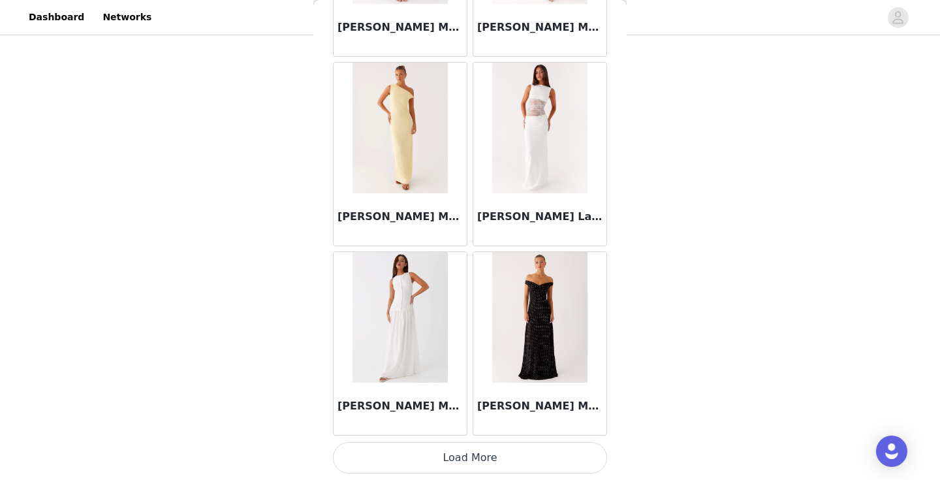
click at [490, 458] on button "Load More" at bounding box center [470, 457] width 274 height 31
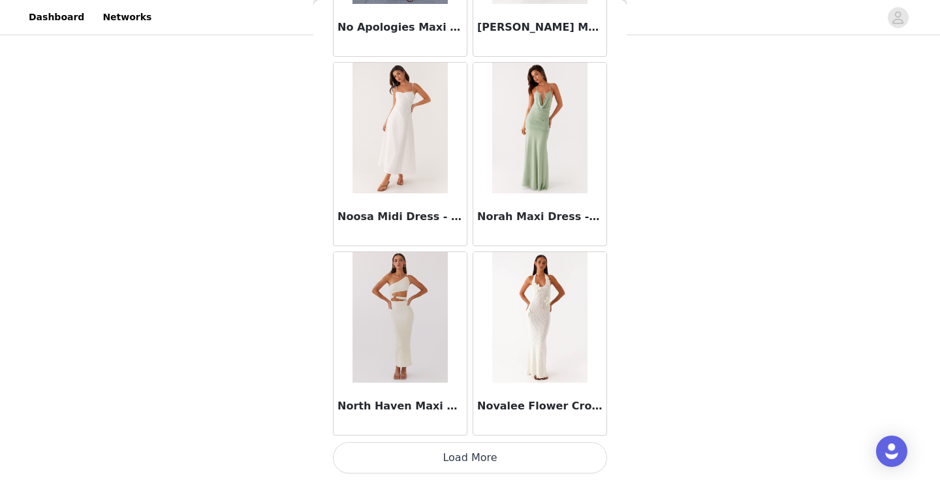
scroll to position [31803, 0]
click at [490, 458] on button "Load More" at bounding box center [470, 457] width 274 height 31
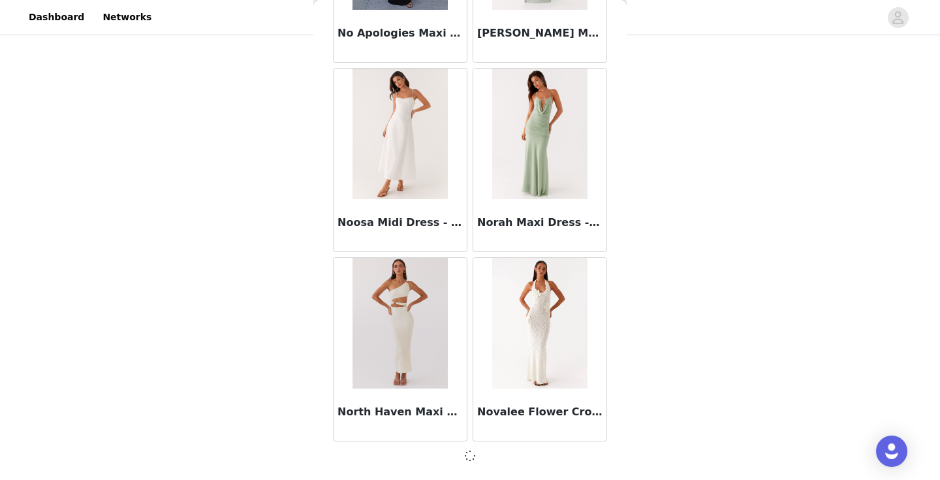
scroll to position [31797, 0]
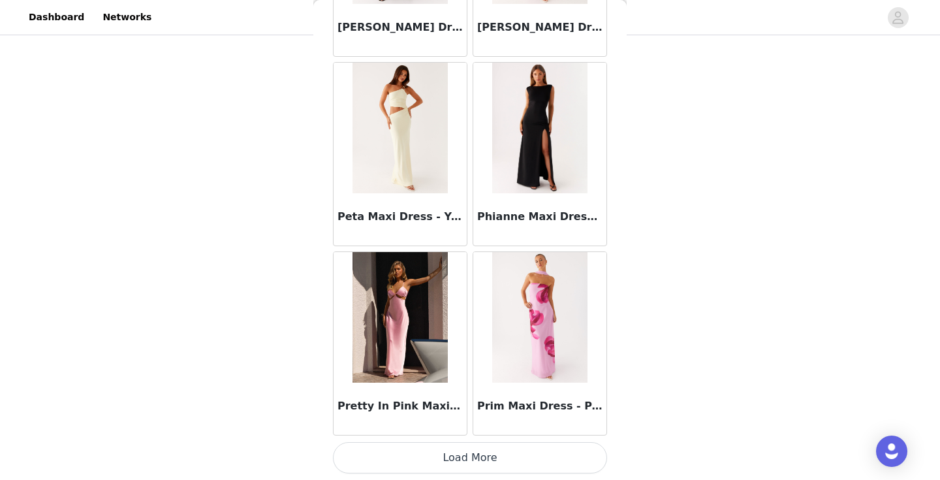
click at [490, 458] on button "Load More" at bounding box center [470, 457] width 274 height 31
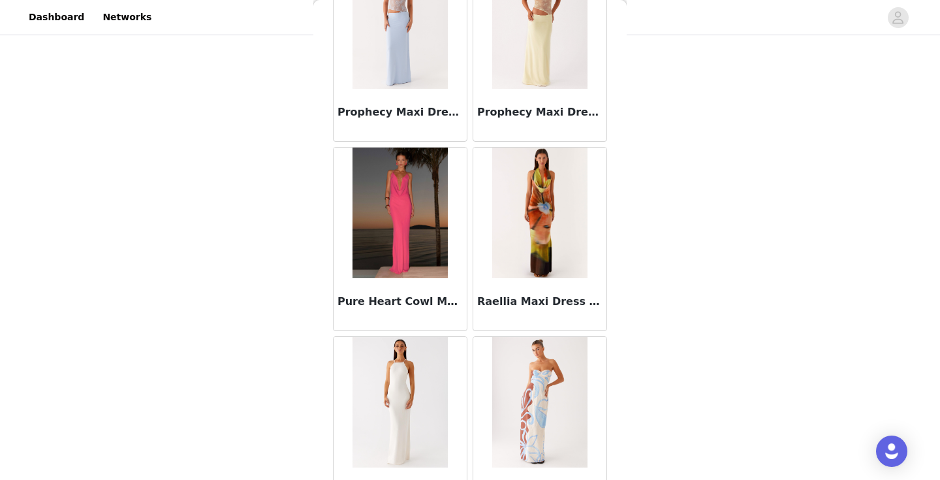
scroll to position [34181, 0]
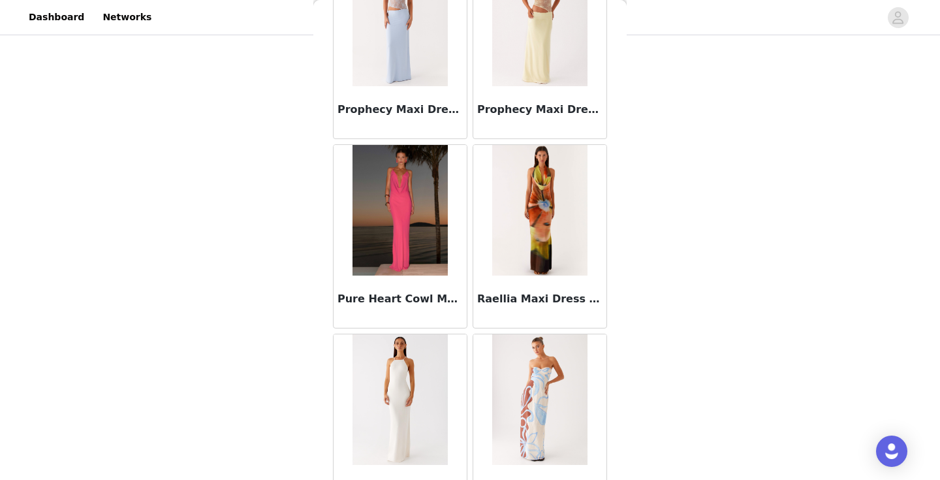
click at [490, 458] on div at bounding box center [539, 399] width 133 height 131
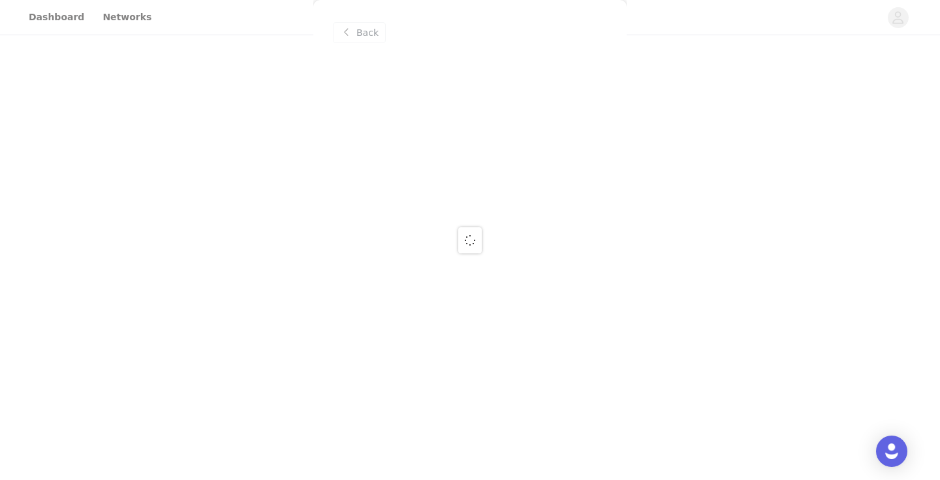
scroll to position [0, 0]
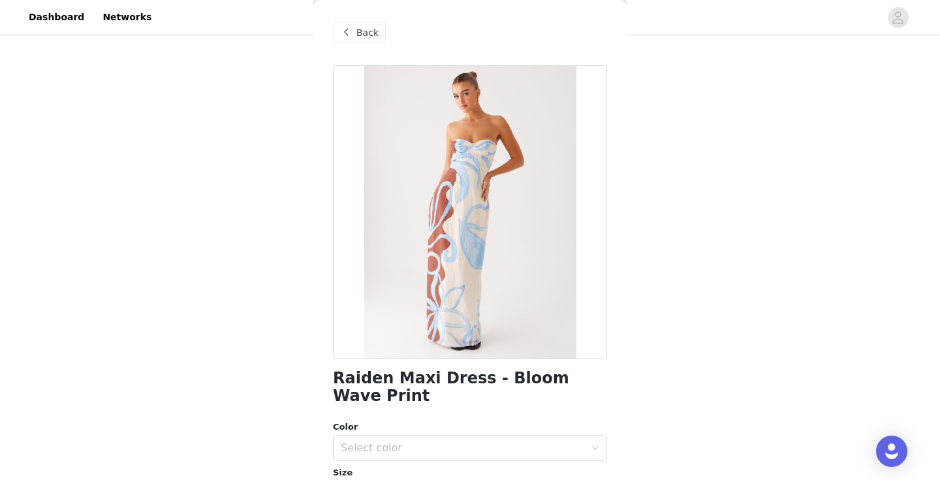
click at [360, 42] on div "Back" at bounding box center [359, 32] width 53 height 21
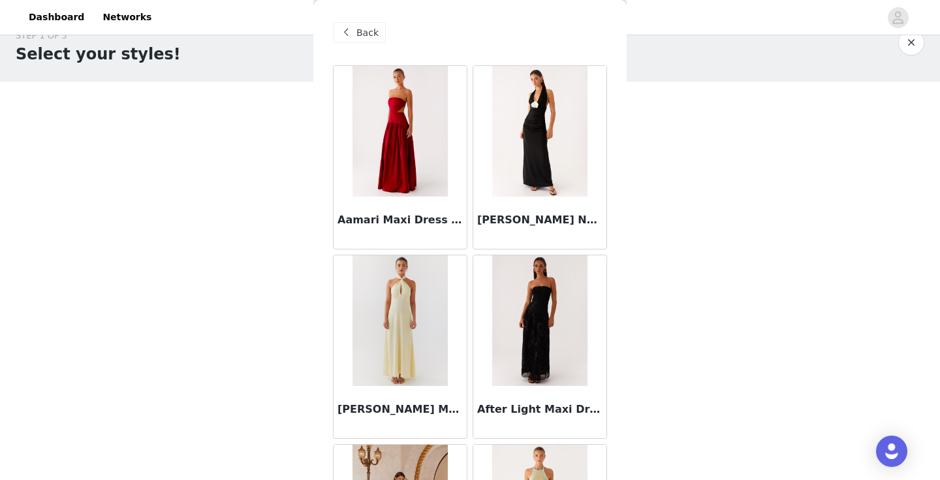
scroll to position [25, 0]
click at [358, 31] on span "Back" at bounding box center [367, 33] width 22 height 14
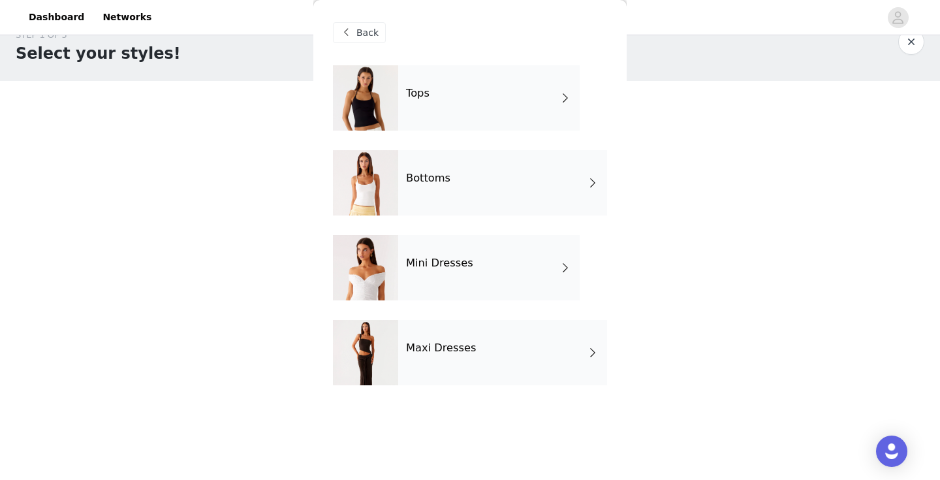
click at [430, 108] on div "Tops" at bounding box center [488, 97] width 181 height 65
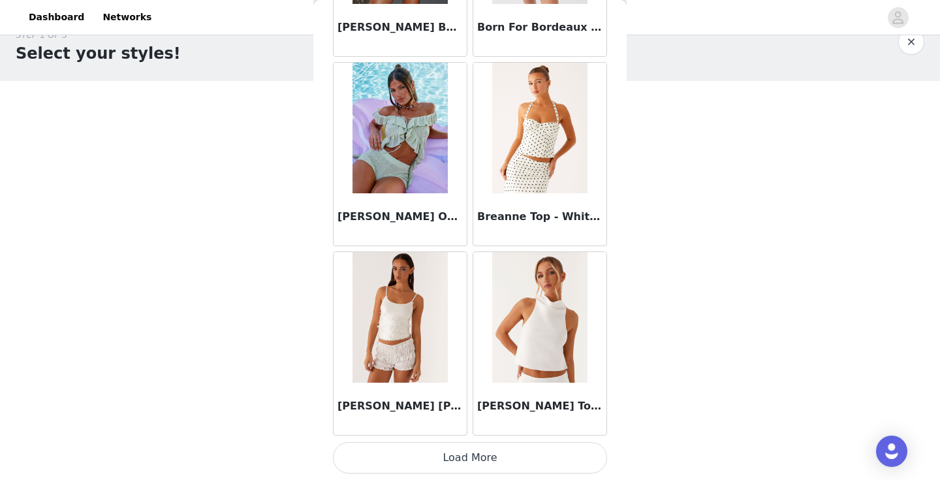
scroll to position [1518, 0]
click at [418, 472] on button "Load More" at bounding box center [470, 457] width 274 height 31
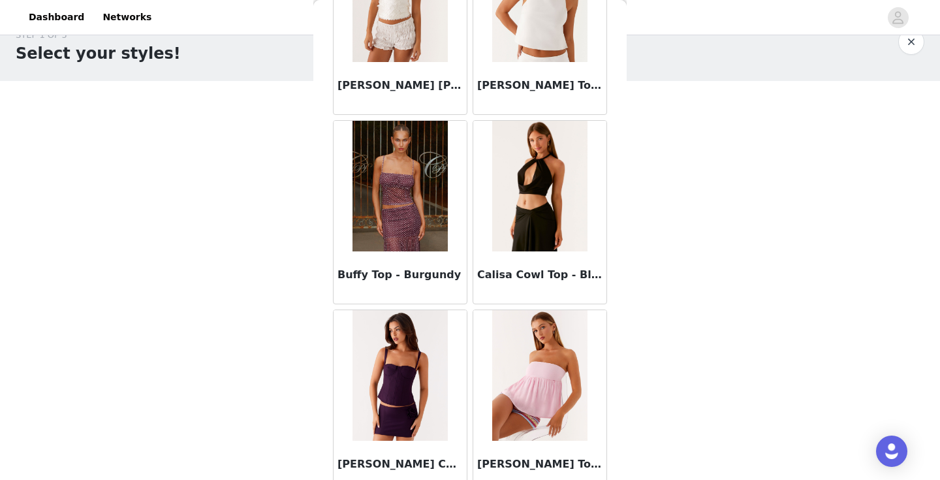
scroll to position [1839, 0]
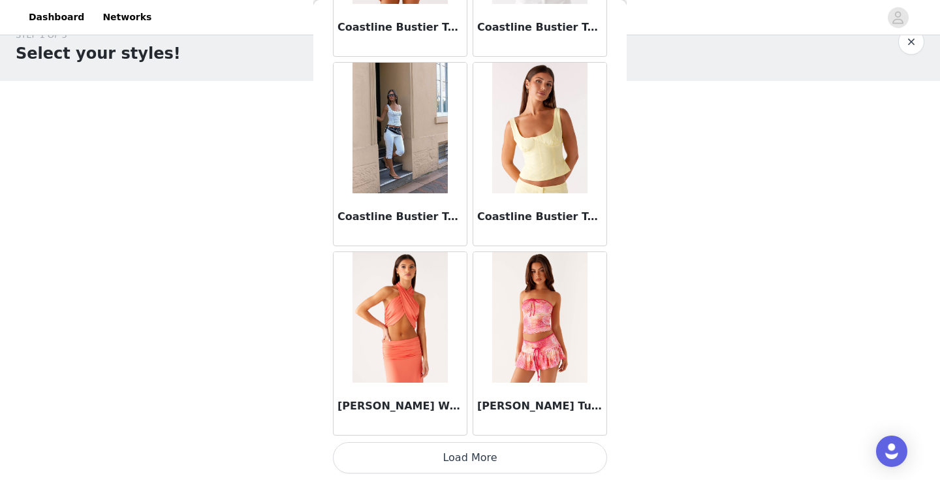
click at [418, 472] on button "Load More" at bounding box center [470, 457] width 274 height 31
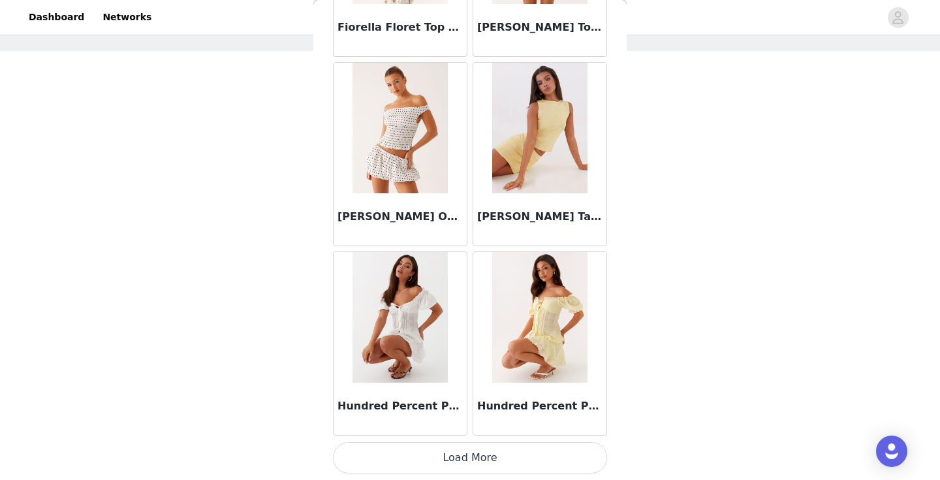
scroll to position [64, 0]
click at [402, 465] on button "Load More" at bounding box center [470, 457] width 274 height 31
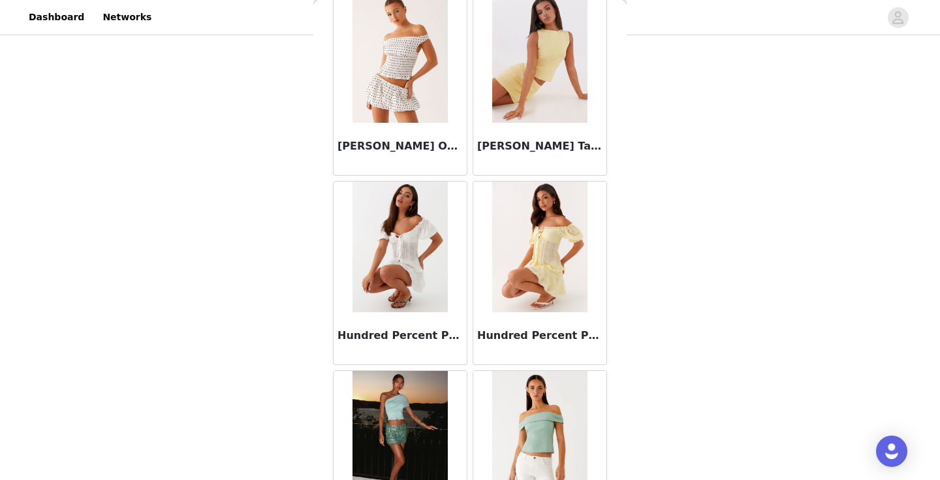
scroll to position [89, 0]
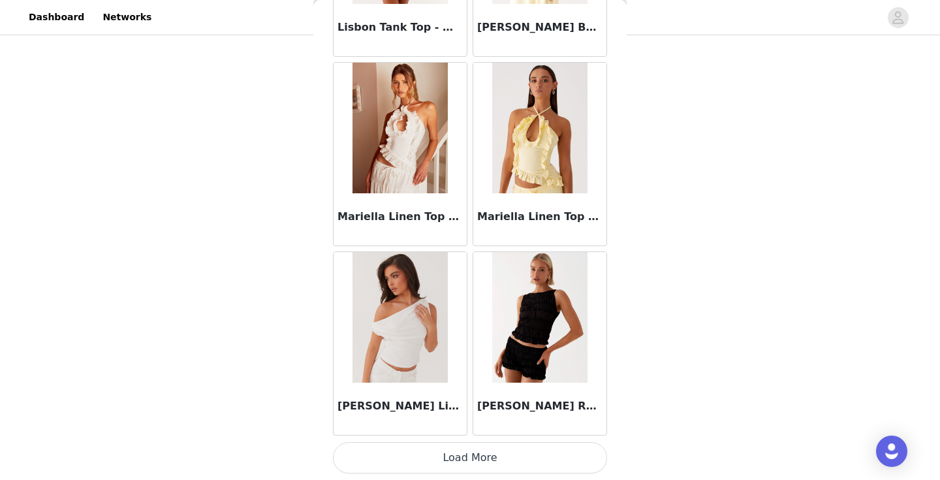
click at [445, 444] on button "Load More" at bounding box center [470, 457] width 274 height 31
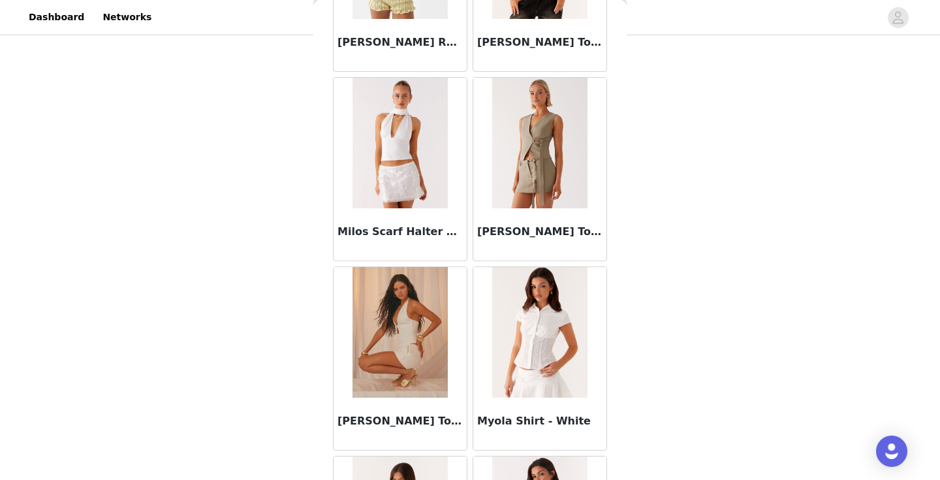
scroll to position [7812, 0]
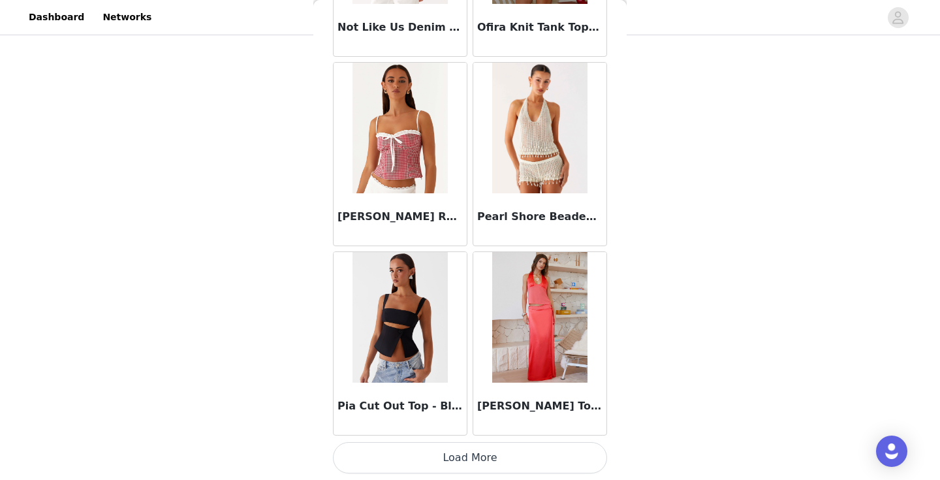
click at [440, 465] on button "Load More" at bounding box center [470, 457] width 274 height 31
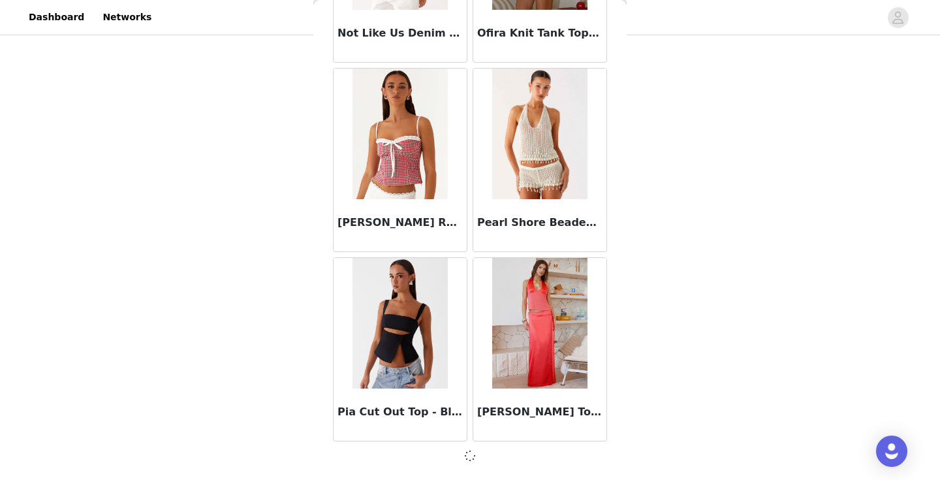
scroll to position [89, 0]
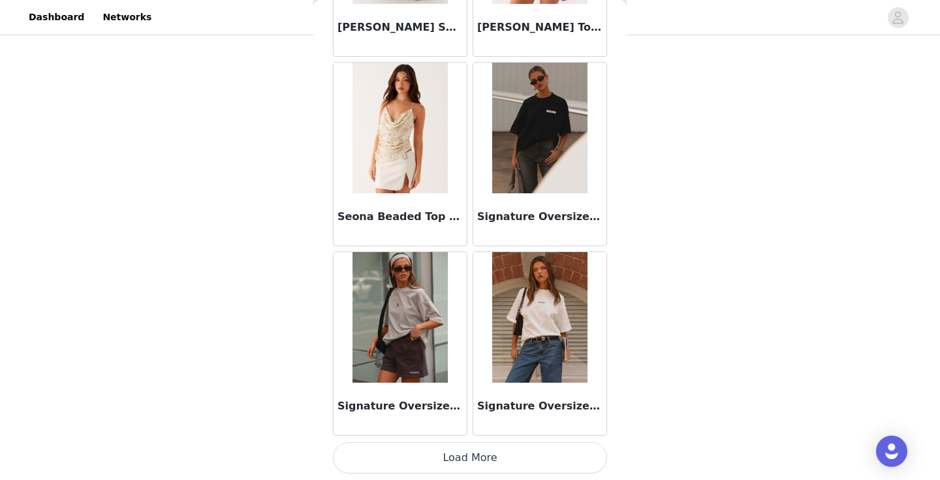
click at [439, 465] on button "Load More" at bounding box center [470, 457] width 274 height 31
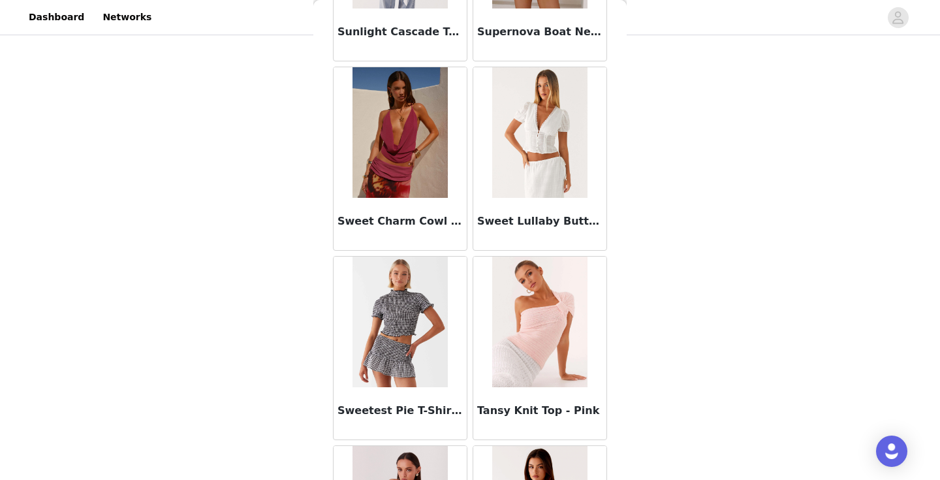
scroll to position [12303, 0]
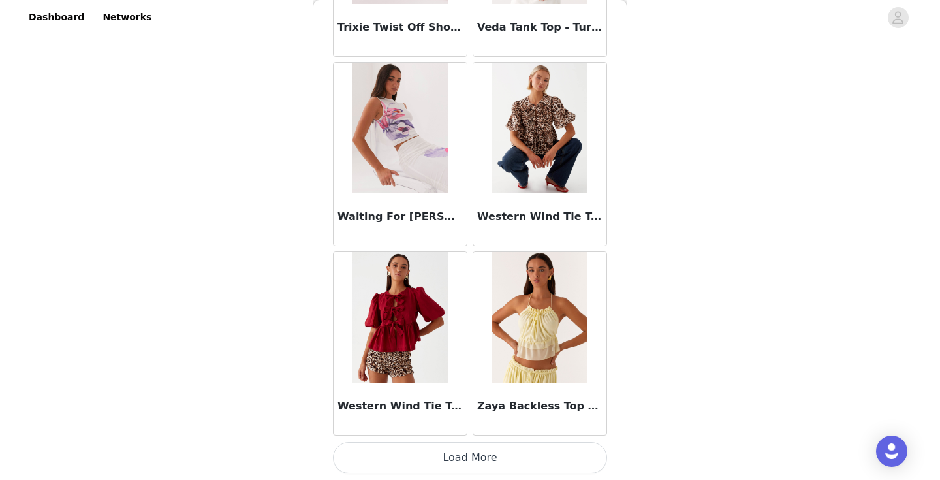
click at [496, 460] on button "Load More" at bounding box center [470, 457] width 274 height 31
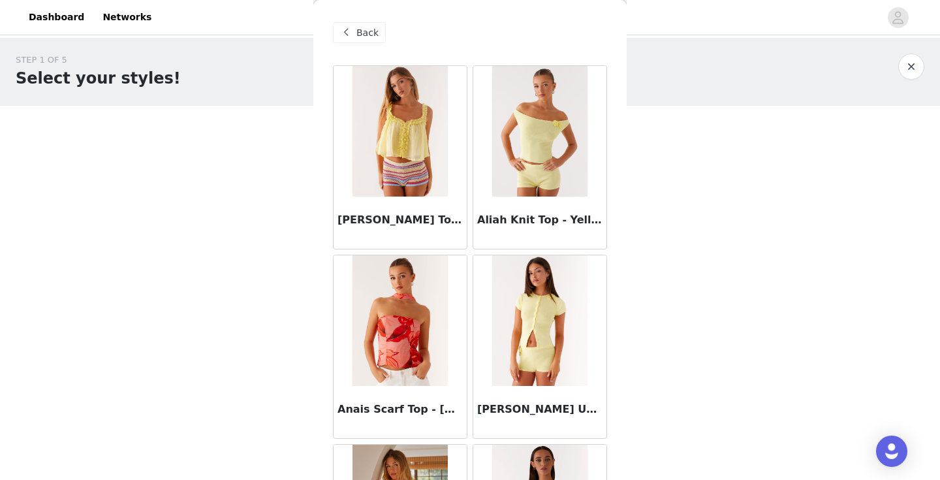
scroll to position [0, 0]
click at [373, 29] on span "Back" at bounding box center [367, 33] width 22 height 14
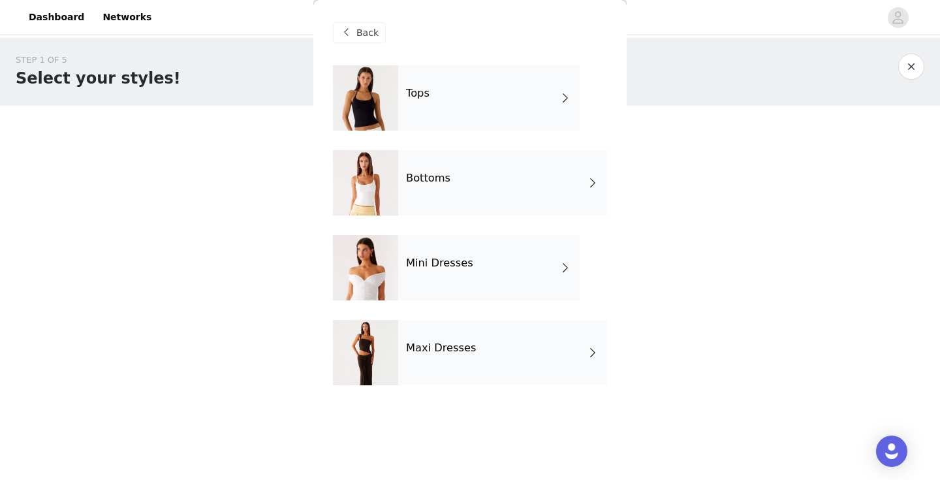
click at [431, 258] on h4 "Mini Dresses" at bounding box center [439, 263] width 67 height 12
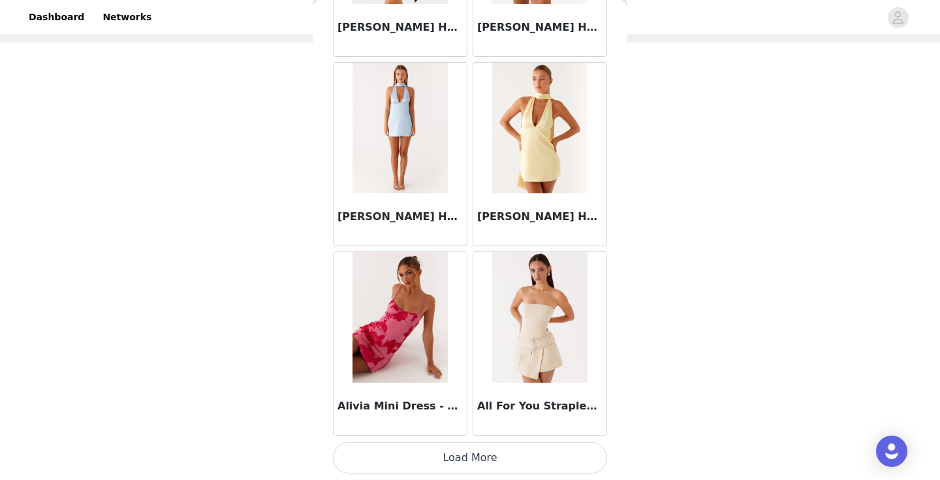
scroll to position [77, 0]
click at [428, 454] on button "Load More" at bounding box center [470, 457] width 274 height 31
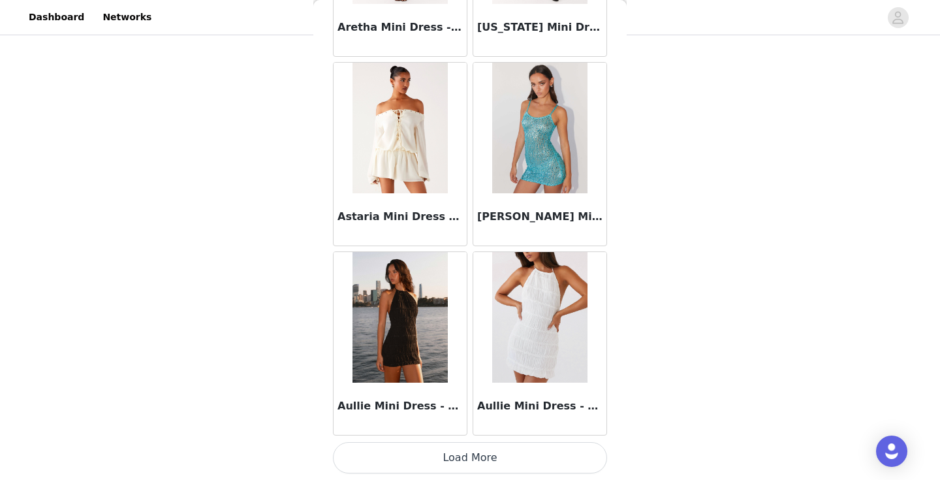
scroll to position [89, 0]
click at [444, 450] on button "Load More" at bounding box center [470, 457] width 274 height 31
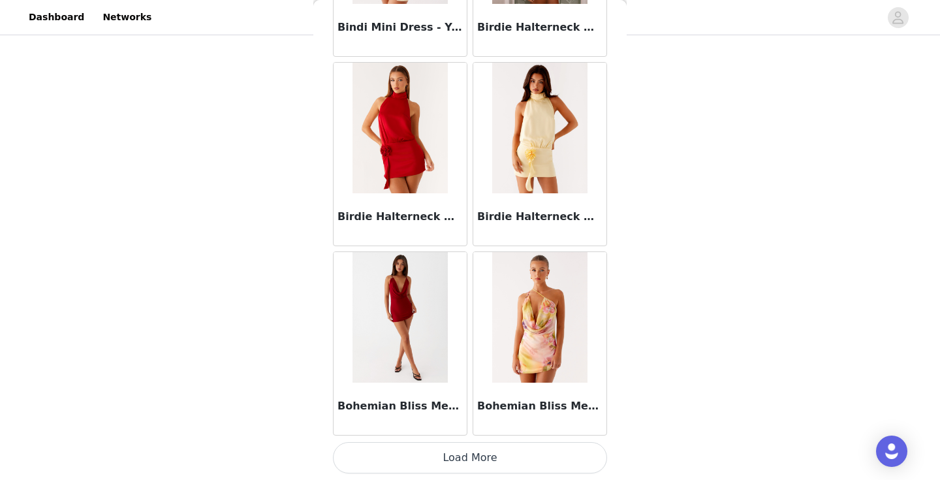
click at [444, 452] on button "Load More" at bounding box center [470, 457] width 274 height 31
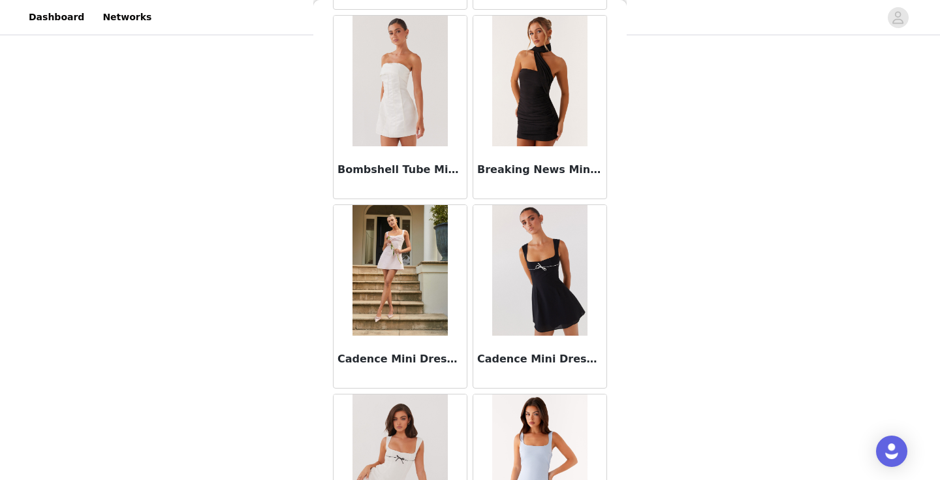
scroll to position [5751, 0]
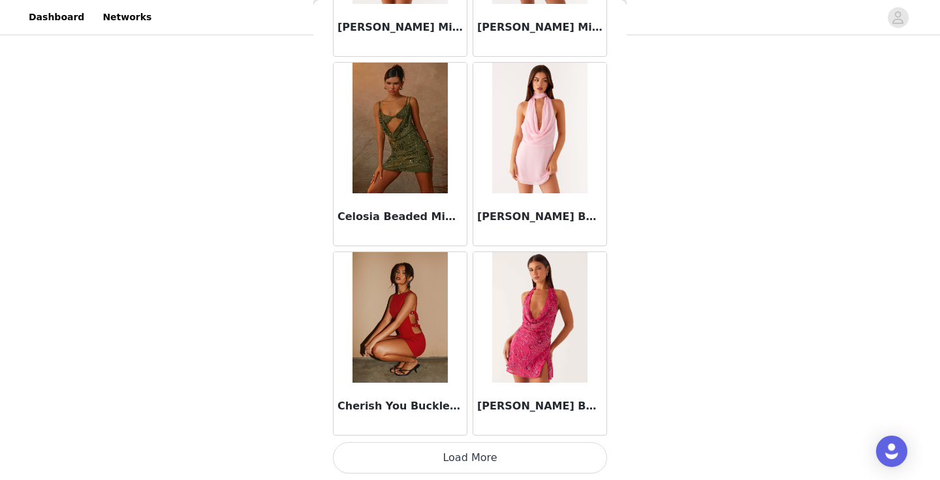
click at [444, 452] on button "Load More" at bounding box center [470, 457] width 274 height 31
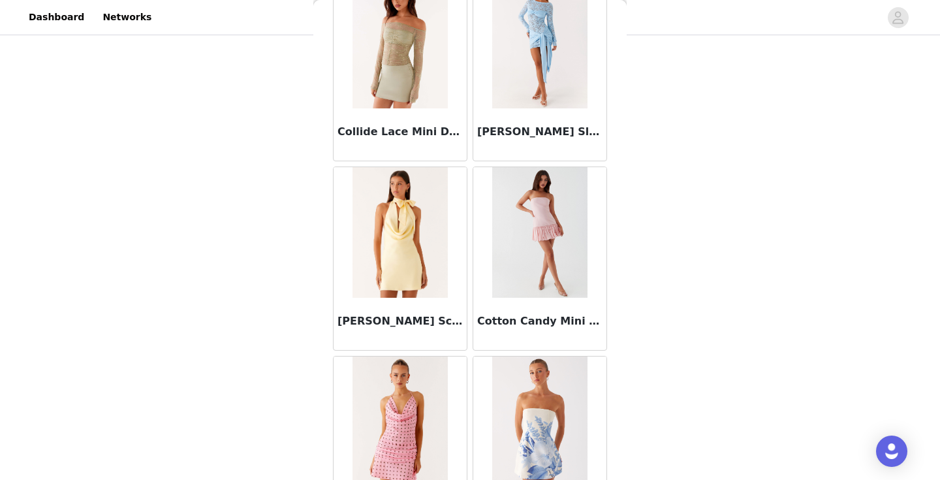
scroll to position [8442, 0]
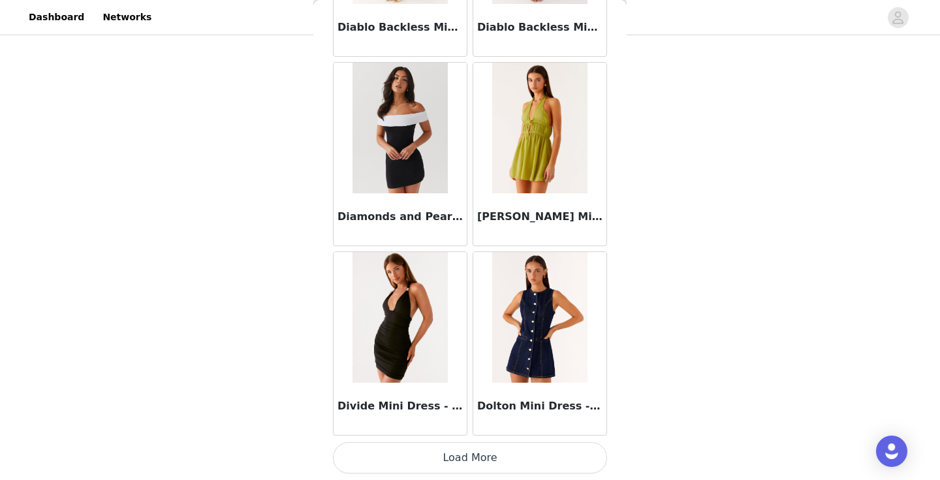
click at [444, 452] on button "Load More" at bounding box center [470, 457] width 274 height 31
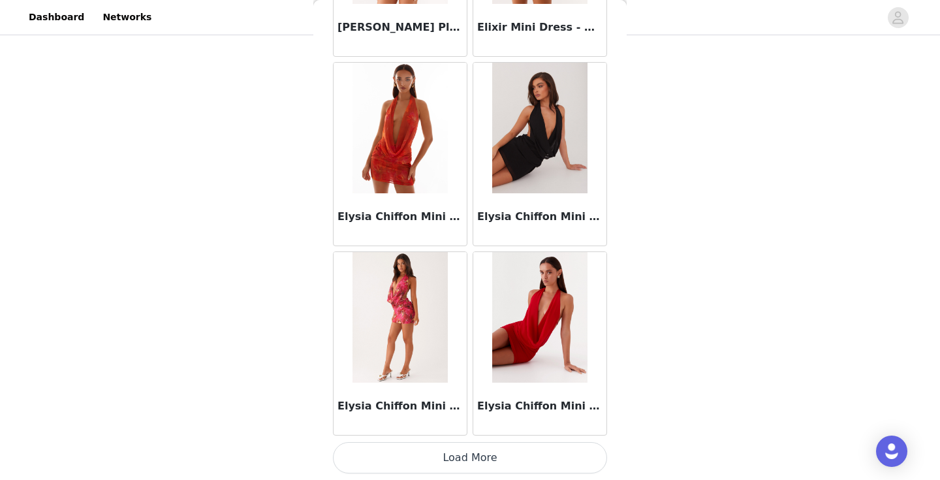
scroll to position [89, 0]
click at [444, 452] on button "Load More" at bounding box center [470, 457] width 274 height 31
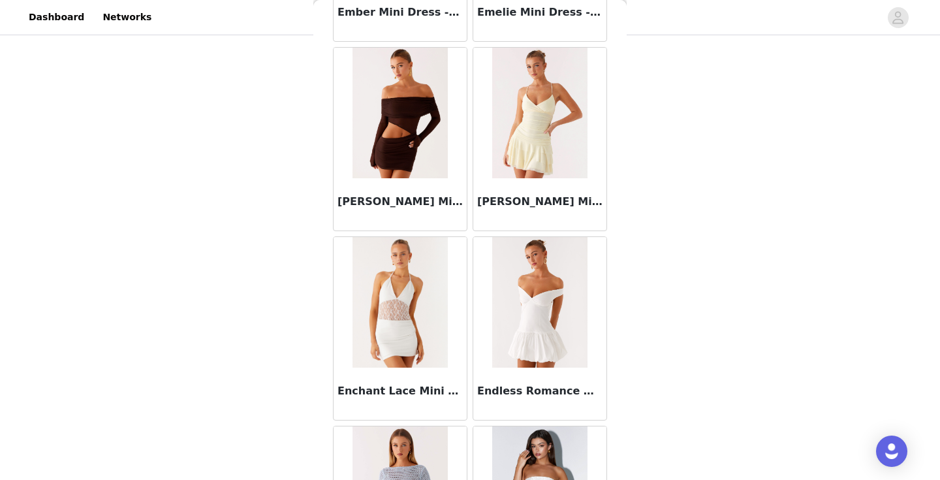
scroll to position [11755, 0]
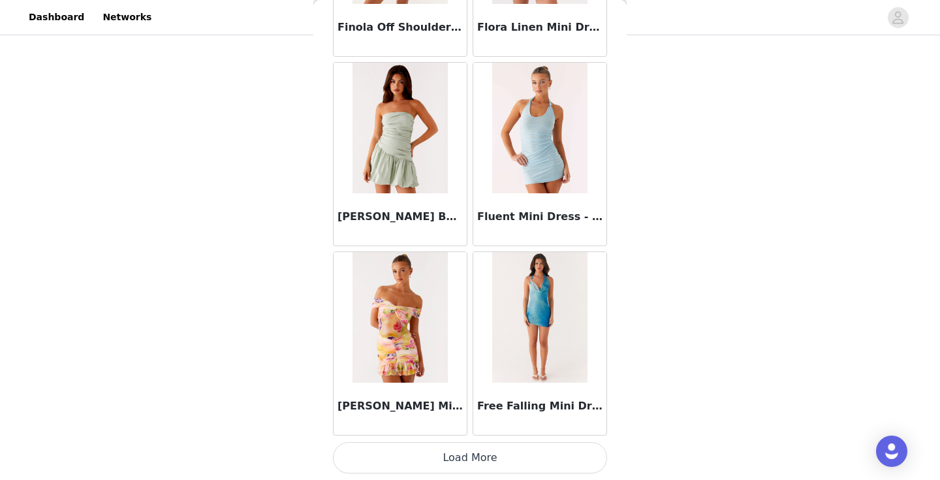
click at [552, 461] on button "Load More" at bounding box center [470, 457] width 274 height 31
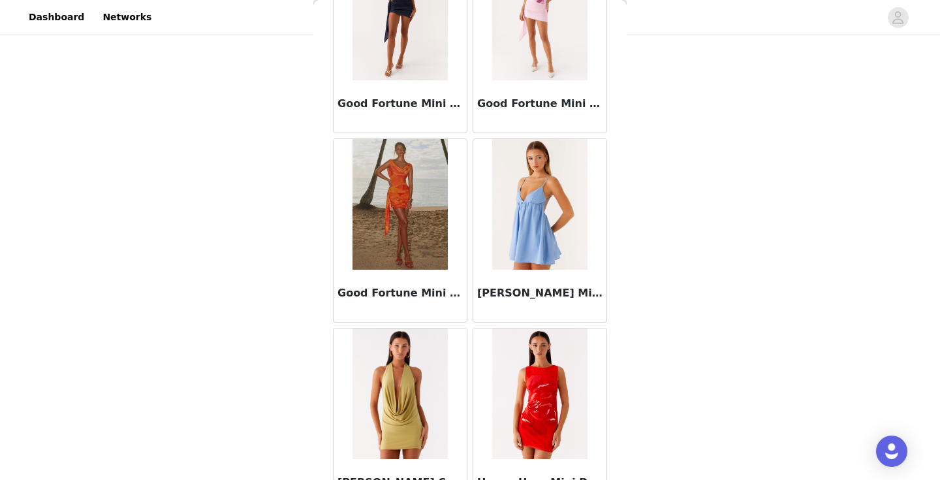
scroll to position [13747, 0]
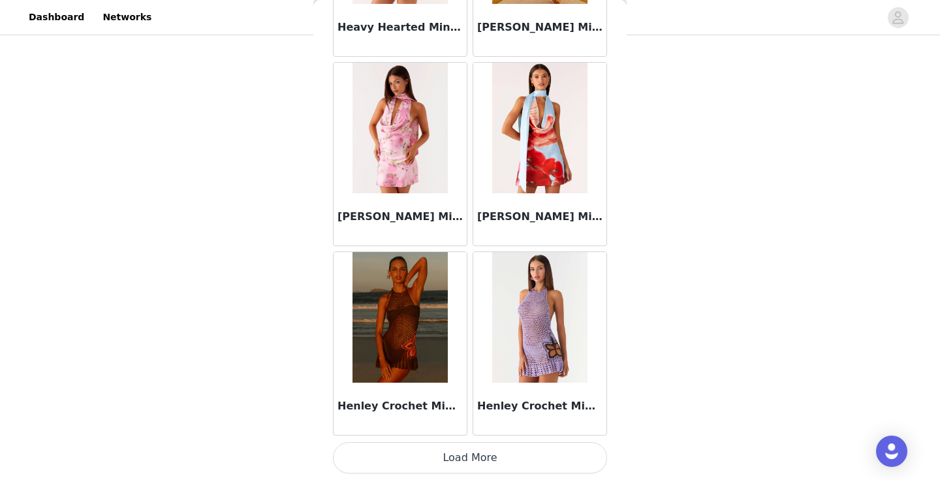
click at [539, 448] on button "Load More" at bounding box center [470, 457] width 274 height 31
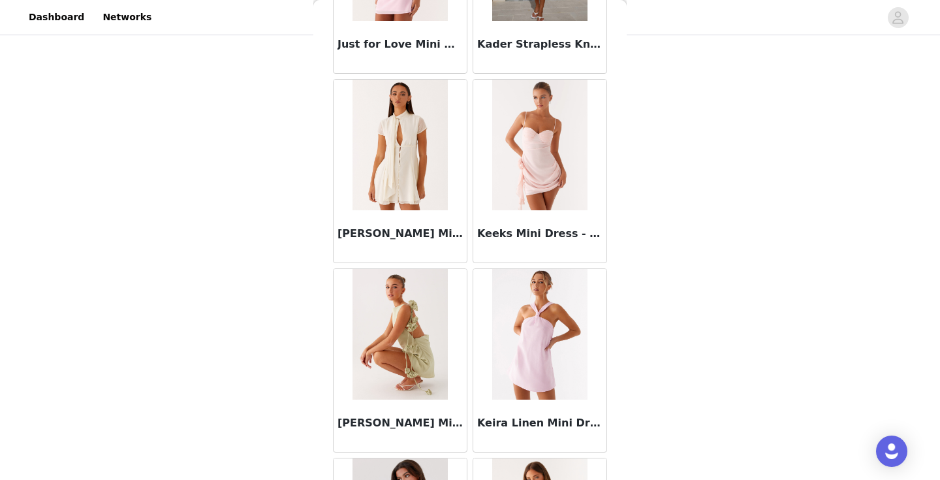
scroll to position [16453, 0]
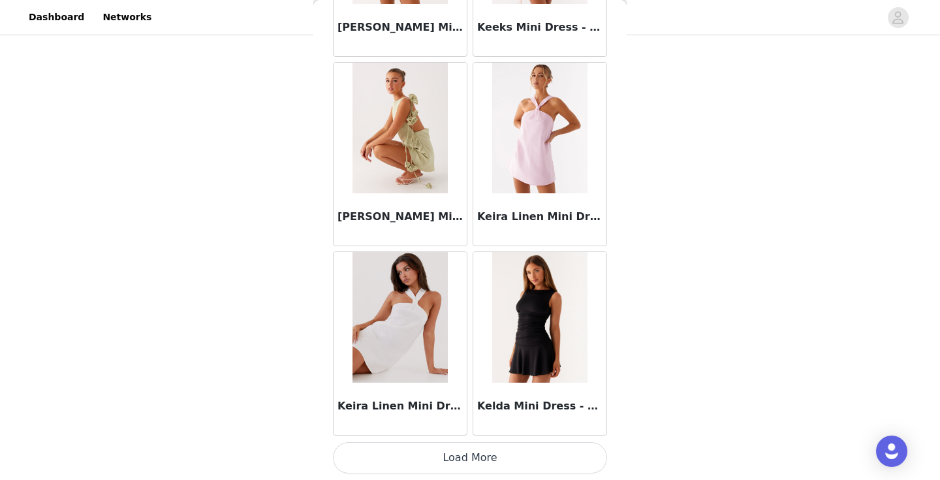
click at [539, 448] on button "Load More" at bounding box center [470, 457] width 274 height 31
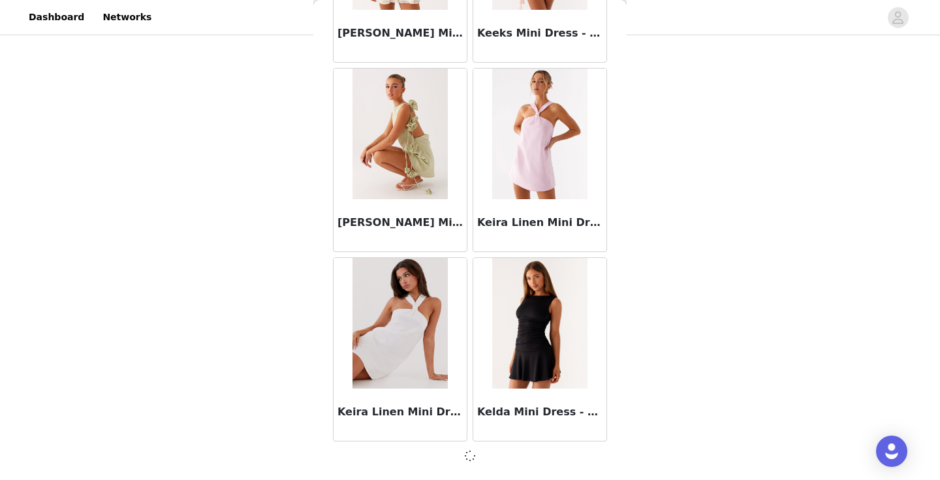
scroll to position [89, 0]
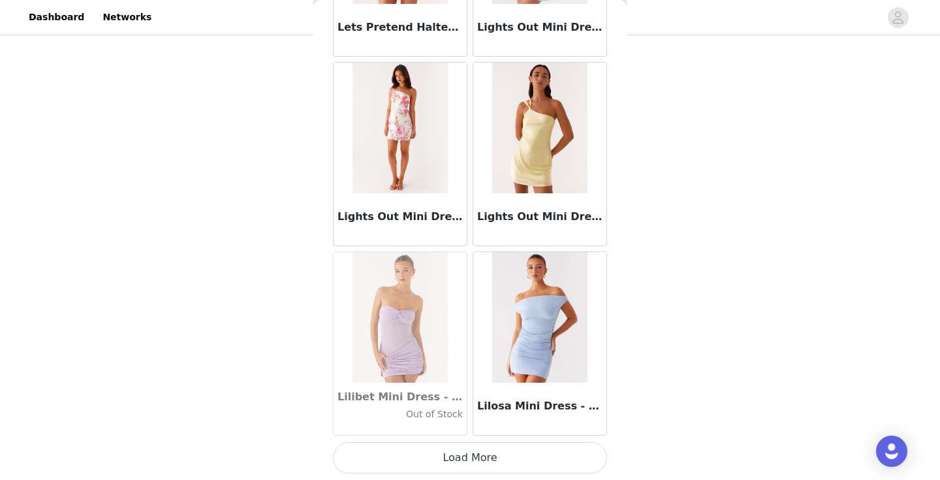
click at [539, 448] on button "Load More" at bounding box center [470, 457] width 274 height 31
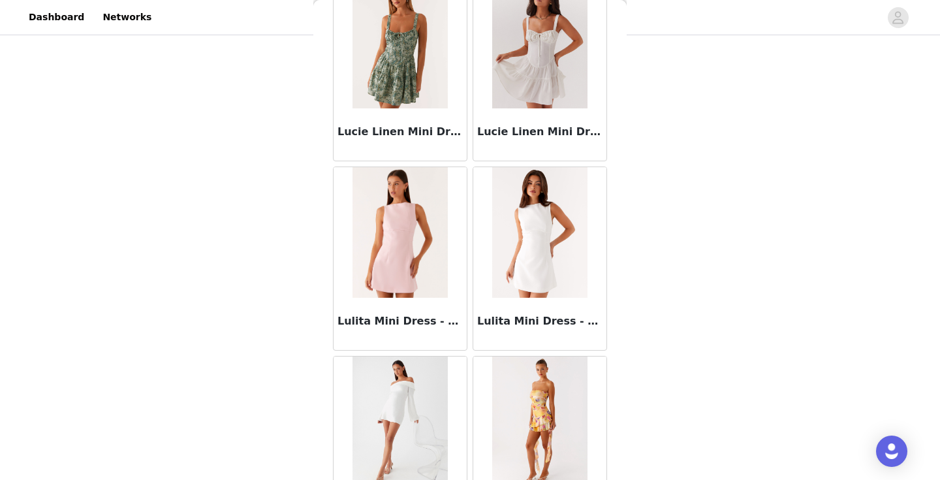
scroll to position [19774, 0]
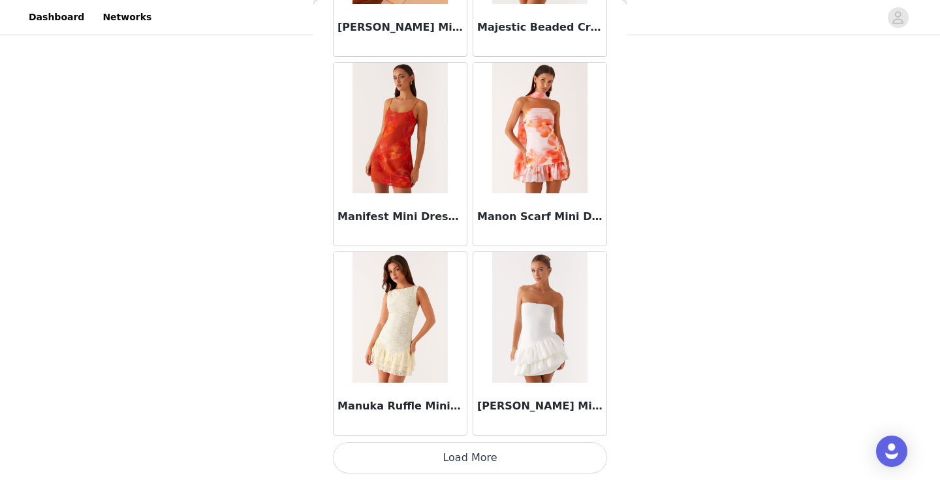
click at [540, 449] on button "Load More" at bounding box center [470, 457] width 274 height 31
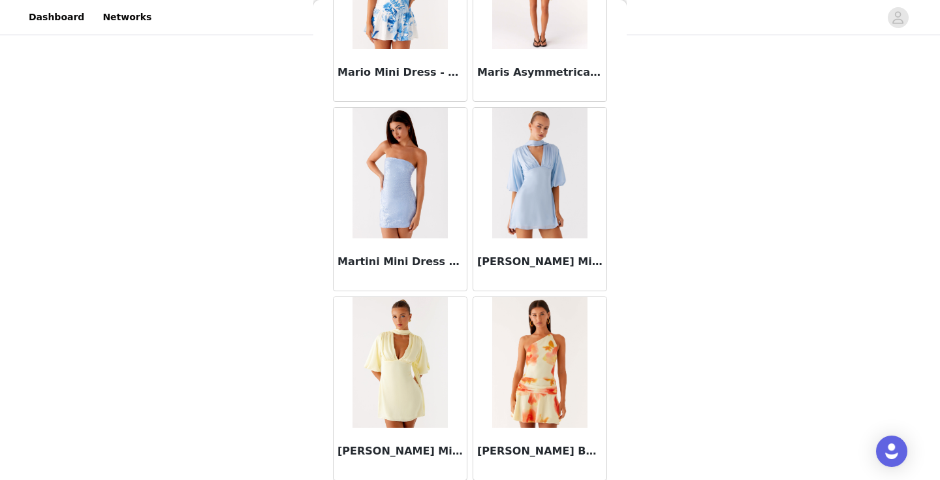
scroll to position [20994, 0]
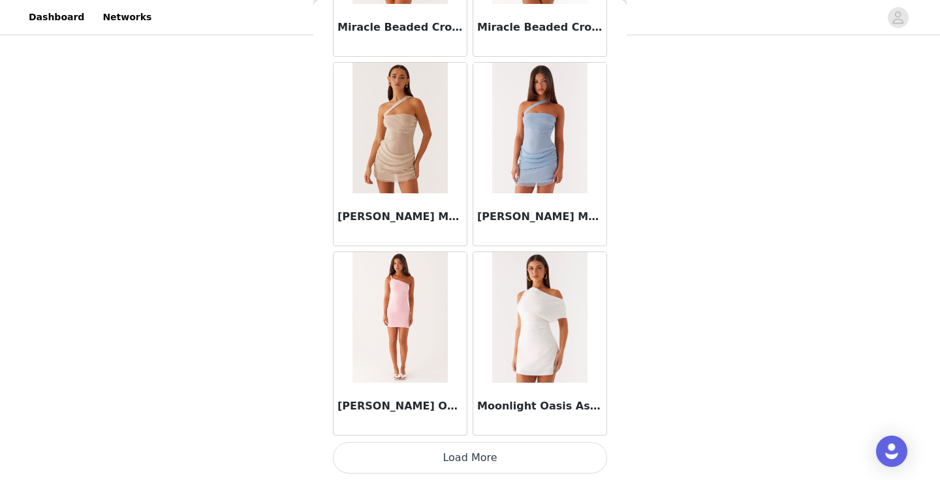
click at [540, 449] on button "Load More" at bounding box center [470, 457] width 274 height 31
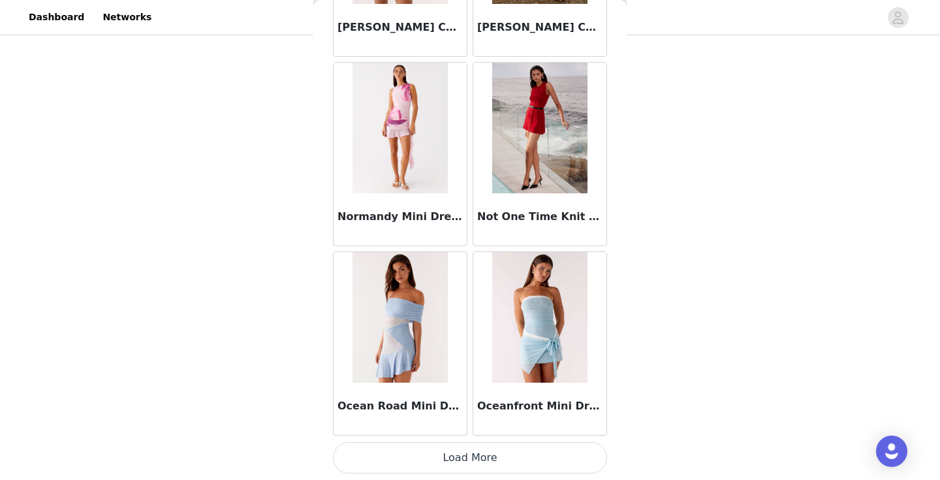
scroll to position [24232, 0]
click at [540, 449] on button "Load More" at bounding box center [470, 457] width 274 height 31
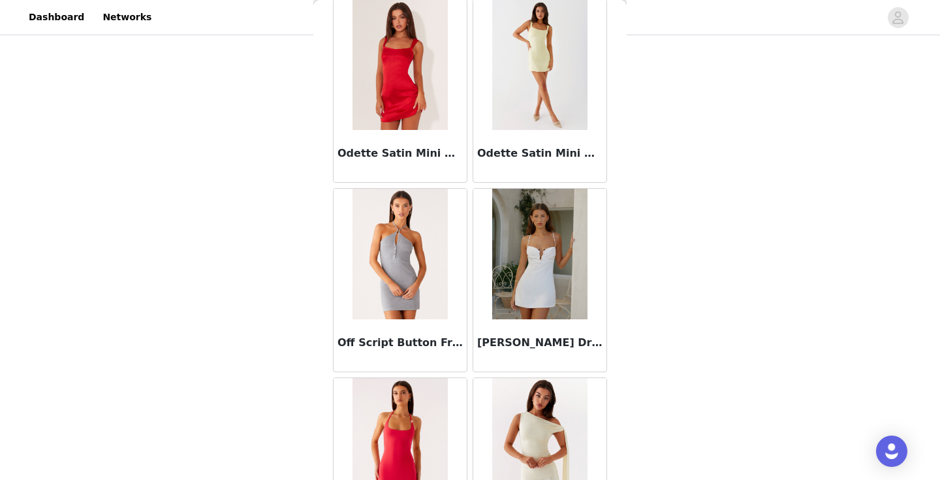
scroll to position [25241, 0]
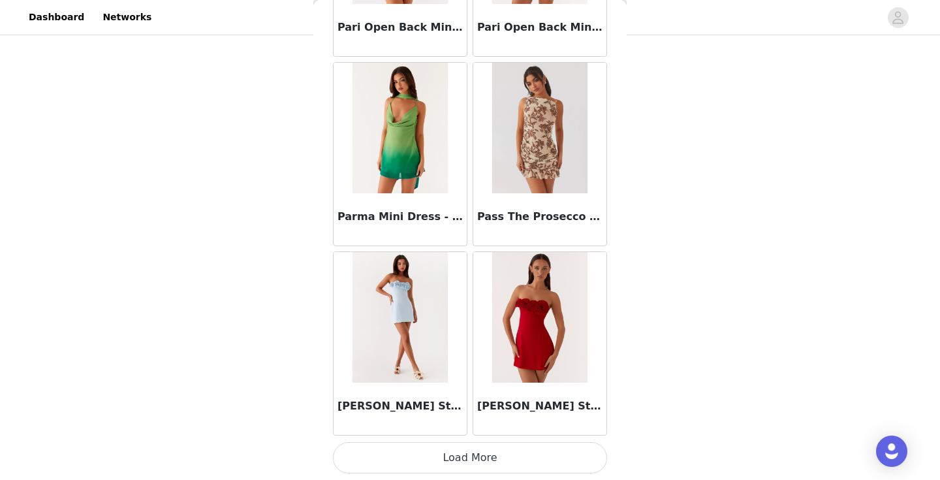
click at [542, 450] on button "Load More" at bounding box center [470, 457] width 274 height 31
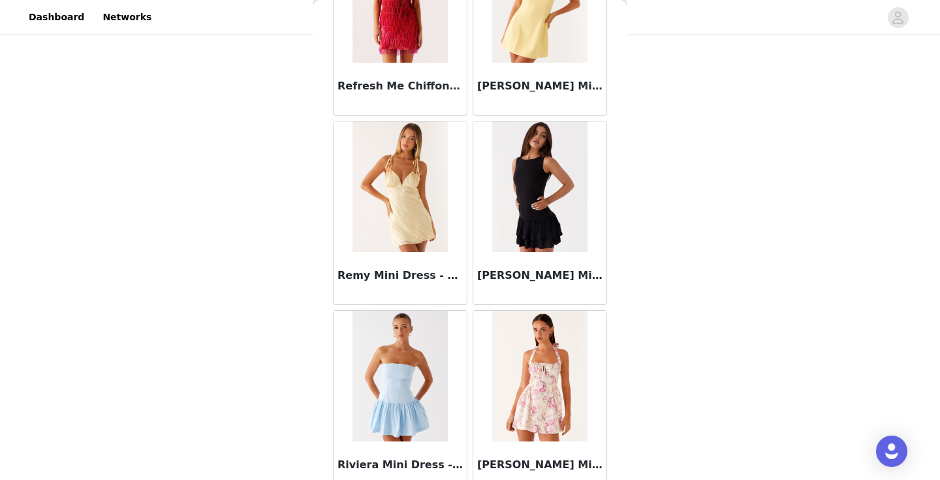
scroll to position [27401, 0]
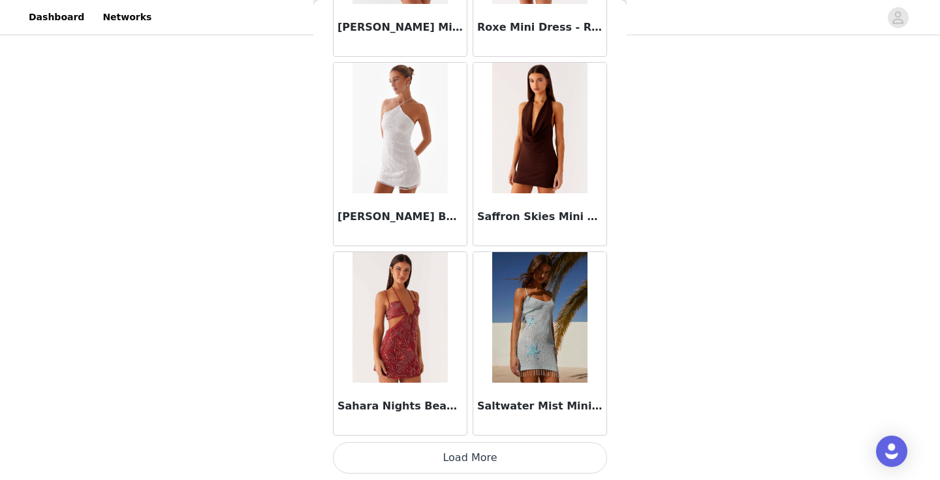
click at [542, 450] on button "Load More" at bounding box center [470, 457] width 274 height 31
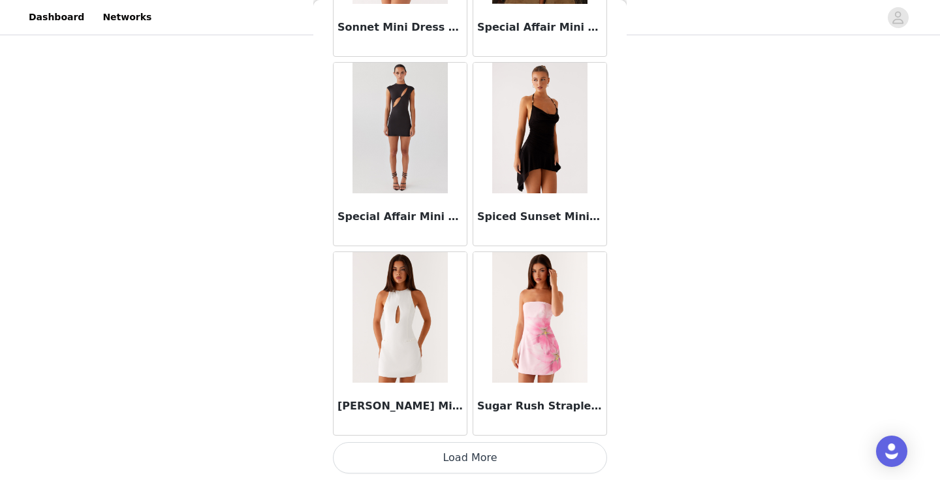
scroll to position [29910, 0]
click at [542, 450] on button "Load More" at bounding box center [470, 457] width 274 height 31
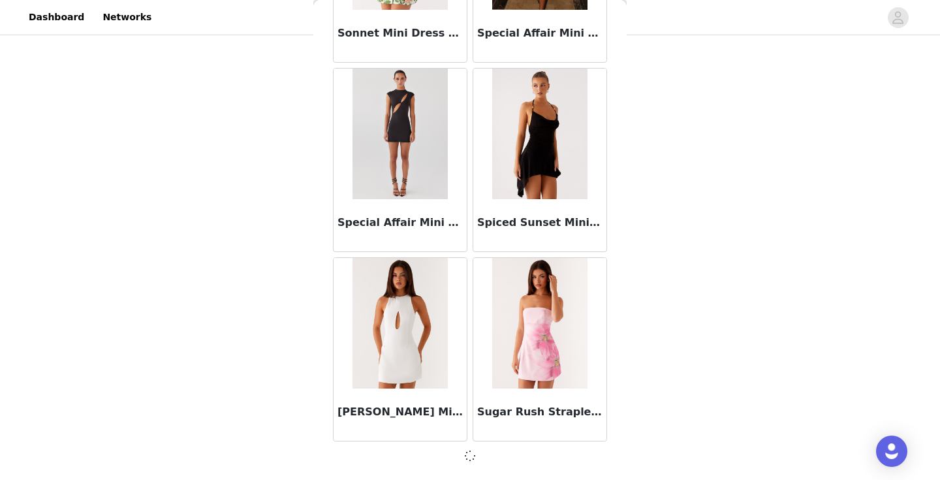
scroll to position [29904, 0]
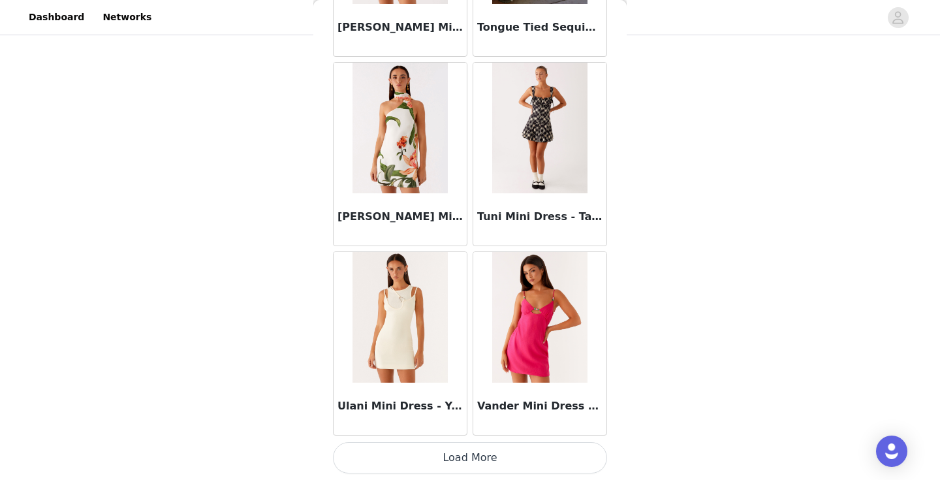
click at [542, 450] on button "Load More" at bounding box center [470, 457] width 274 height 31
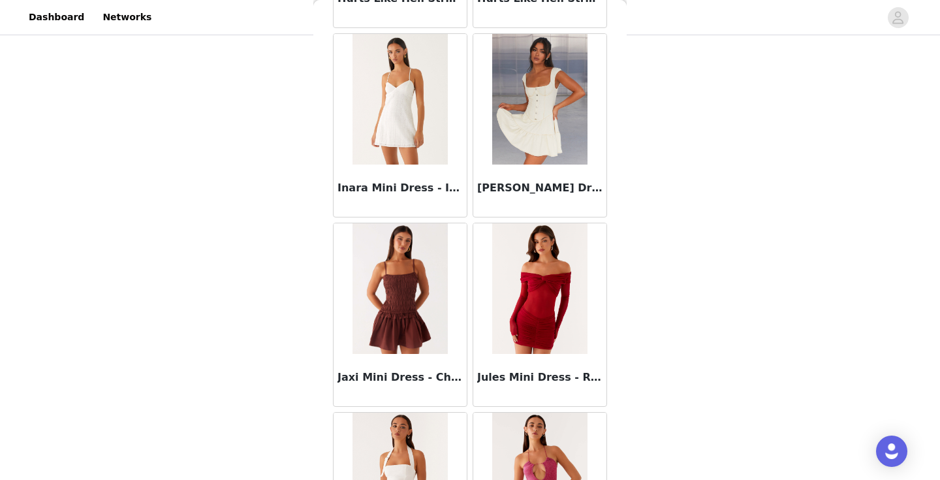
scroll to position [15716, 0]
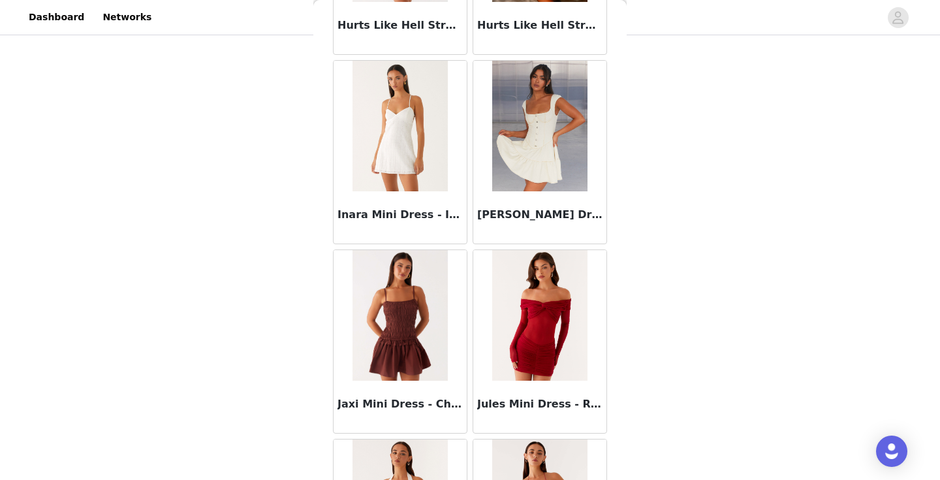
click at [427, 330] on img at bounding box center [399, 315] width 95 height 131
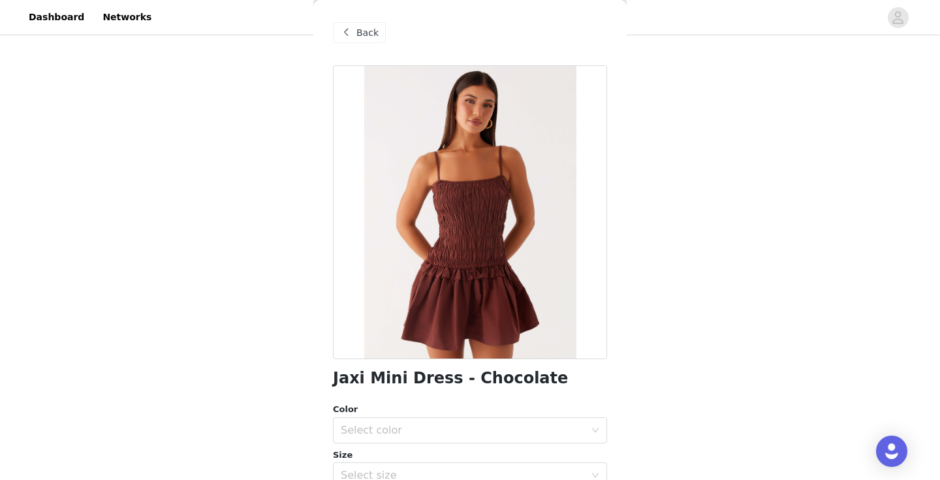
scroll to position [0, 0]
click at [366, 20] on div "Back" at bounding box center [470, 32] width 274 height 65
click at [369, 33] on span "Back" at bounding box center [367, 33] width 22 height 14
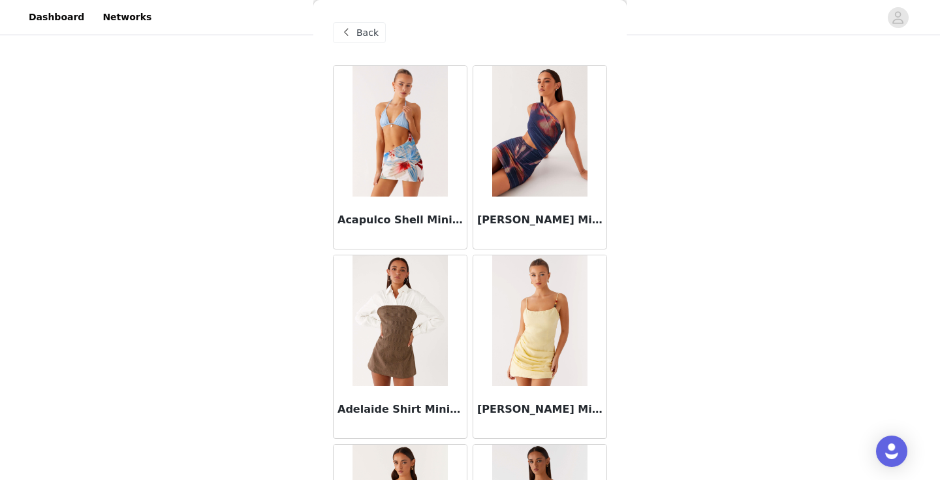
click at [369, 33] on span "Back" at bounding box center [367, 33] width 22 height 14
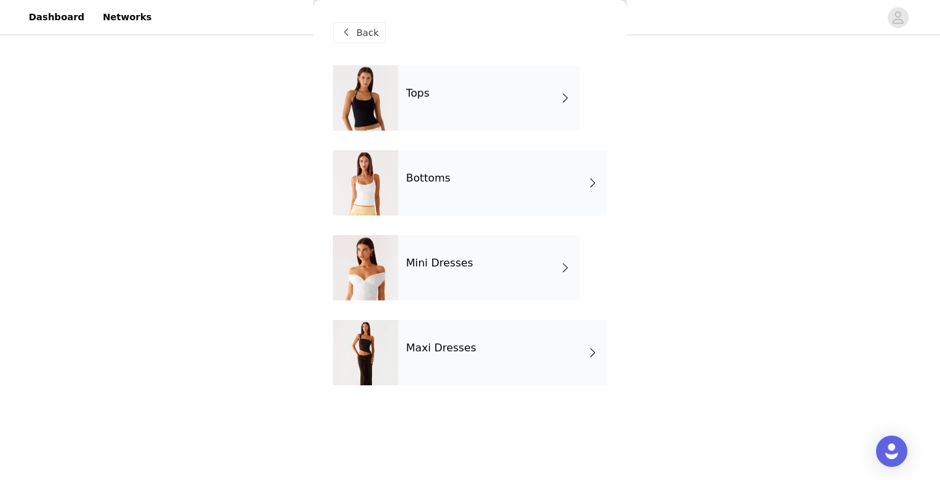
click at [433, 179] on h4 "Bottoms" at bounding box center [428, 178] width 44 height 12
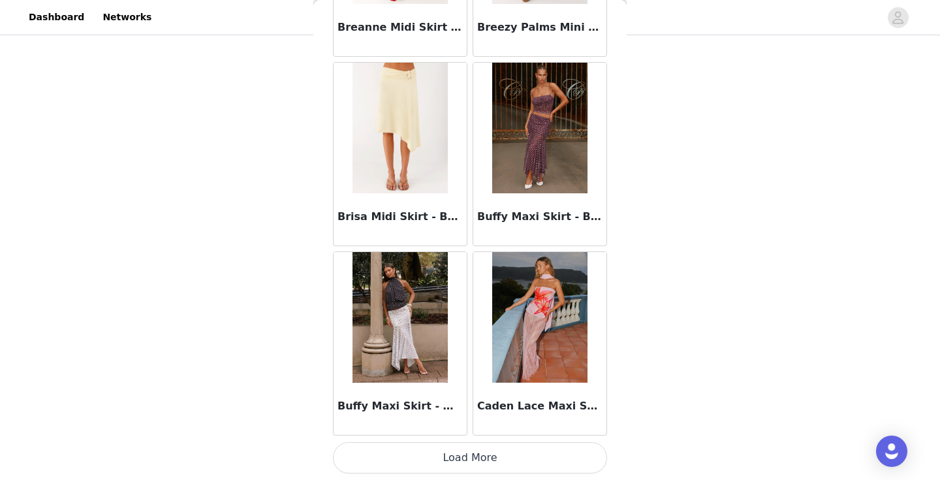
scroll to position [89, 0]
click at [467, 450] on button "Load More" at bounding box center [470, 457] width 274 height 31
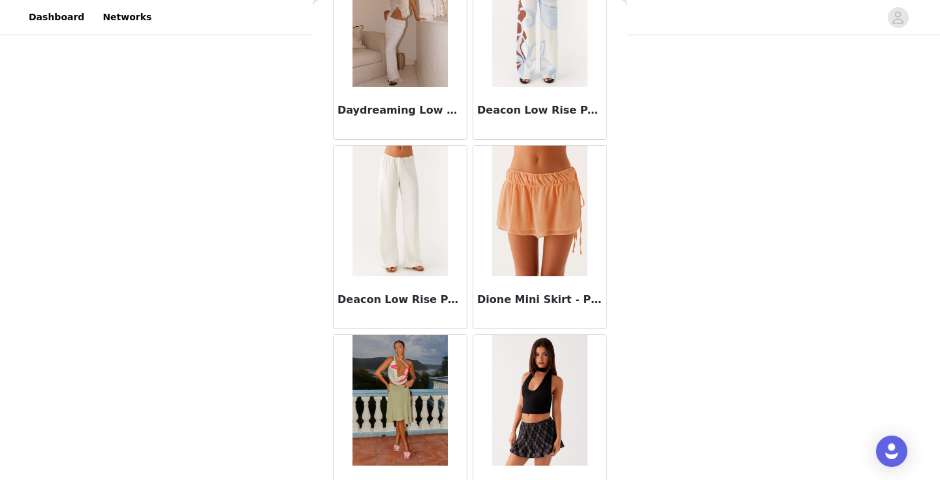
scroll to position [3327, 0]
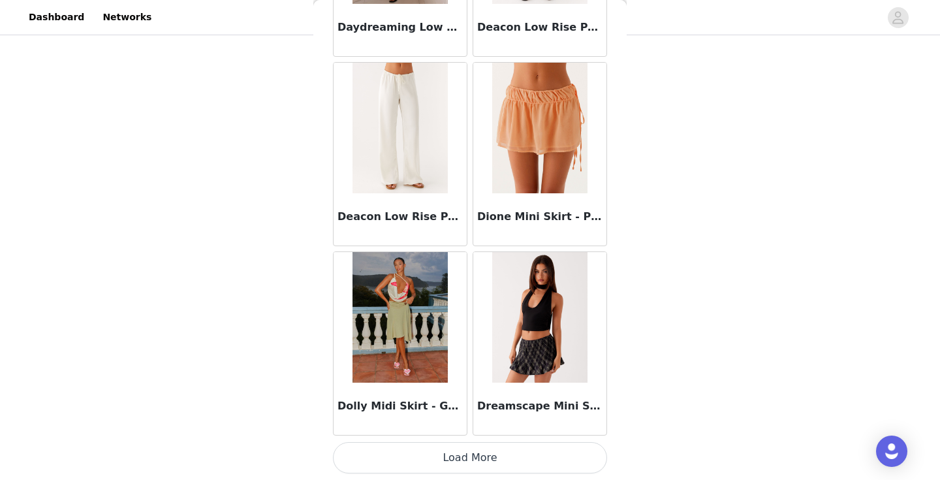
click at [467, 458] on button "Load More" at bounding box center [470, 457] width 274 height 31
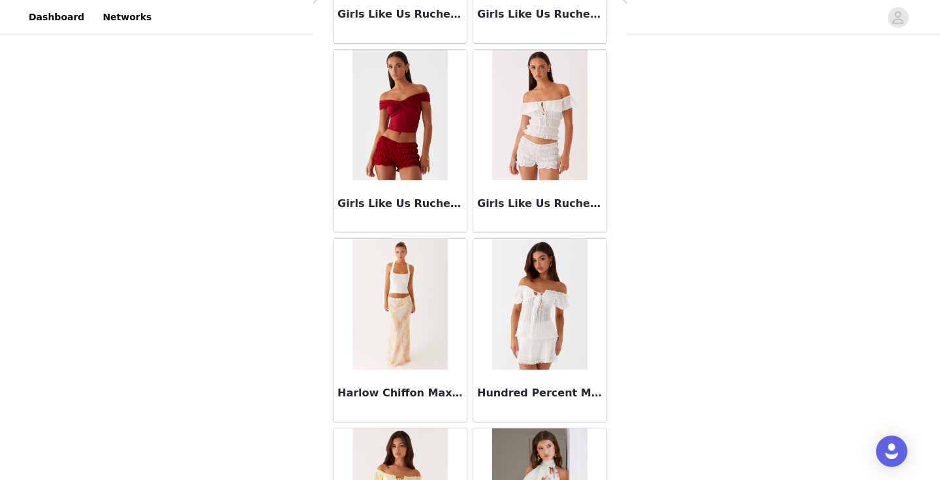
scroll to position [5126, 0]
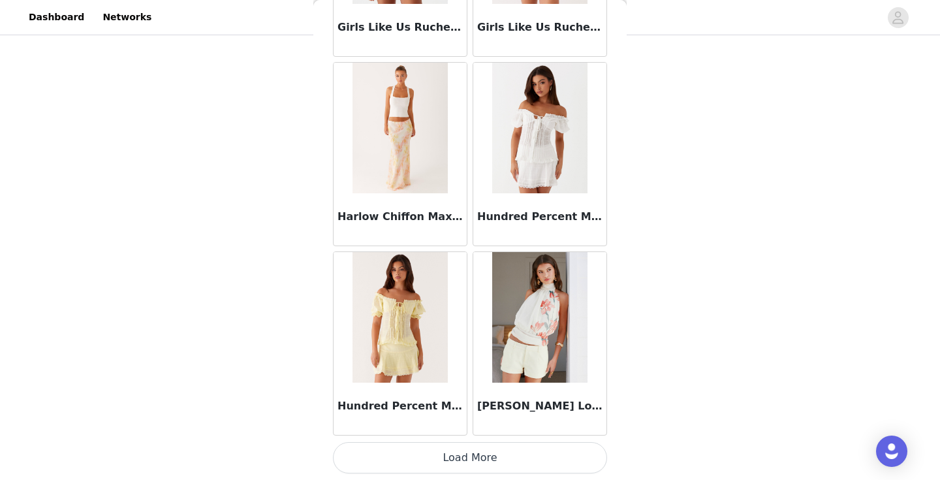
click at [467, 458] on button "Load More" at bounding box center [470, 457] width 274 height 31
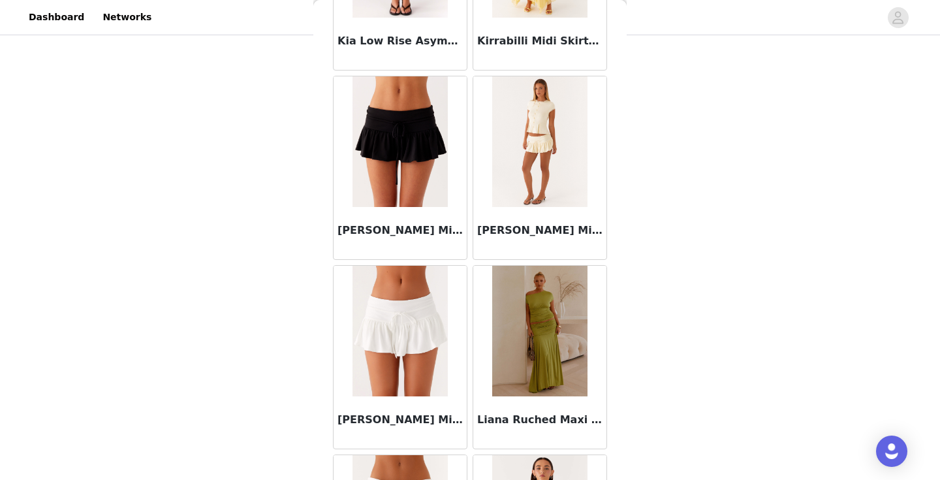
scroll to position [6436, 0]
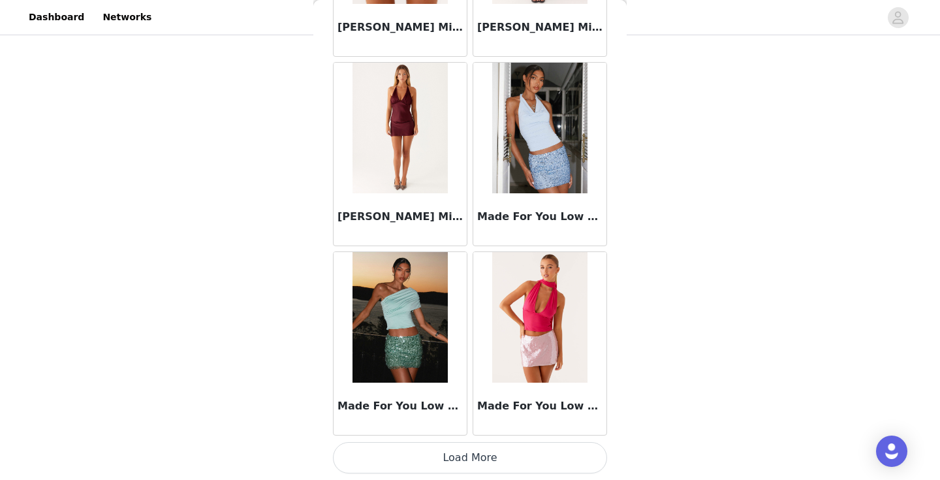
click at [467, 456] on button "Load More" at bounding box center [470, 457] width 274 height 31
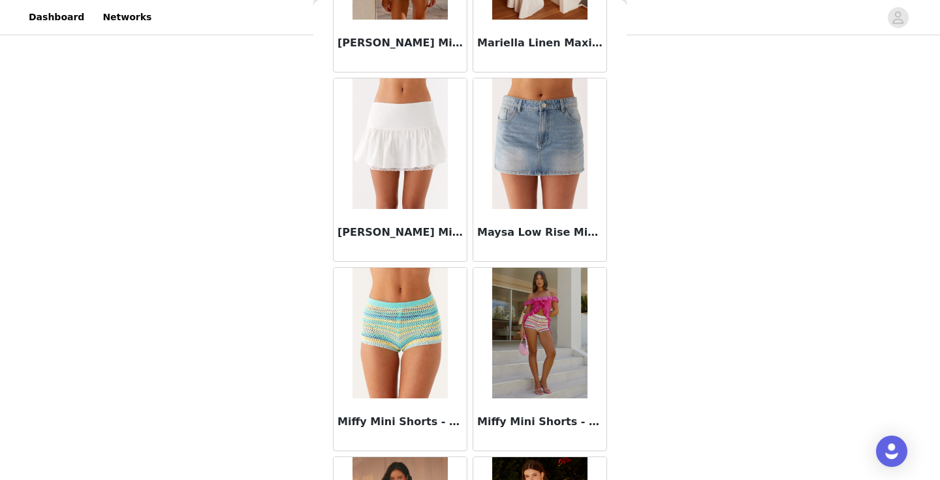
scroll to position [7750, 0]
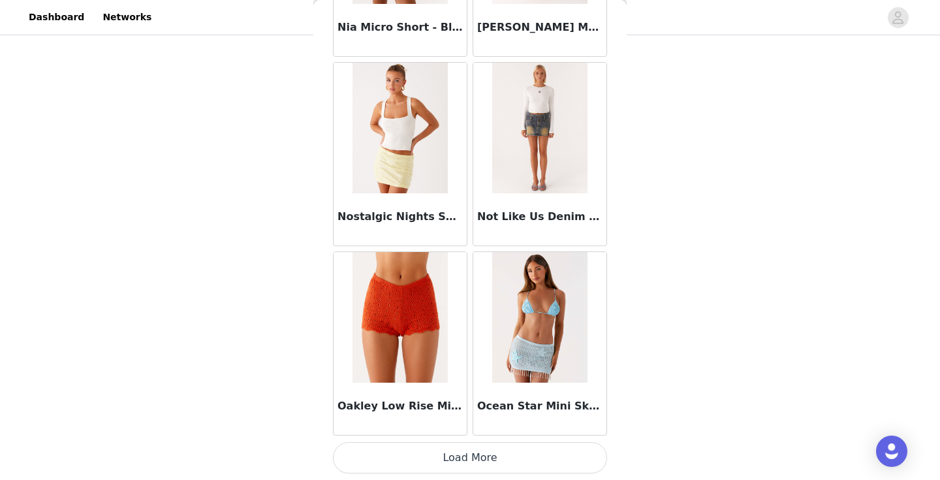
click at [475, 465] on button "Load More" at bounding box center [470, 457] width 274 height 31
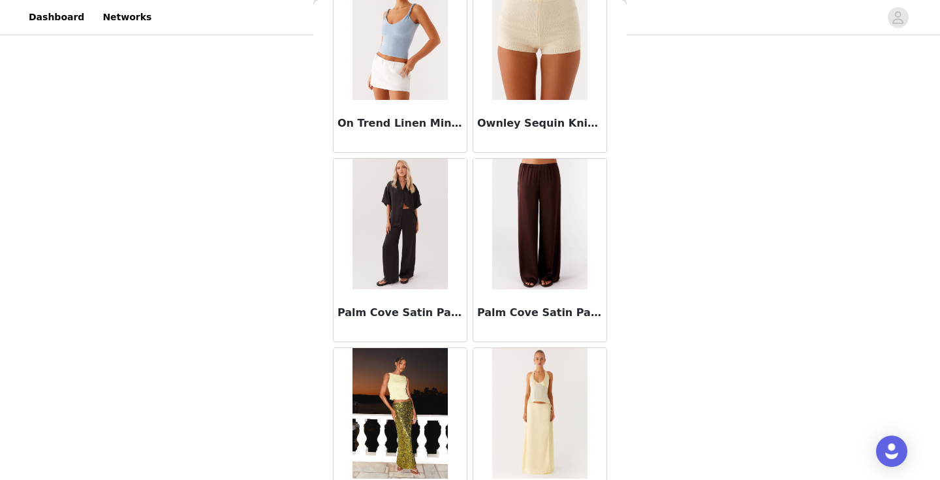
scroll to position [9562, 0]
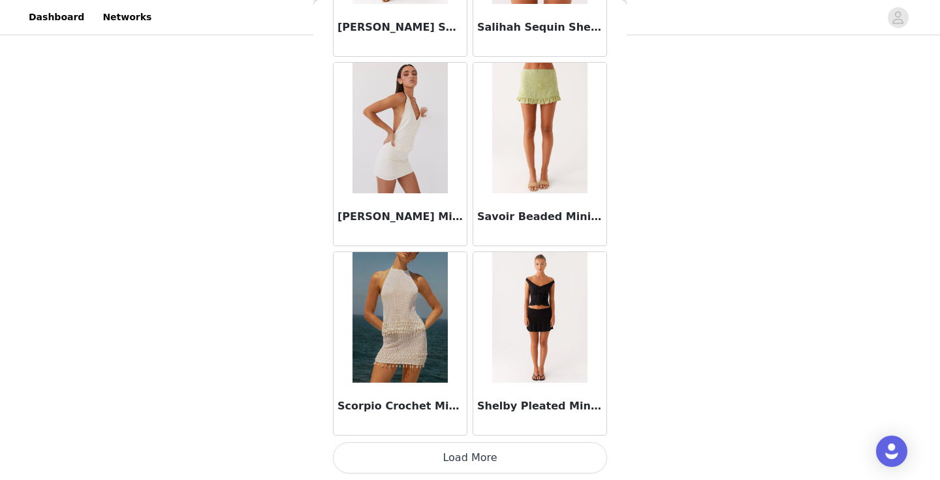
click at [475, 465] on button "Load More" at bounding box center [470, 457] width 274 height 31
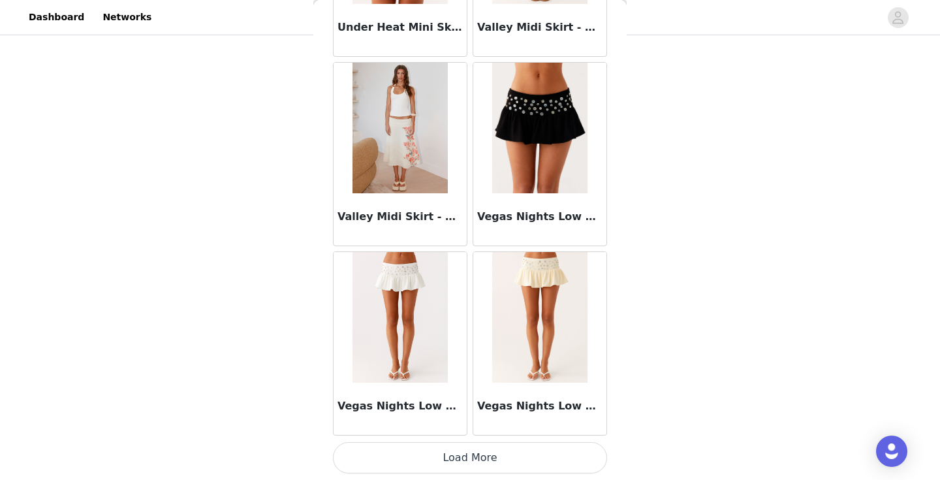
click at [475, 465] on button "Load More" at bounding box center [470, 457] width 274 height 31
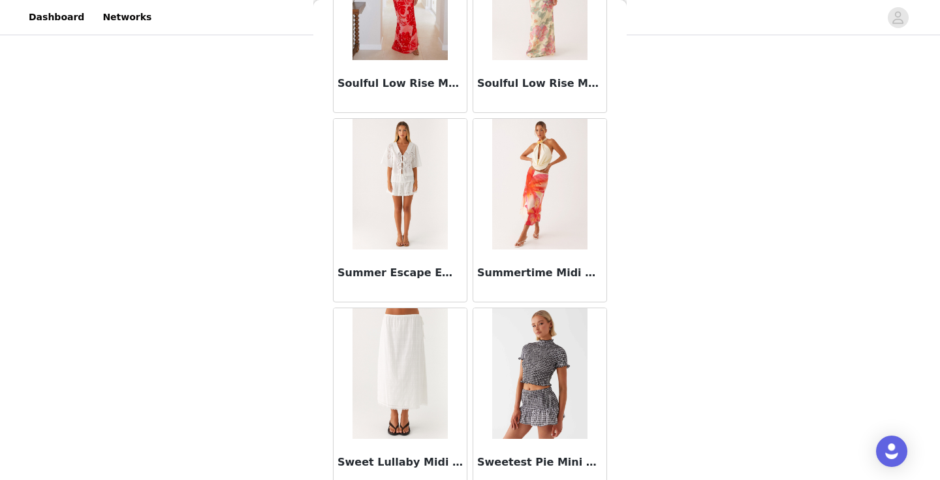
scroll to position [11857, 0]
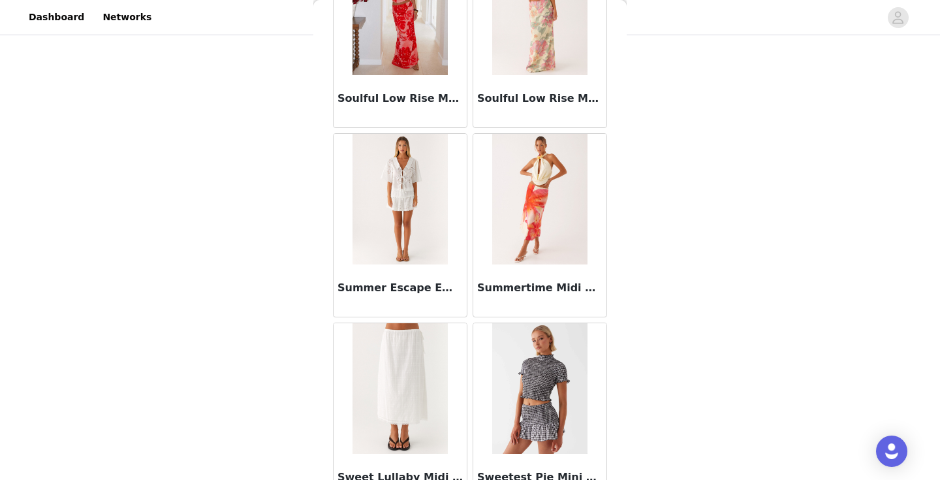
click at [451, 303] on div "Summer Escape Embroidered Mini Skirt - White" at bounding box center [400, 290] width 133 height 52
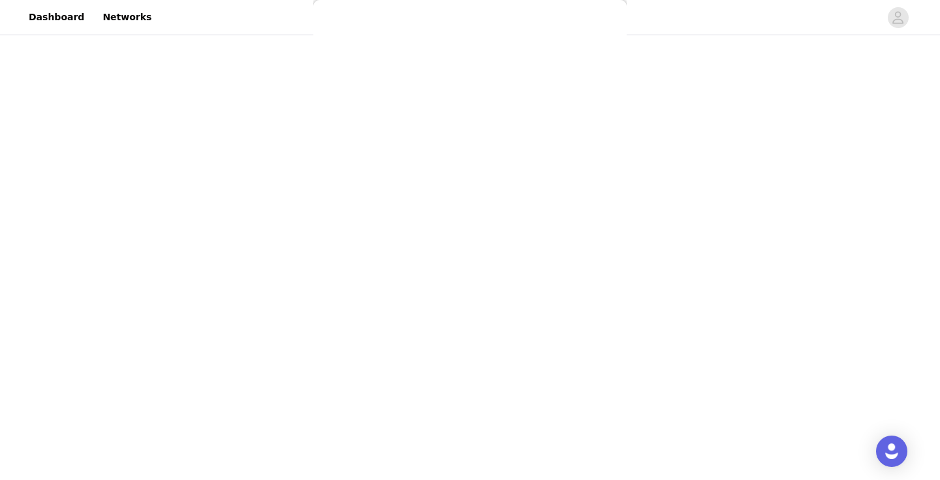
scroll to position [0, 0]
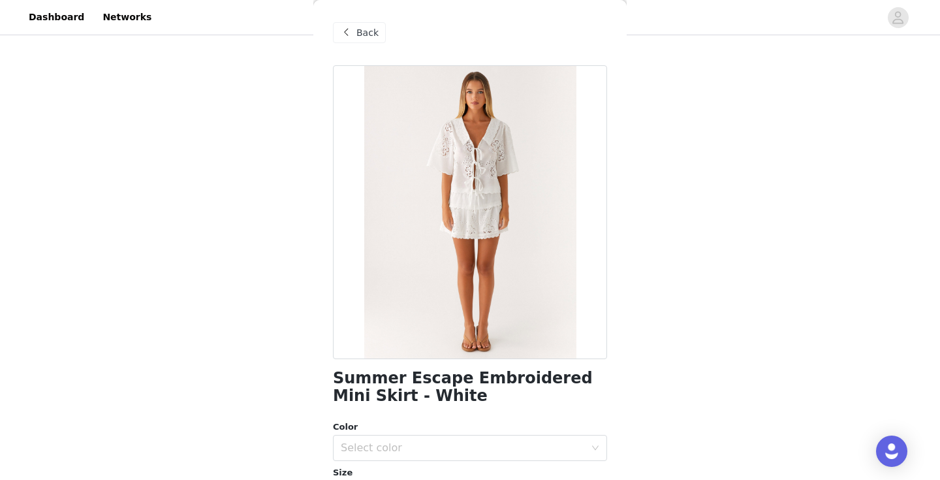
click at [351, 29] on span at bounding box center [346, 33] width 16 height 16
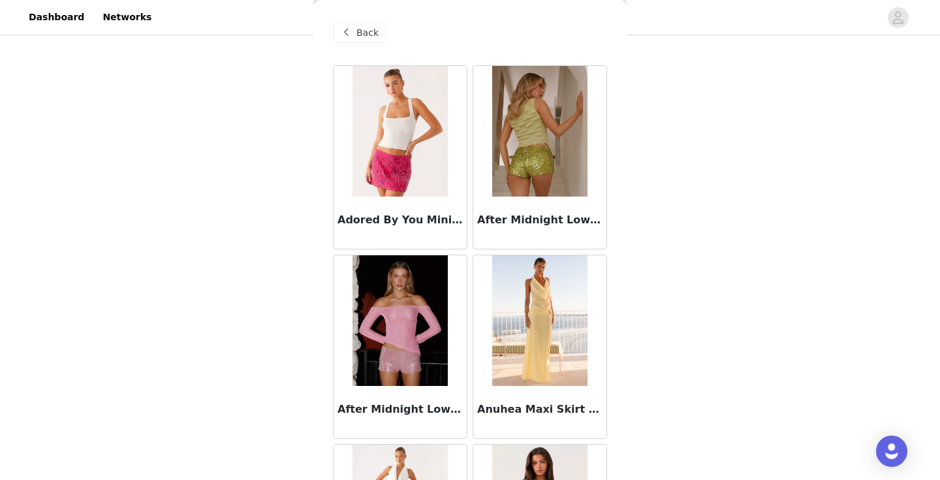
click at [351, 29] on span at bounding box center [346, 33] width 16 height 16
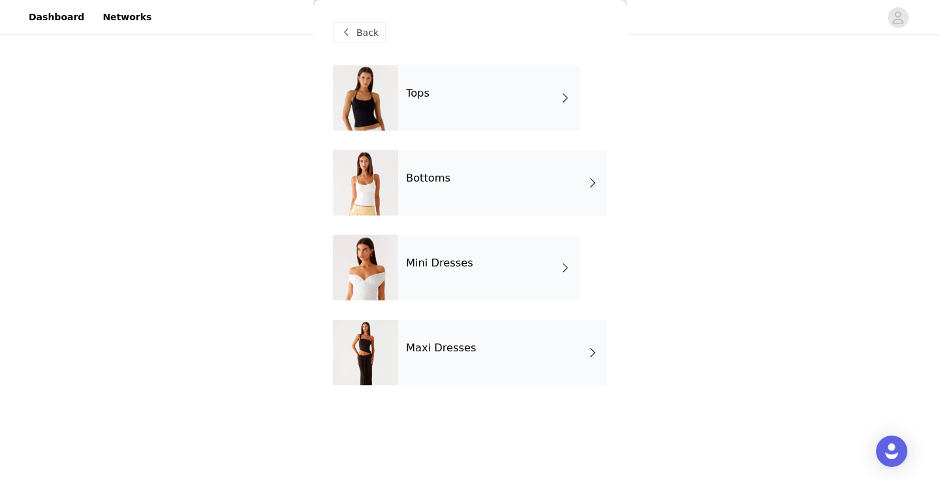
click at [443, 97] on div "Tops" at bounding box center [488, 97] width 181 height 65
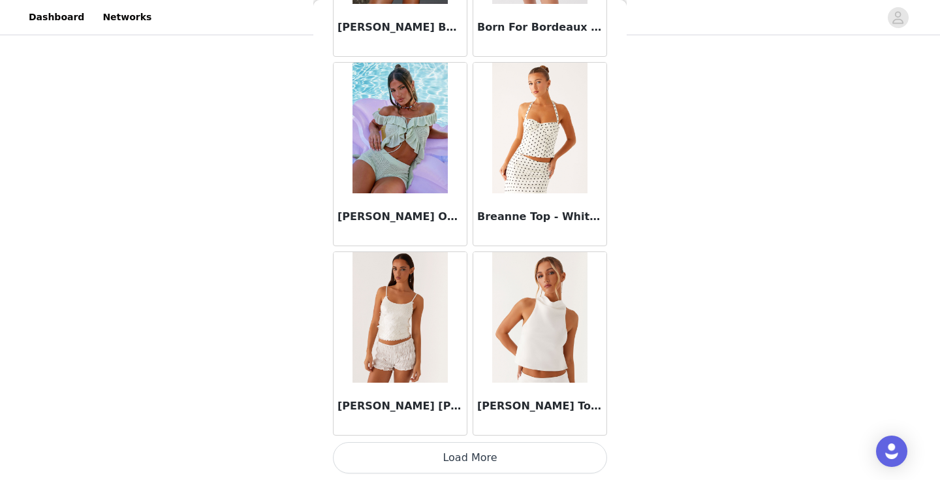
scroll to position [1518, 0]
click at [469, 452] on button "Load More" at bounding box center [470, 457] width 274 height 31
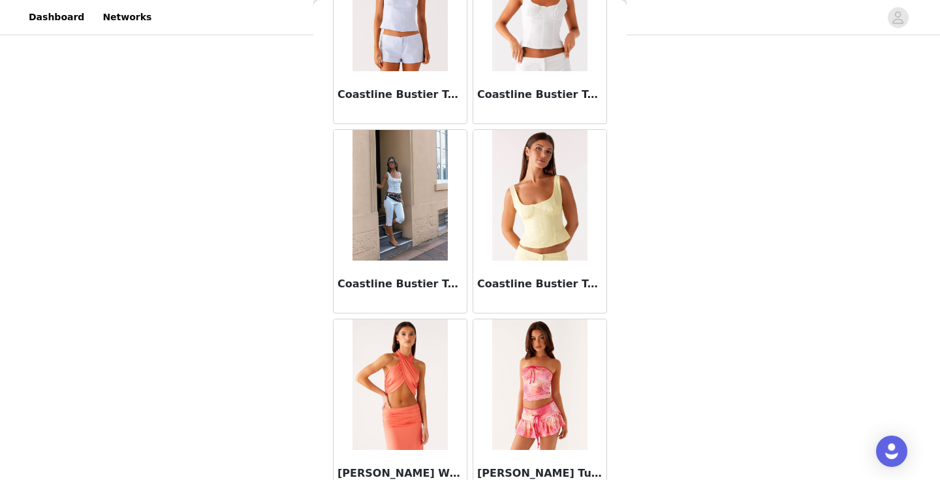
scroll to position [3346, 0]
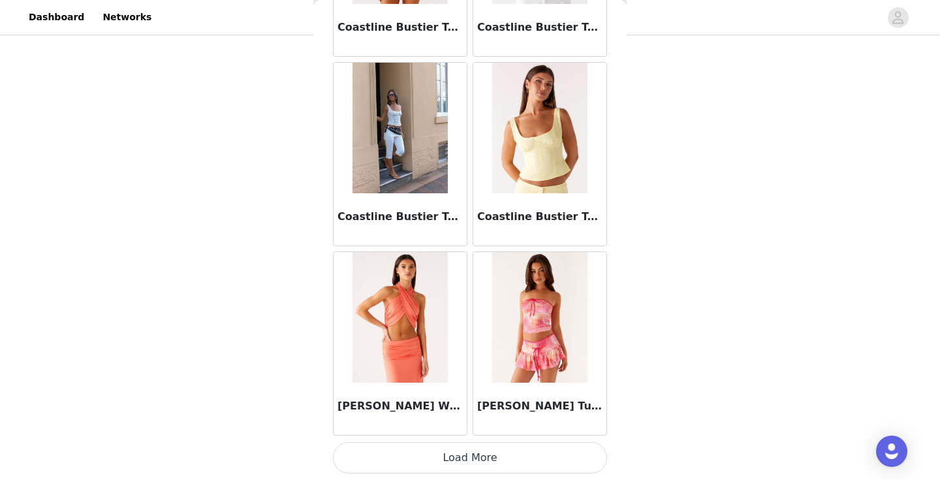
click at [469, 452] on button "Load More" at bounding box center [470, 457] width 274 height 31
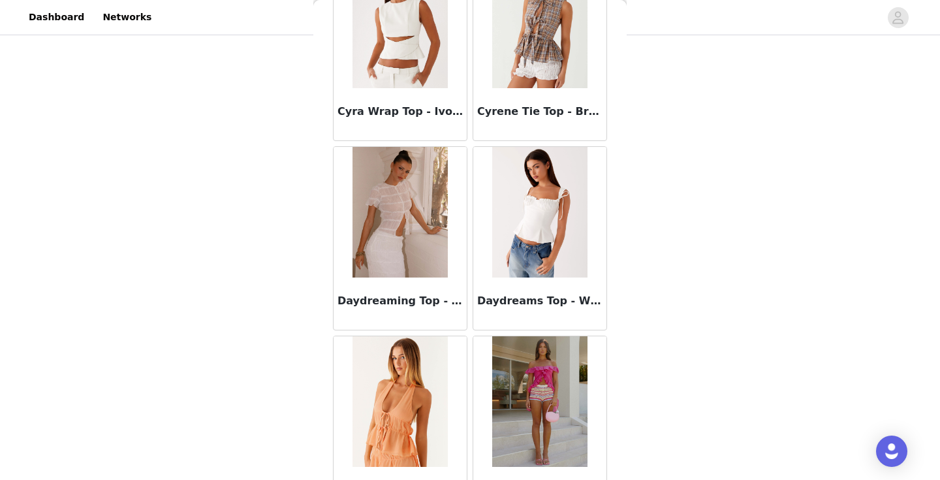
scroll to position [3867, 0]
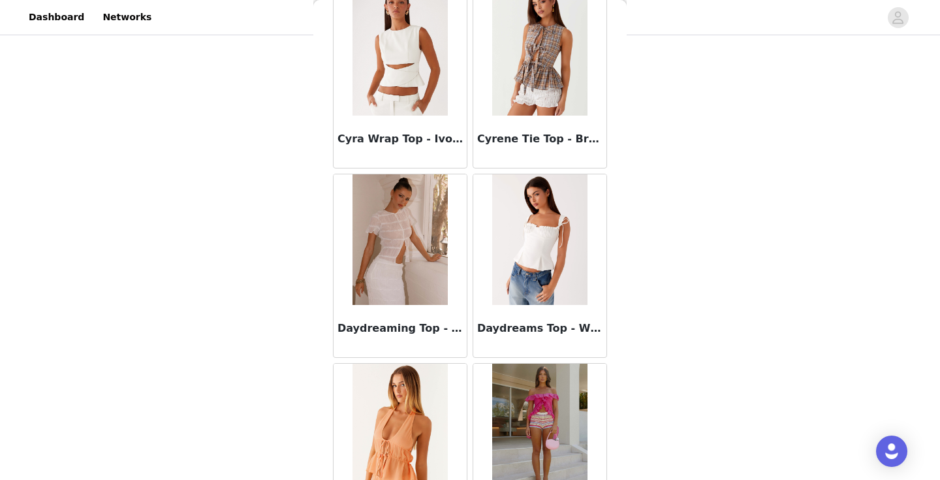
click at [425, 340] on div "Daydreaming Top - White" at bounding box center [400, 331] width 133 height 52
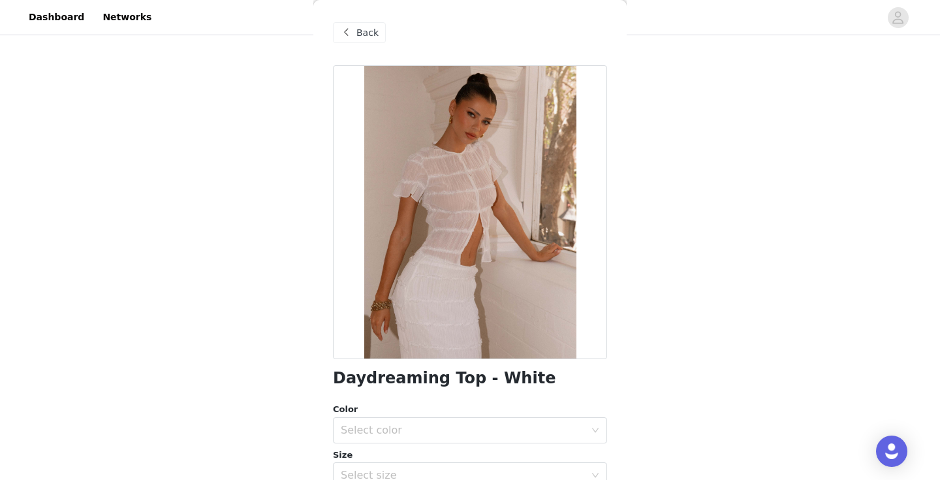
scroll to position [49, 0]
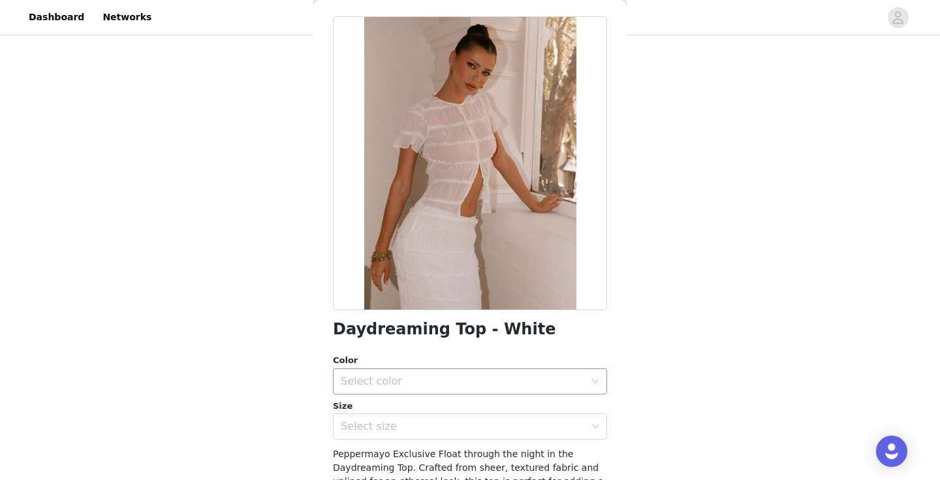
click at [402, 382] on div "Select color" at bounding box center [463, 381] width 244 height 13
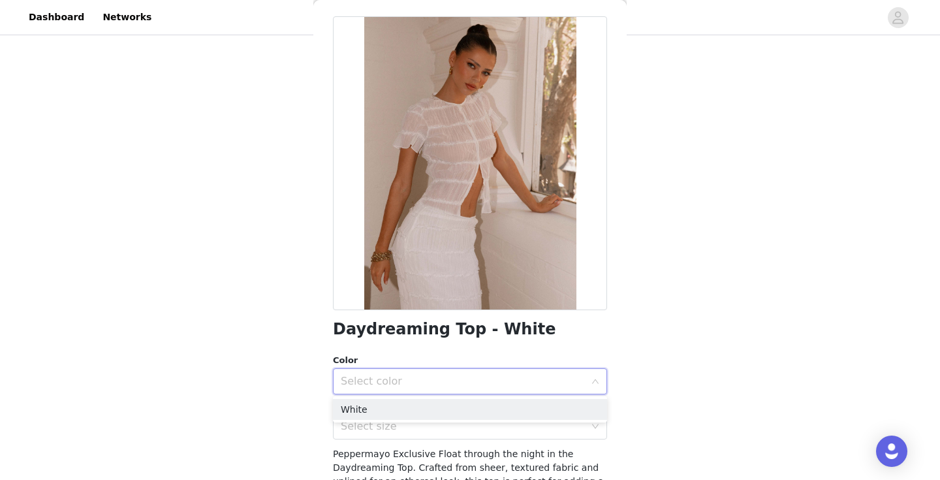
click at [382, 422] on ul "White" at bounding box center [470, 409] width 274 height 26
click at [379, 414] on li "White" at bounding box center [470, 409] width 274 height 21
click at [379, 414] on div "Select size" at bounding box center [466, 426] width 250 height 25
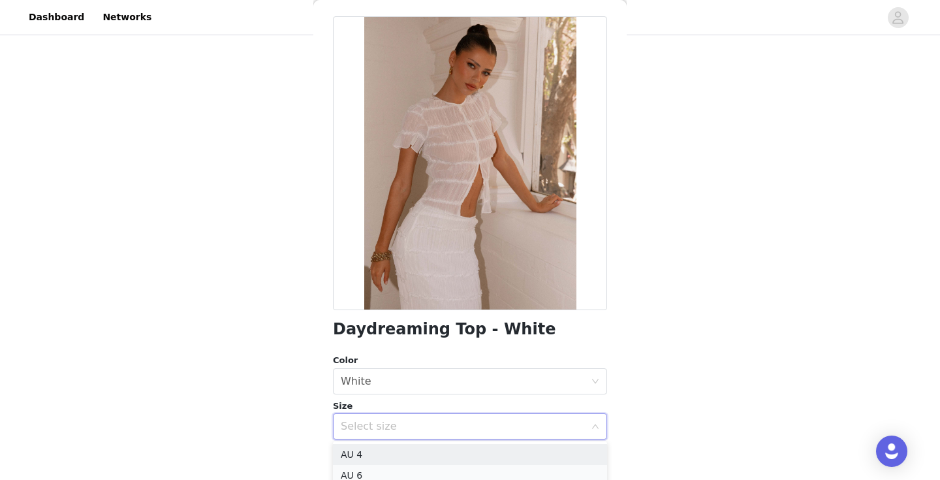
click at [366, 465] on li "AU 6" at bounding box center [470, 475] width 274 height 21
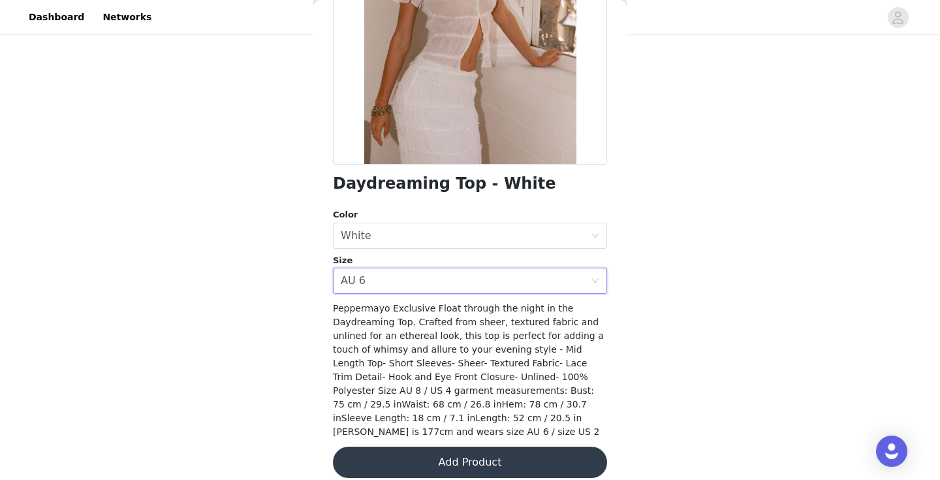
scroll to position [196, 0]
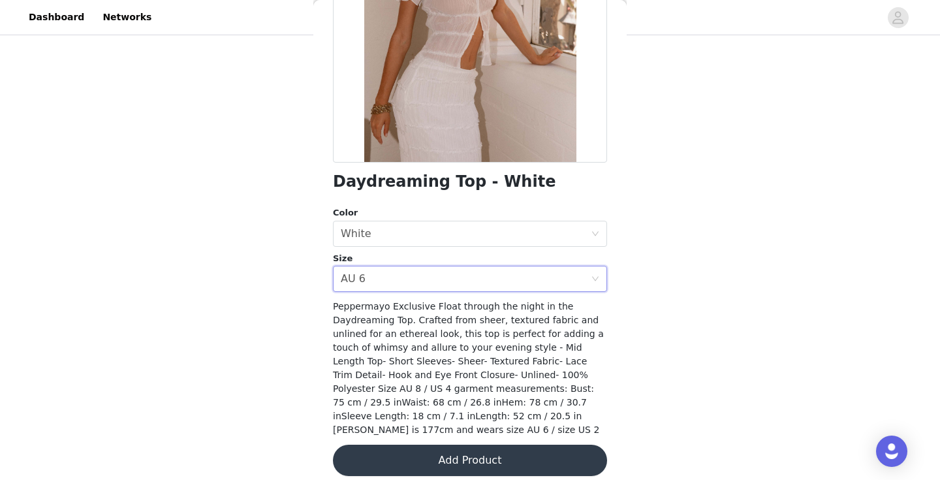
click at [403, 453] on button "Add Product" at bounding box center [470, 459] width 274 height 31
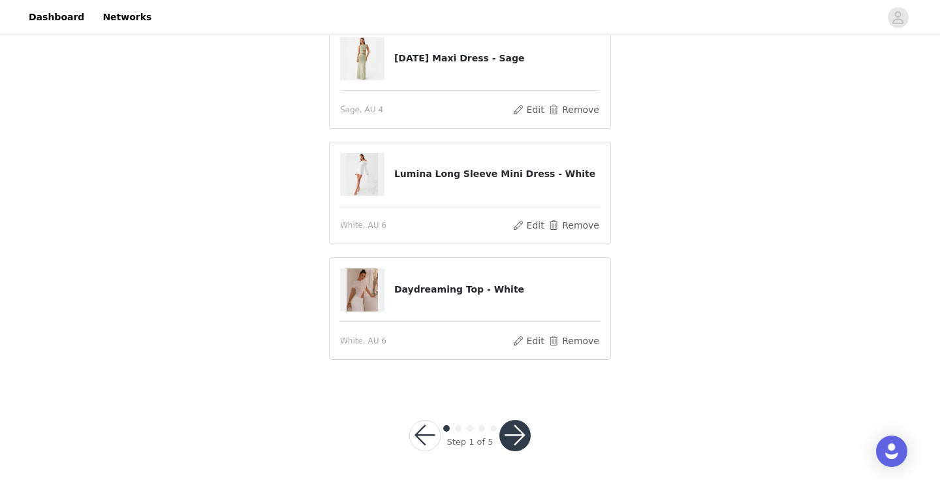
scroll to position [119, 0]
click at [520, 433] on button "button" at bounding box center [514, 435] width 31 height 31
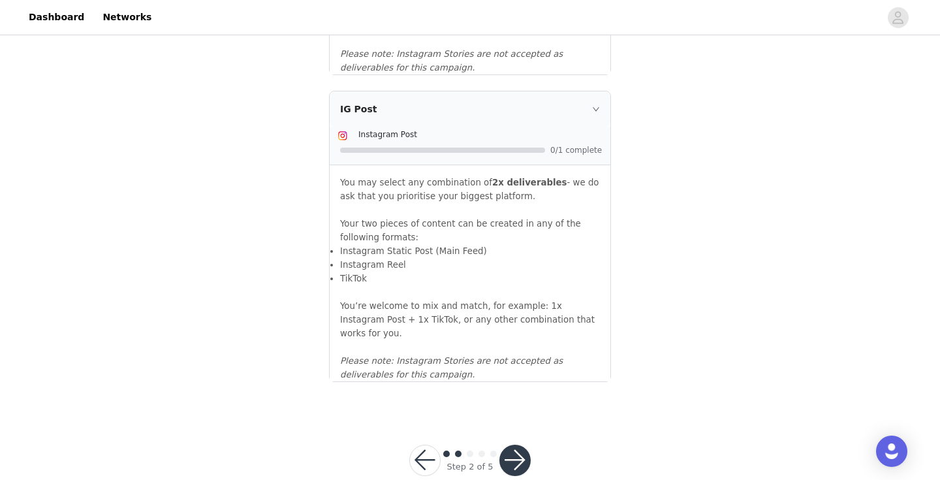
scroll to position [1447, 0]
click at [520, 445] on button "button" at bounding box center [514, 460] width 31 height 31
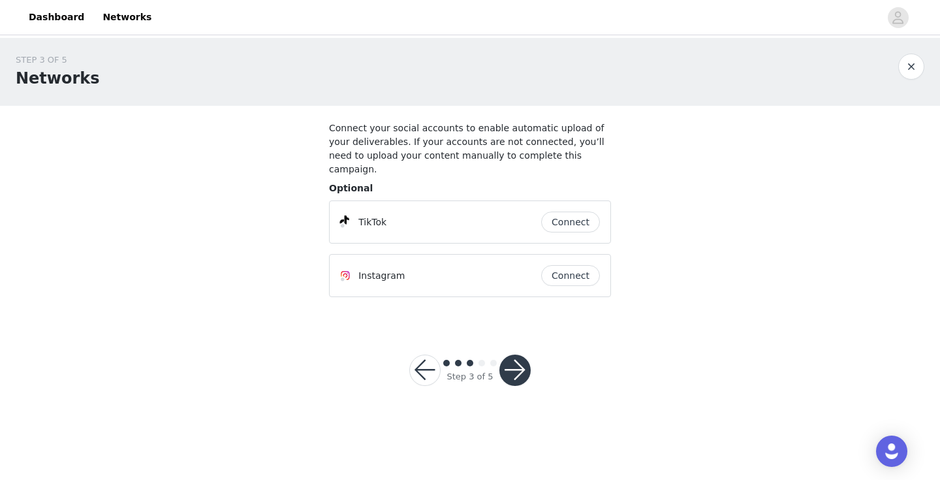
click at [520, 357] on button "button" at bounding box center [514, 369] width 31 height 31
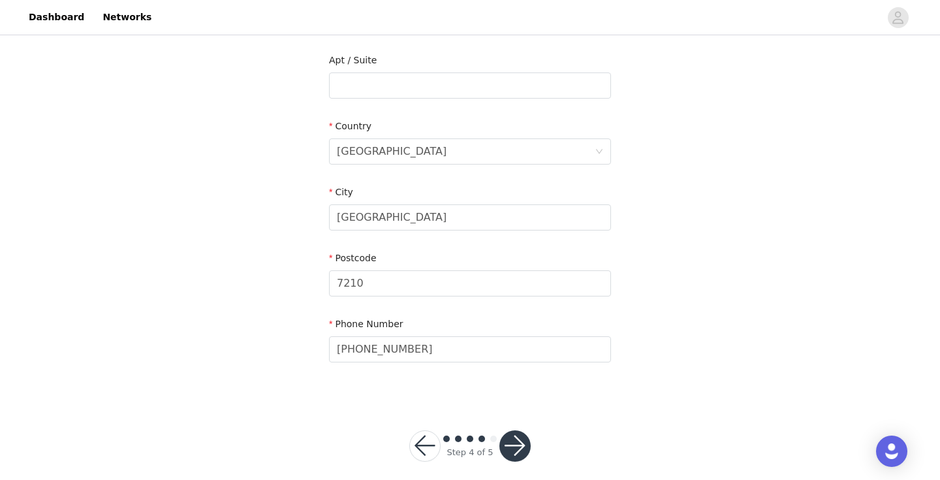
scroll to position [399, 0]
click at [522, 431] on button "button" at bounding box center [514, 446] width 31 height 31
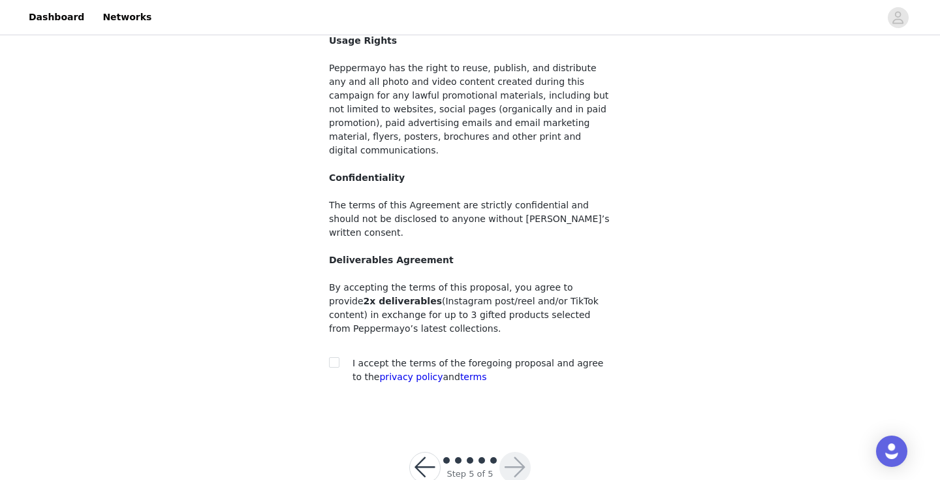
scroll to position [116, 0]
click at [533, 358] on span "I accept the terms of the foregoing proposal and agree to the privacy policy an…" at bounding box center [477, 370] width 251 height 24
click at [337, 358] on input "checkbox" at bounding box center [333, 362] width 9 height 9
checkbox input "true"
click at [515, 452] on button "button" at bounding box center [514, 467] width 31 height 31
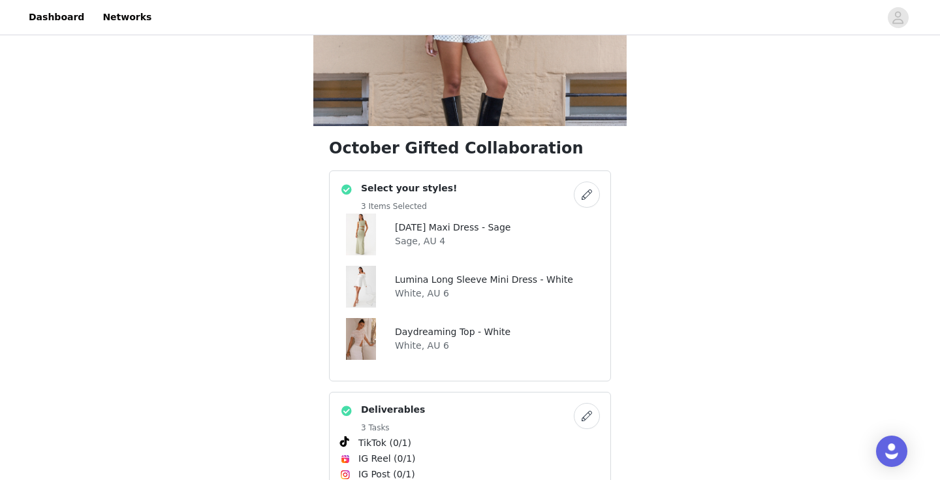
scroll to position [150, 1]
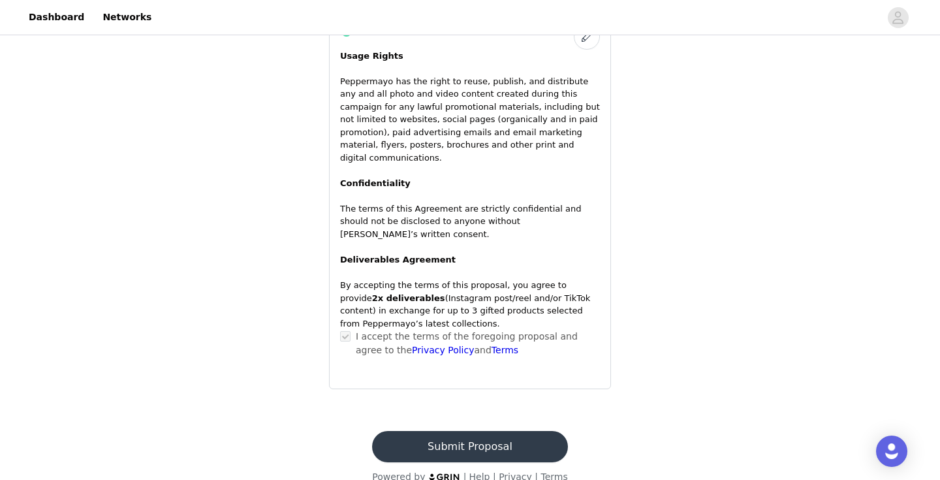
click at [490, 431] on button "Submit Proposal" at bounding box center [469, 446] width 195 height 31
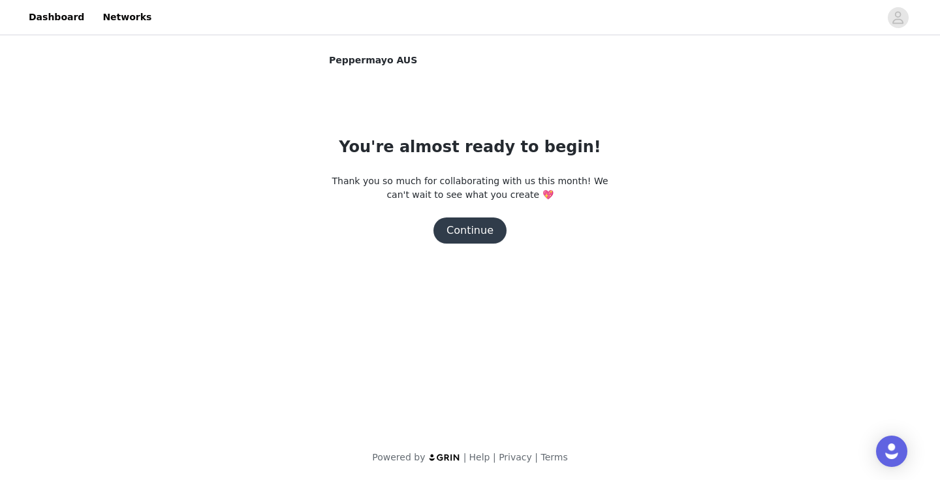
scroll to position [0, 0]
click at [483, 234] on button "Continue" at bounding box center [469, 230] width 73 height 26
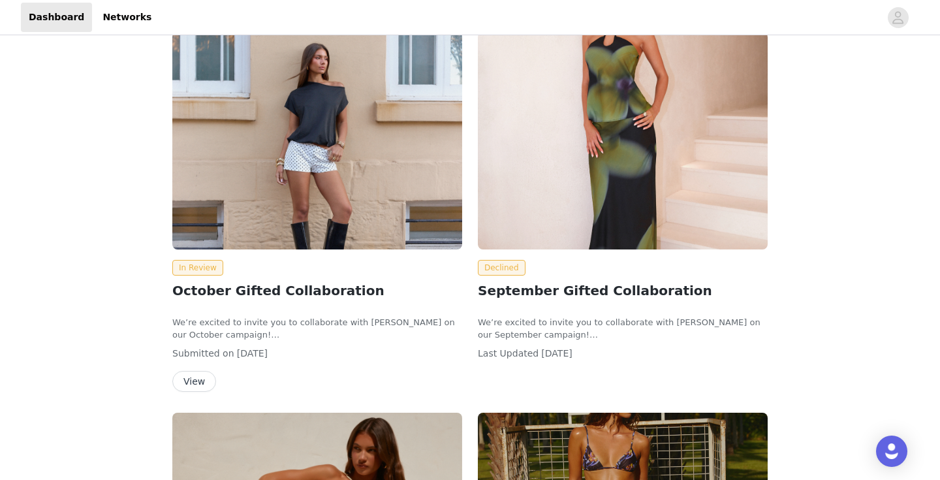
scroll to position [173, 0]
